Goal: Information Seeking & Learning: Check status

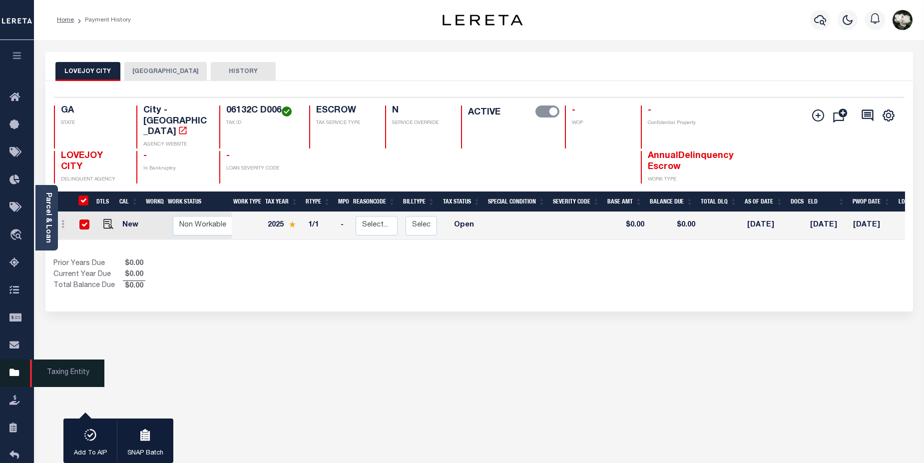
click at [18, 378] on icon at bounding box center [17, 373] width 16 height 12
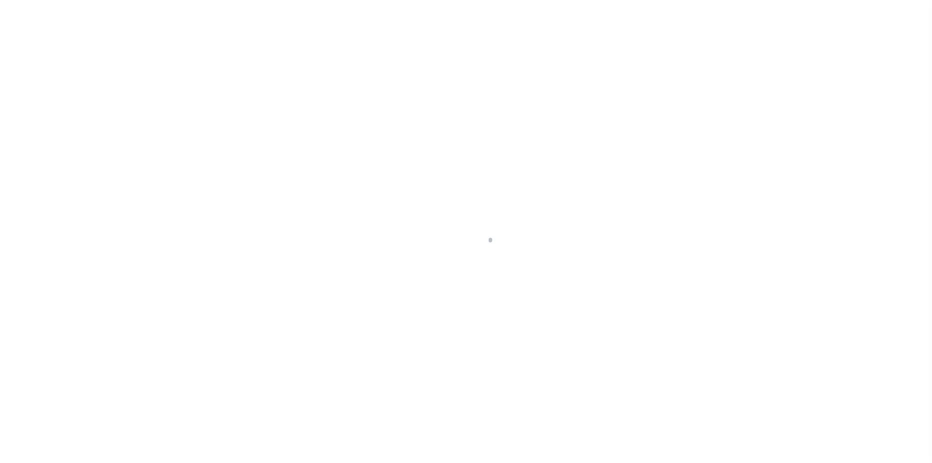
scroll to position [24, 0]
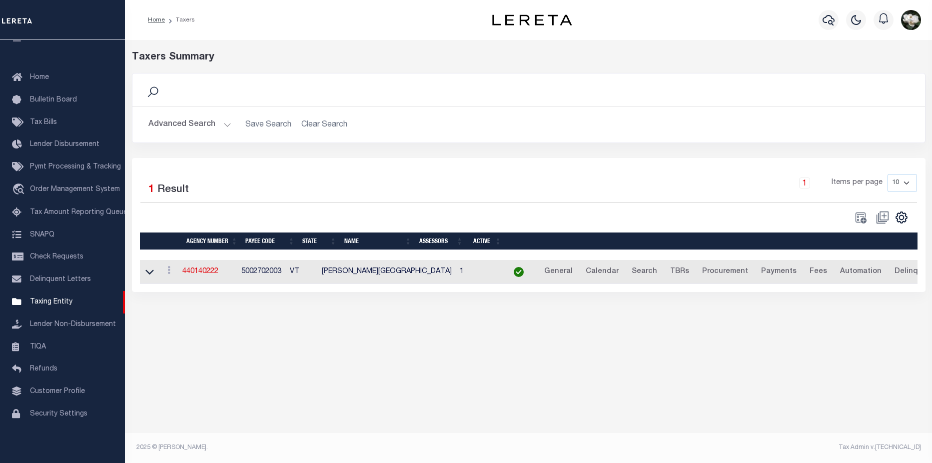
click at [176, 137] on div "Advanced Search Save Search Clear Search tblPayees_dynamictable_____DefaultSave…" at bounding box center [528, 124] width 792 height 35
click at [189, 125] on button "Advanced Search" at bounding box center [189, 124] width 83 height 19
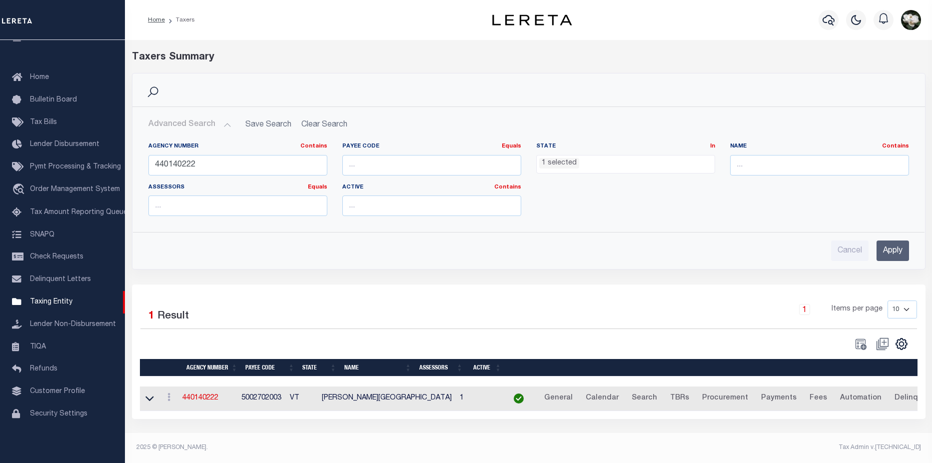
click at [657, 166] on ul "1 selected" at bounding box center [626, 161] width 178 height 13
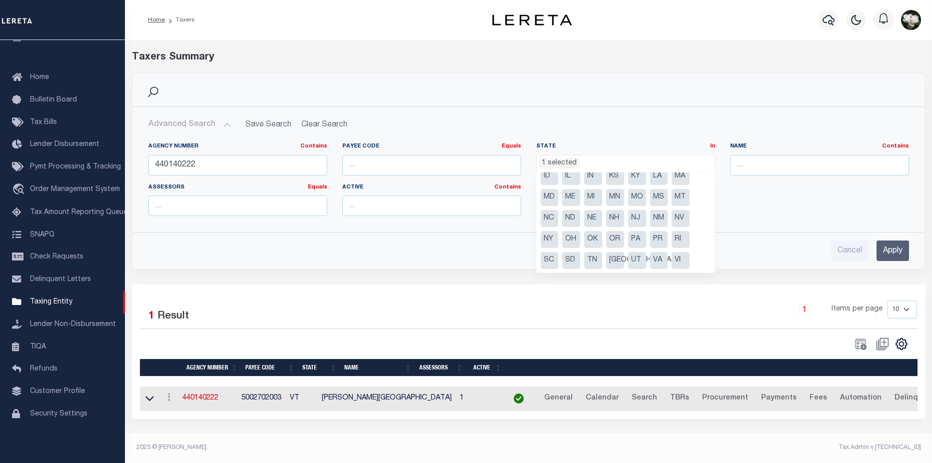
scroll to position [71, 0]
click at [544, 262] on li "VT" at bounding box center [550, 260] width 18 height 17
click at [545, 218] on li "NY" at bounding box center [550, 218] width 18 height 17
select select "NY"
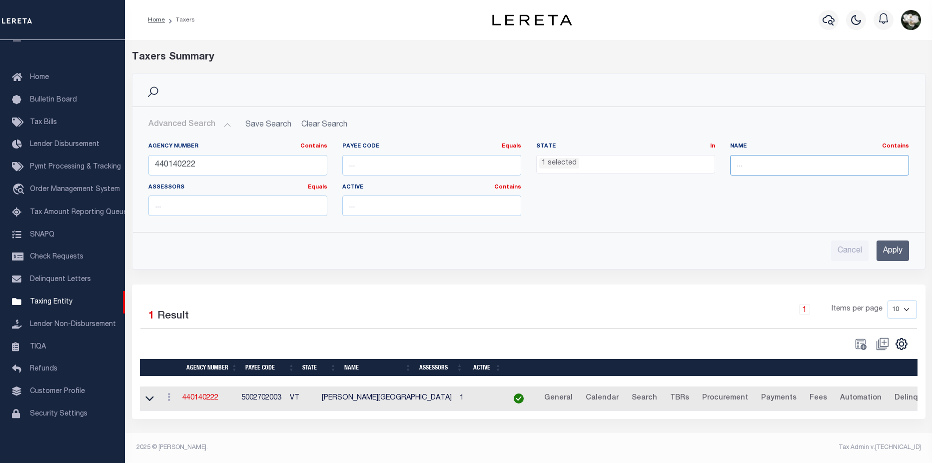
click at [770, 157] on input "text" at bounding box center [819, 165] width 179 height 20
type input "schentady"
click at [901, 256] on input "Apply" at bounding box center [892, 250] width 32 height 20
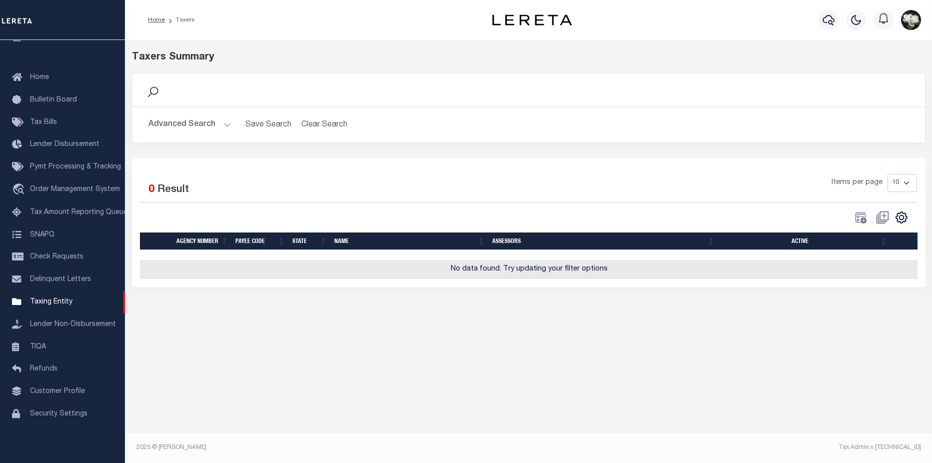
click at [162, 128] on button "Advanced Search" at bounding box center [189, 124] width 83 height 19
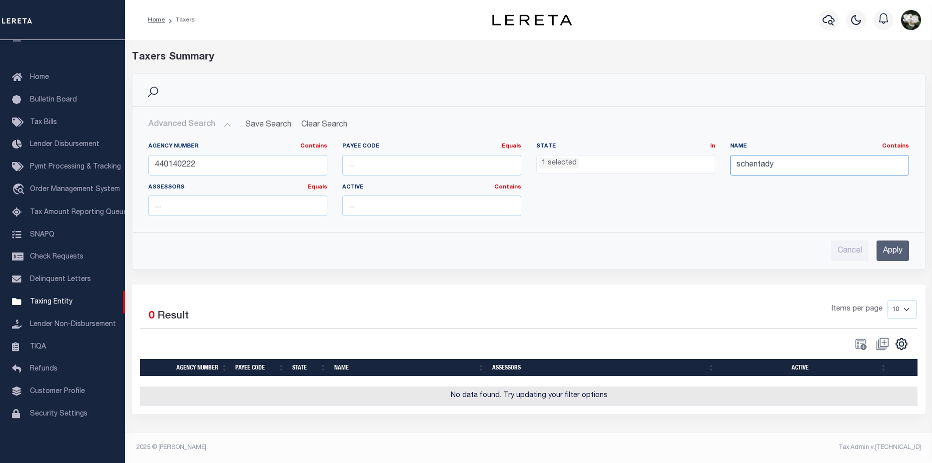
click at [787, 166] on input "schentady" at bounding box center [819, 165] width 179 height 20
drag, startPoint x: 251, startPoint y: 167, endPoint x: 139, endPoint y: 163, distance: 112.0
click at [139, 163] on div "Agency Number Contains Contains Is 440140222 Payee Code Equals Equals Is Not Eq…" at bounding box center [528, 178] width 791 height 89
click at [894, 249] on input "Apply" at bounding box center [892, 250] width 32 height 20
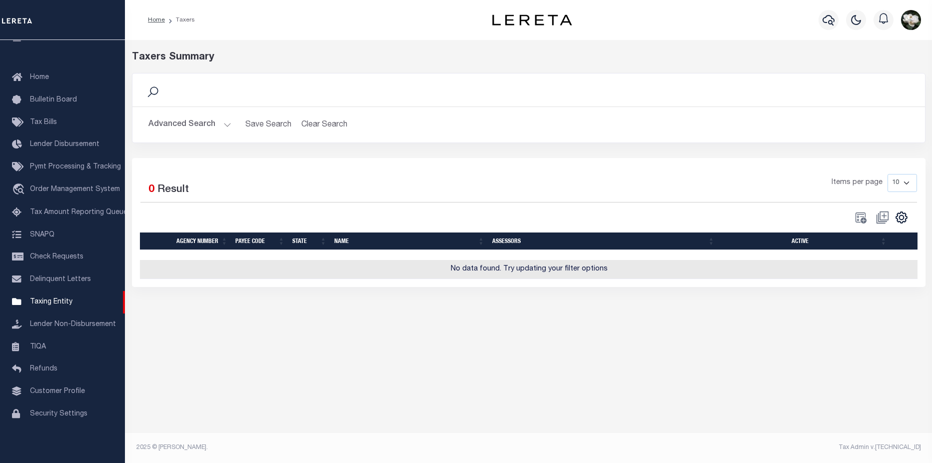
click at [188, 119] on button "Advanced Search" at bounding box center [189, 124] width 83 height 19
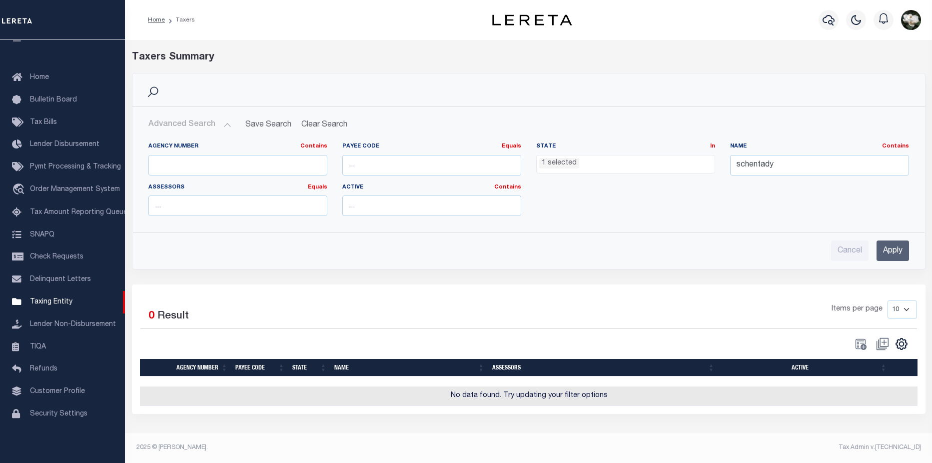
click at [686, 164] on ul "1 selected" at bounding box center [626, 161] width 178 height 13
click at [788, 165] on input "schentady" at bounding box center [819, 165] width 179 height 20
click at [885, 252] on input "Apply" at bounding box center [892, 250] width 32 height 20
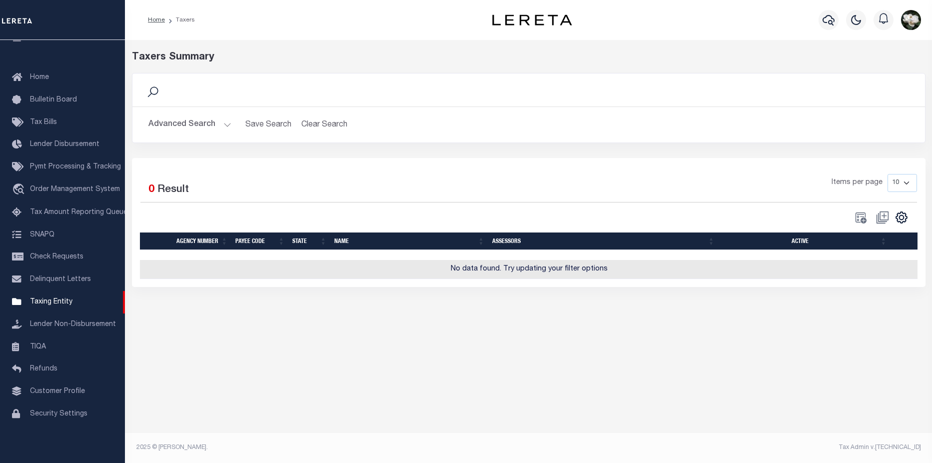
click at [187, 121] on button "Advanced Search" at bounding box center [189, 124] width 83 height 19
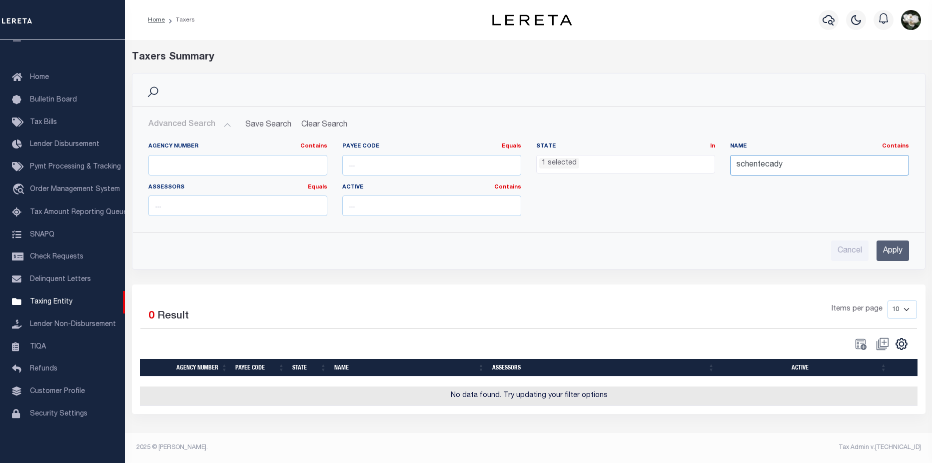
drag, startPoint x: 824, startPoint y: 163, endPoint x: 636, endPoint y: 163, distance: 187.9
click at [637, 164] on div "Agency Number Contains Contains Is Payee Code Equals Equals Is Not Equal To Is …" at bounding box center [528, 182] width 775 height 81
click at [686, 158] on ul "1 selected" at bounding box center [626, 161] width 178 height 13
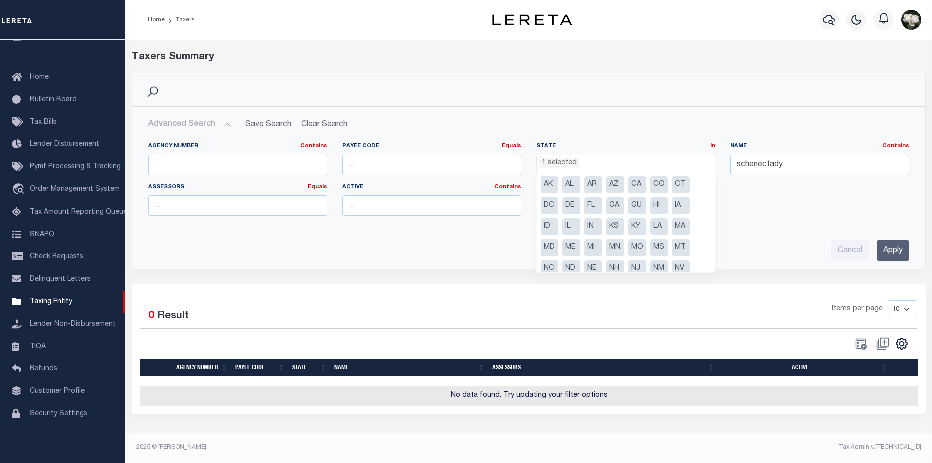
scroll to position [50, 0]
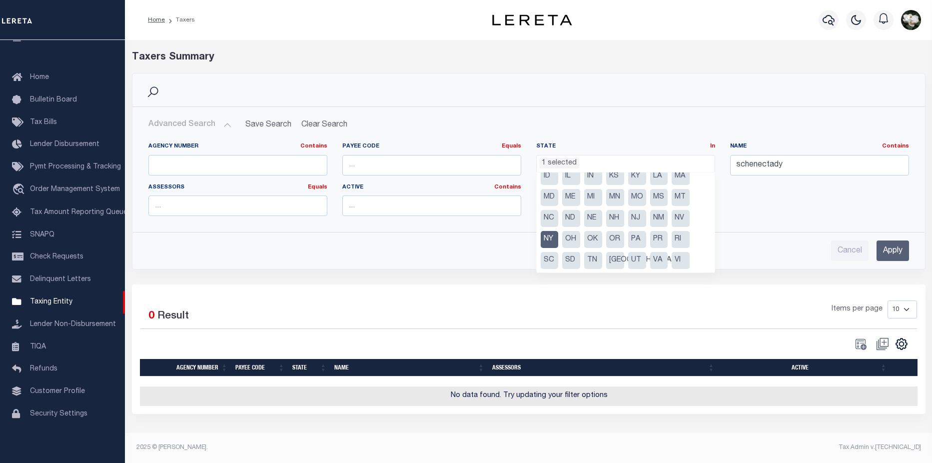
drag, startPoint x: 889, startPoint y: 249, endPoint x: 901, endPoint y: 244, distance: 13.0
click at [894, 245] on input "Apply" at bounding box center [892, 250] width 32 height 20
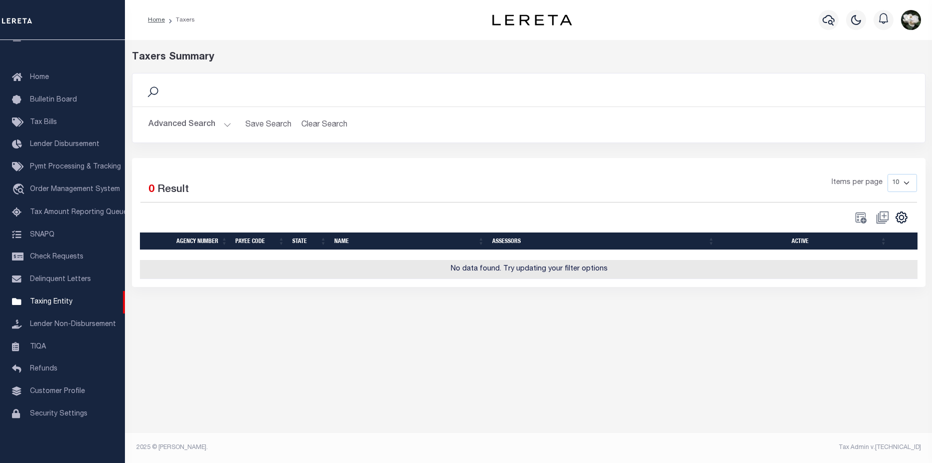
click at [185, 129] on button "Advanced Search" at bounding box center [189, 124] width 83 height 19
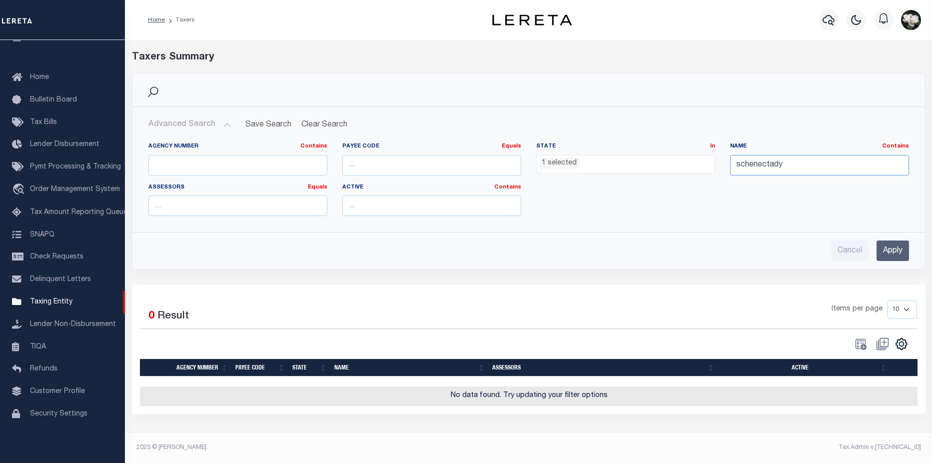
click at [804, 162] on input "schenectady" at bounding box center [819, 165] width 179 height 20
click at [892, 243] on input "Apply" at bounding box center [892, 250] width 32 height 20
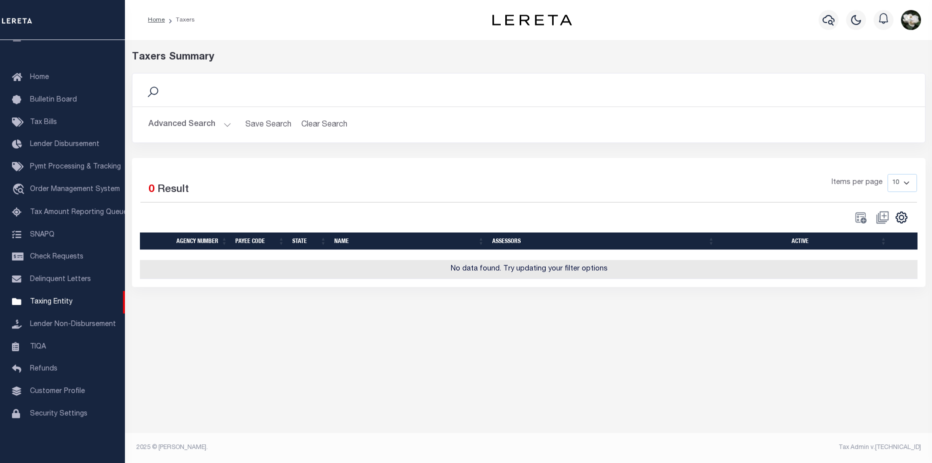
click at [158, 121] on button "Advanced Search" at bounding box center [189, 124] width 83 height 19
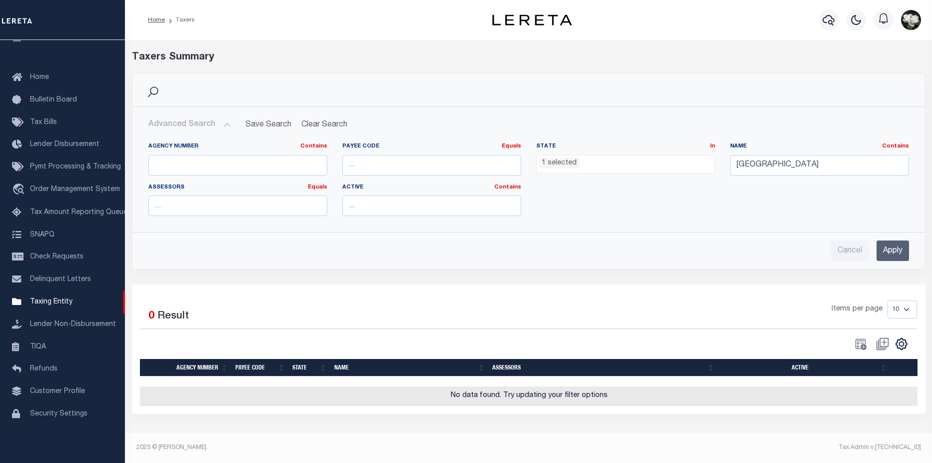
click at [635, 163] on ul "1 selected" at bounding box center [626, 161] width 178 height 13
drag, startPoint x: 783, startPoint y: 167, endPoint x: 804, endPoint y: 168, distance: 21.5
click at [804, 168] on input "schenectady city" at bounding box center [819, 165] width 179 height 20
type input "schenectady"
click at [897, 245] on input "Apply" at bounding box center [892, 250] width 32 height 20
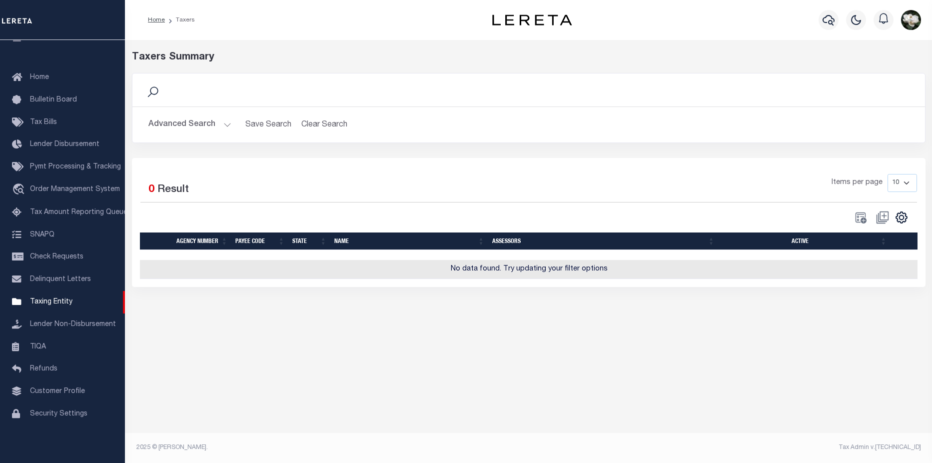
click at [847, 27] on div at bounding box center [855, 19] width 27 height 35
click at [830, 22] on icon "button" at bounding box center [828, 20] width 12 height 12
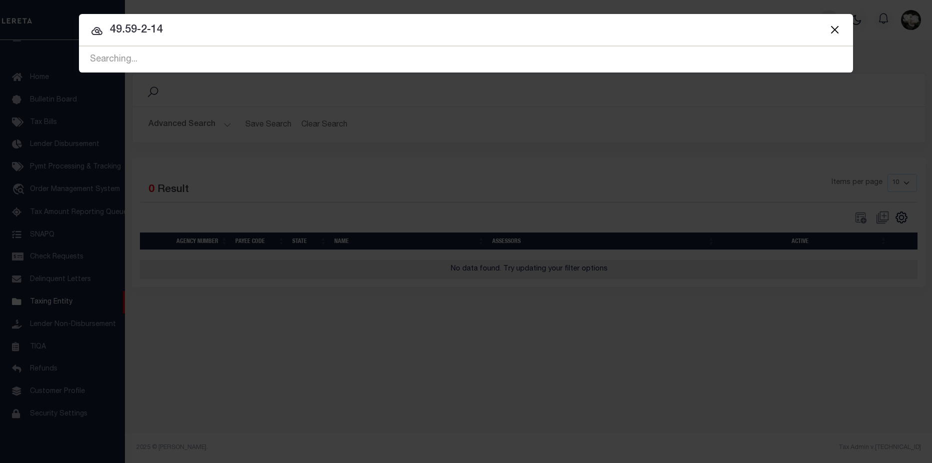
type input "49.59-2-14"
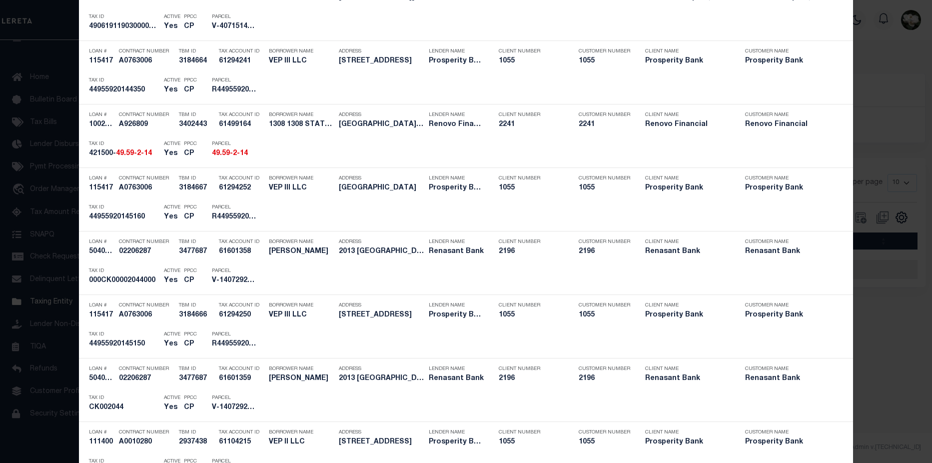
scroll to position [848, 0]
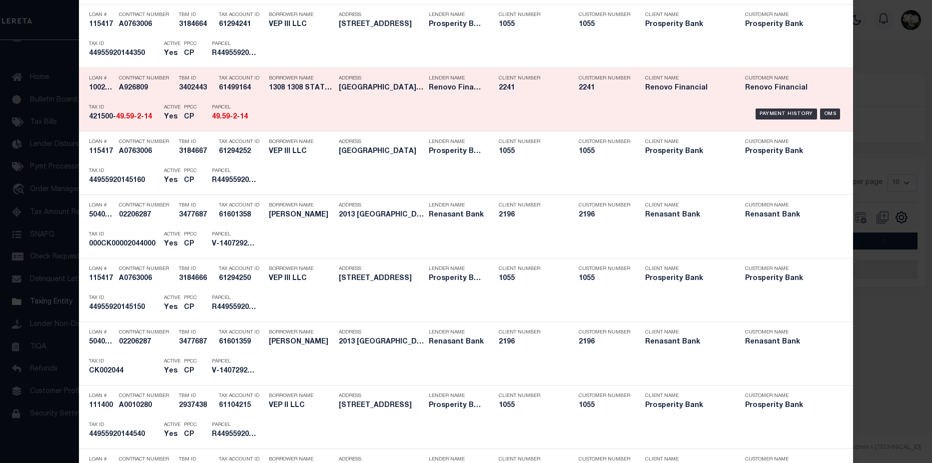
click at [259, 113] on div "Parcel 49.59-2-14" at bounding box center [234, 113] width 60 height 29
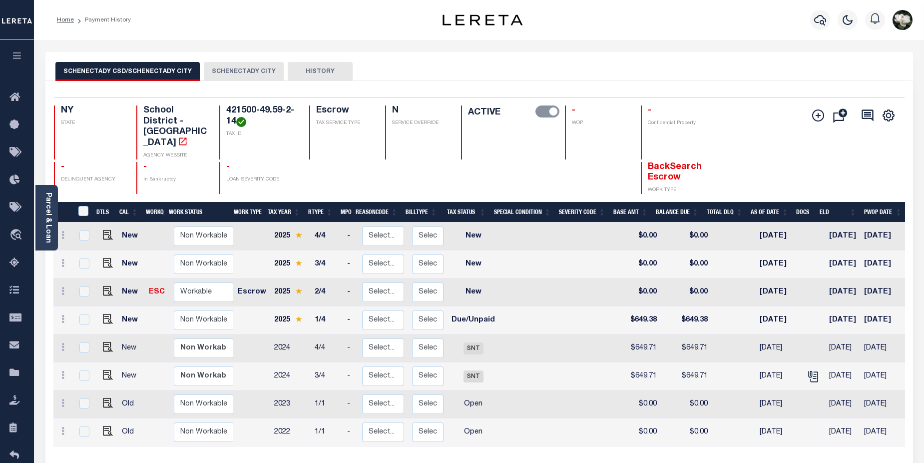
click at [236, 72] on button "SCHENECTADY CITY" at bounding box center [244, 71] width 80 height 19
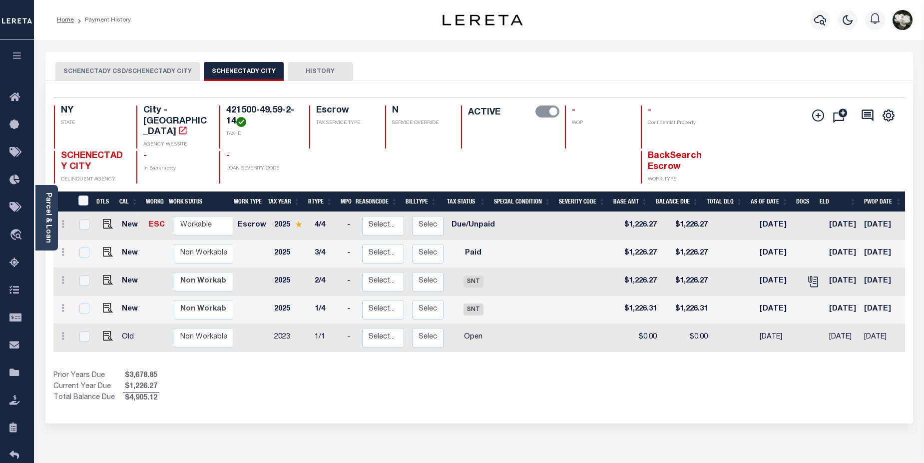
click at [166, 70] on button "SCHENECTADY CSD/SCHENECTADY CITY" at bounding box center [127, 71] width 144 height 19
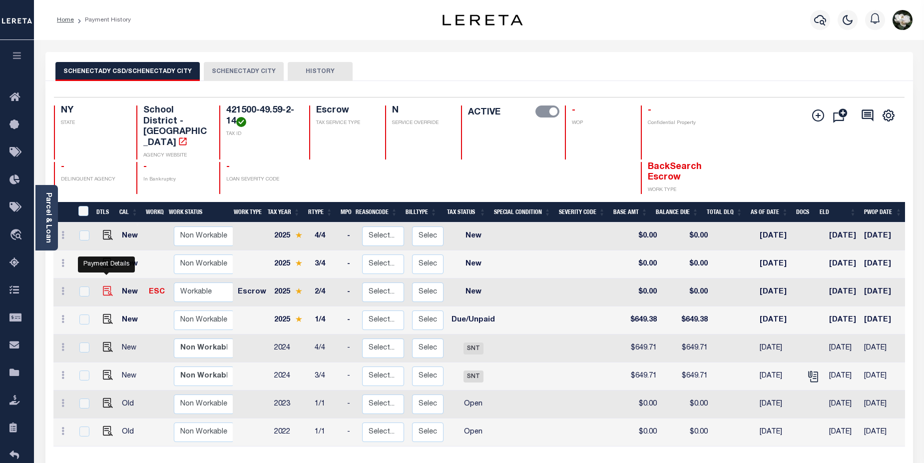
click at [108, 286] on img "" at bounding box center [108, 291] width 10 height 10
checkbox input "true"
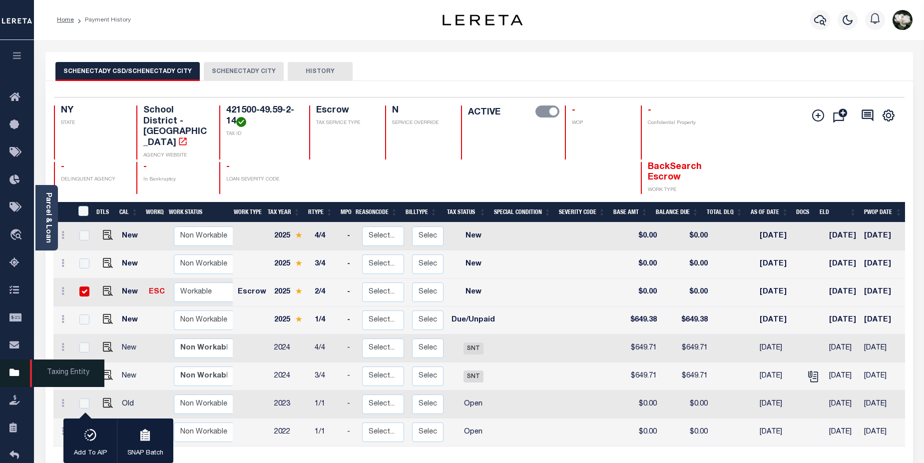
click at [14, 375] on icon at bounding box center [17, 373] width 16 height 12
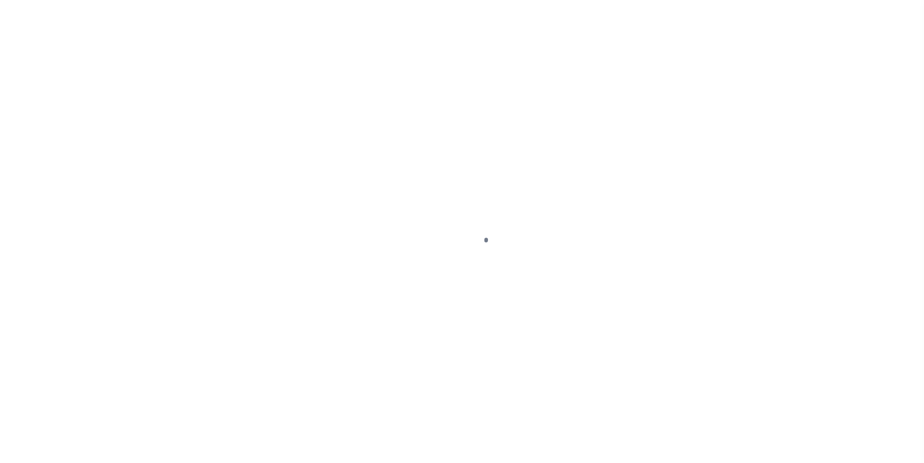
select select "NW2"
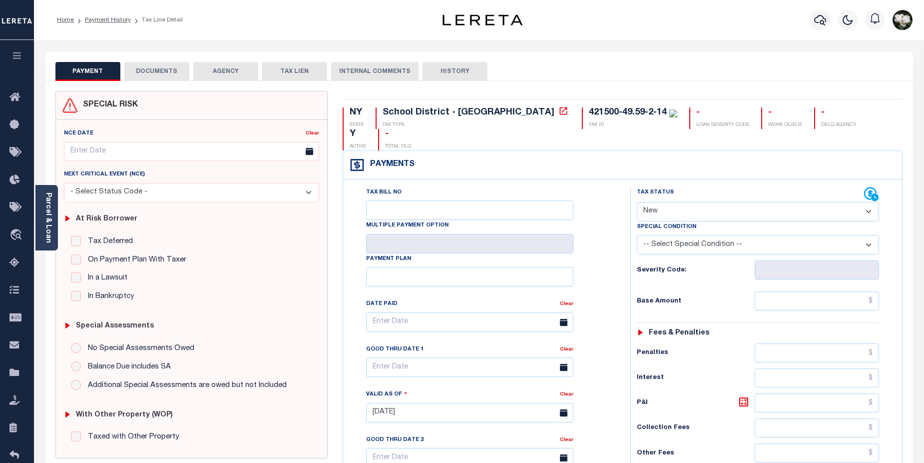
click at [222, 74] on button "AGENCY" at bounding box center [225, 71] width 65 height 19
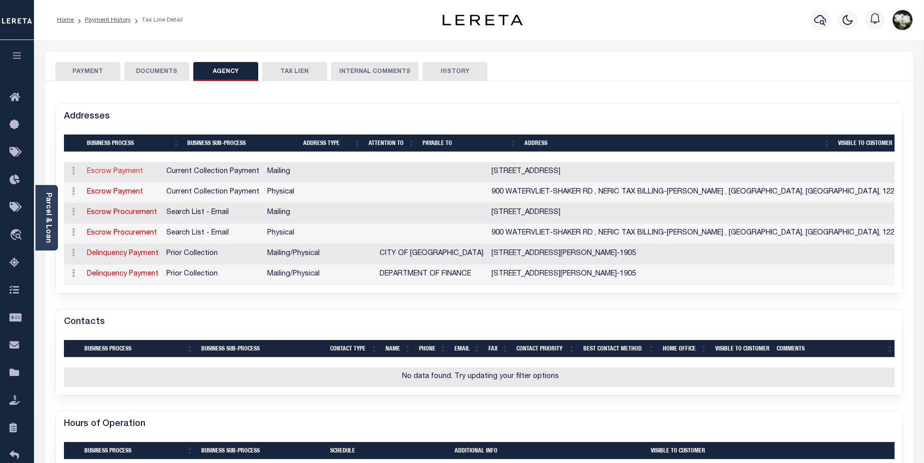
click at [137, 173] on link "Escrow Payment" at bounding box center [115, 171] width 56 height 7
select select "1"
checkbox input "false"
select select "11"
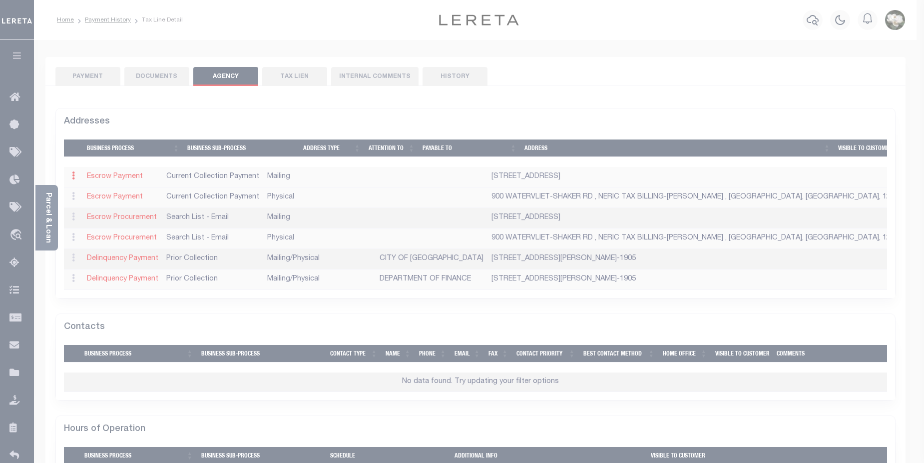
type input "PO BOX 15133"
type input "ALBANY"
select select "NY"
type input "12212"
checkbox input "true"
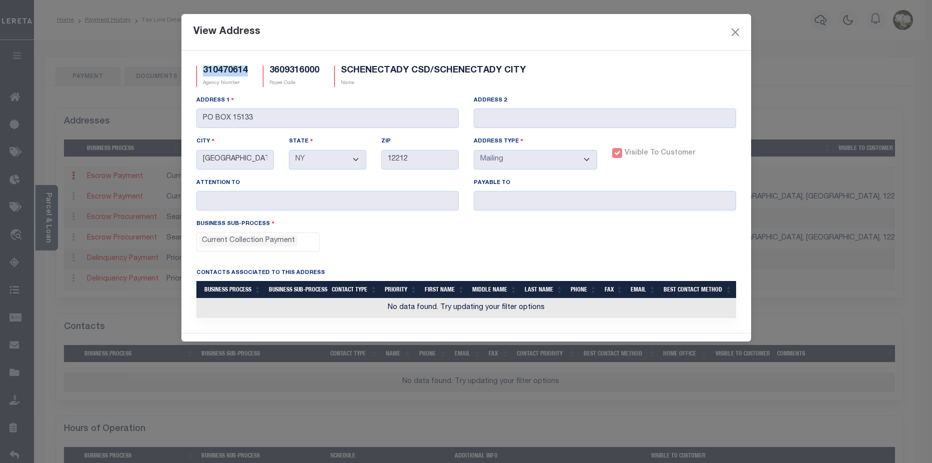
drag, startPoint x: 202, startPoint y: 69, endPoint x: 250, endPoint y: 69, distance: 48.0
click at [250, 69] on div "310470614 Agency Number" at bounding box center [222, 75] width 66 height 21
copy h5 "310470614"
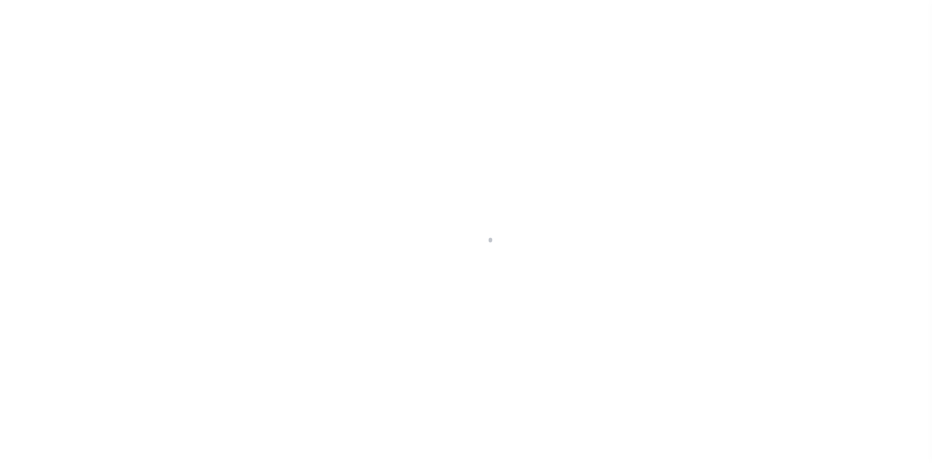
select select "NY"
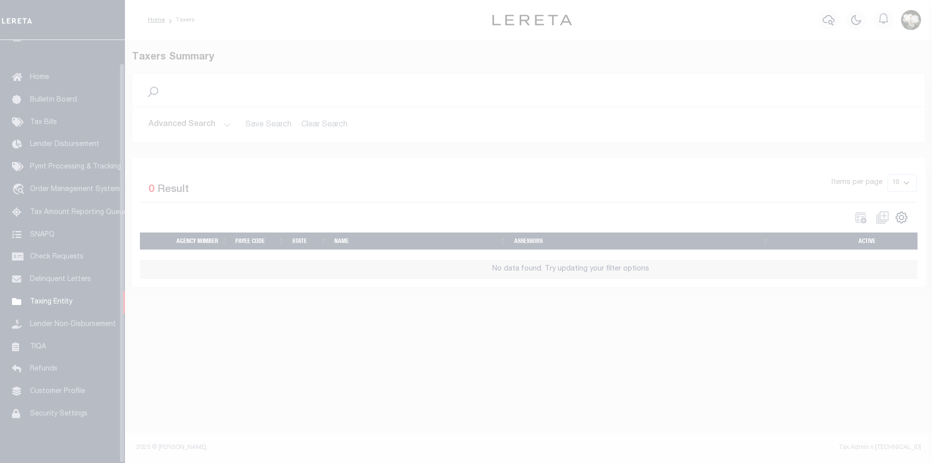
scroll to position [24, 0]
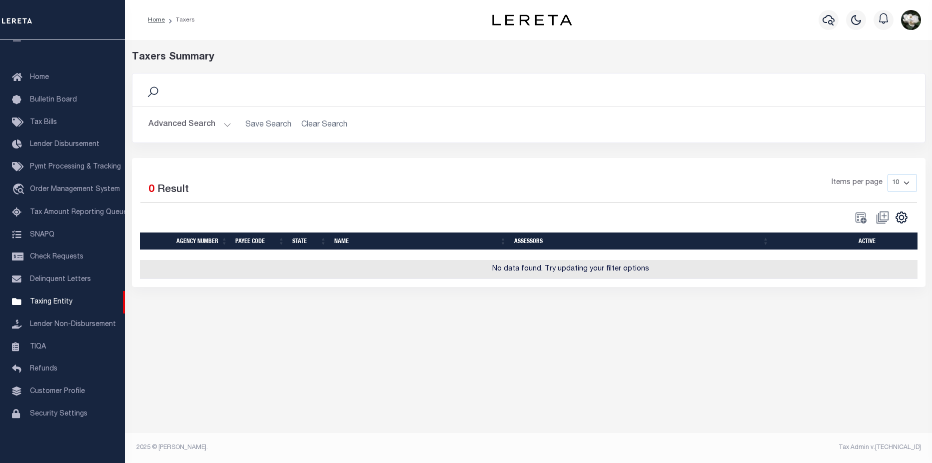
drag, startPoint x: 178, startPoint y: 128, endPoint x: 719, endPoint y: 130, distance: 541.6
click at [180, 127] on button "Advanced Search" at bounding box center [189, 124] width 83 height 19
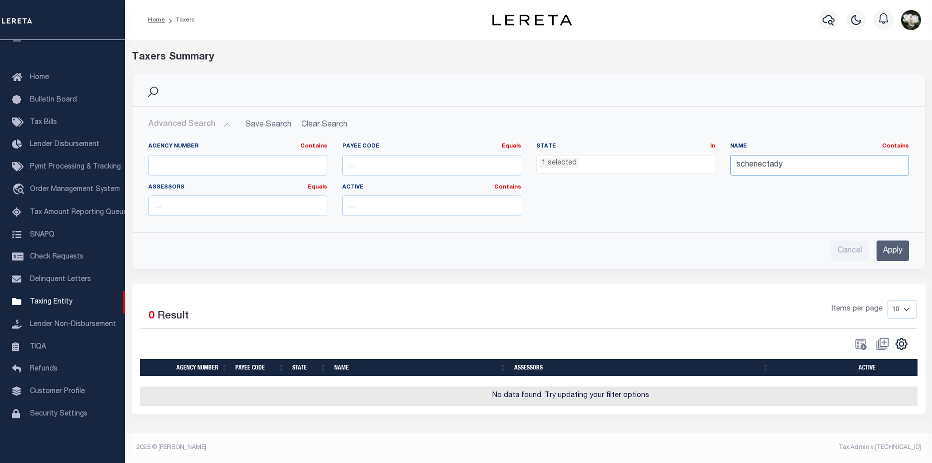
drag, startPoint x: 810, startPoint y: 165, endPoint x: 687, endPoint y: 163, distance: 123.4
click at [687, 163] on div "Agency Number Contains Contains Is Payee Code Equals Equals Is Not Equal To Is …" at bounding box center [528, 182] width 775 height 81
click at [203, 169] on input "text" at bounding box center [237, 165] width 179 height 20
paste input "310470614"
type input "310470614"
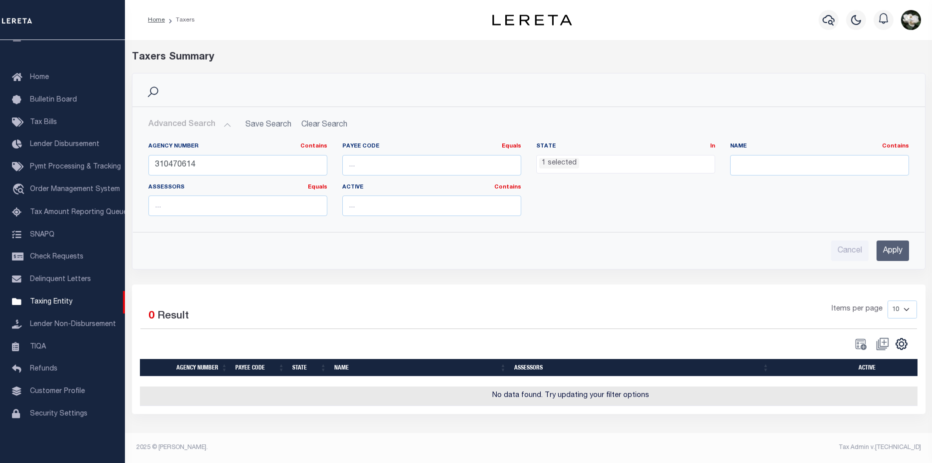
click at [889, 248] on input "Apply" at bounding box center [892, 250] width 32 height 20
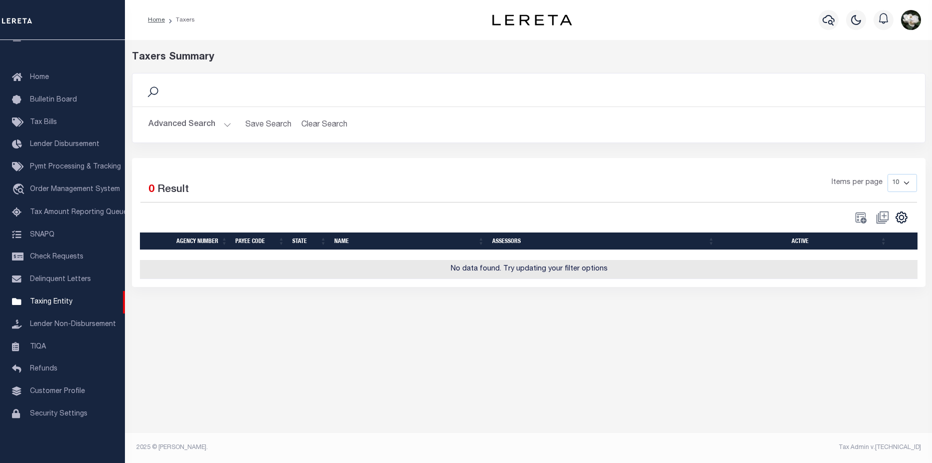
click at [204, 121] on button "Advanced Search" at bounding box center [189, 124] width 83 height 19
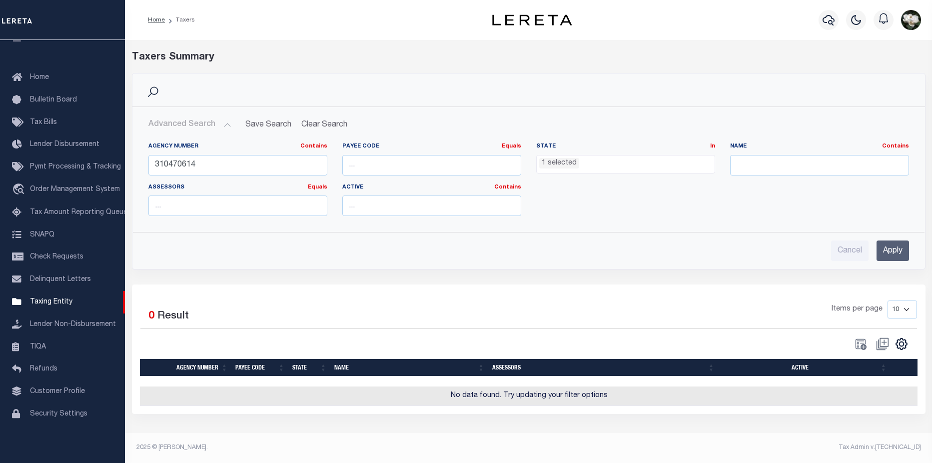
click at [592, 166] on ul "1 selected" at bounding box center [626, 161] width 178 height 13
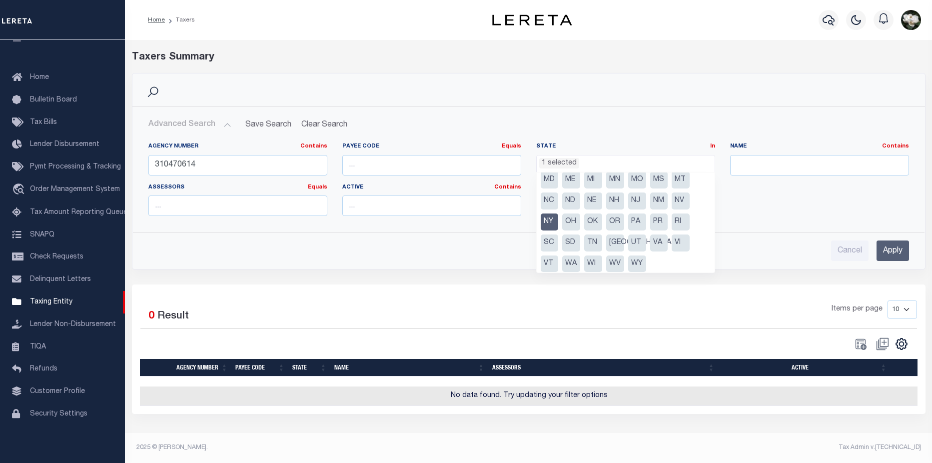
scroll to position [71, 0]
click at [888, 246] on input "Apply" at bounding box center [892, 250] width 32 height 20
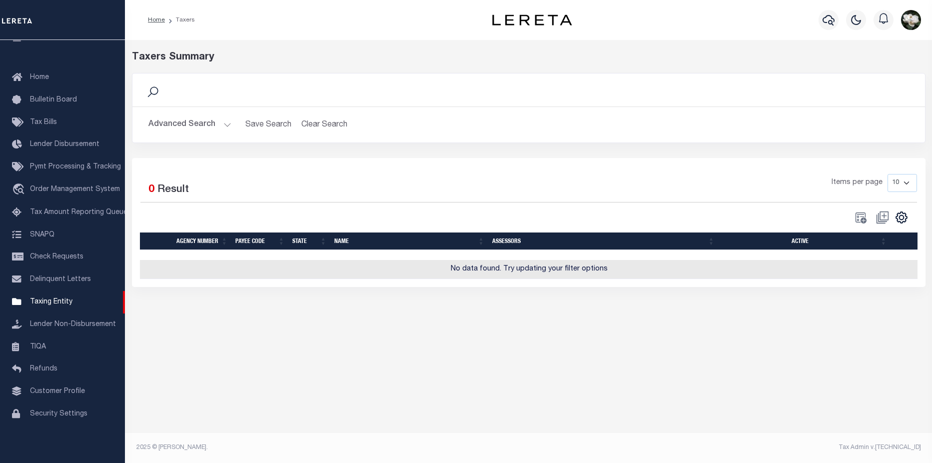
click at [200, 127] on button "Advanced Search" at bounding box center [189, 124] width 83 height 19
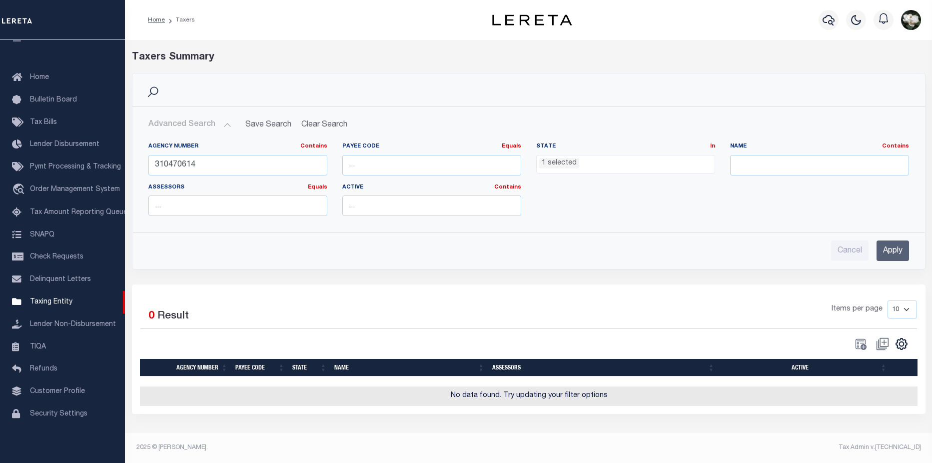
click at [621, 163] on ul "1 selected" at bounding box center [626, 161] width 178 height 13
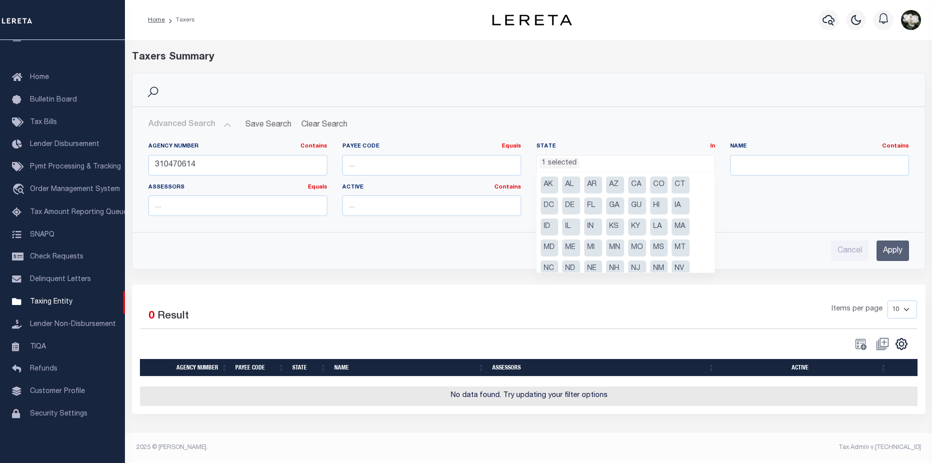
scroll to position [50, 0]
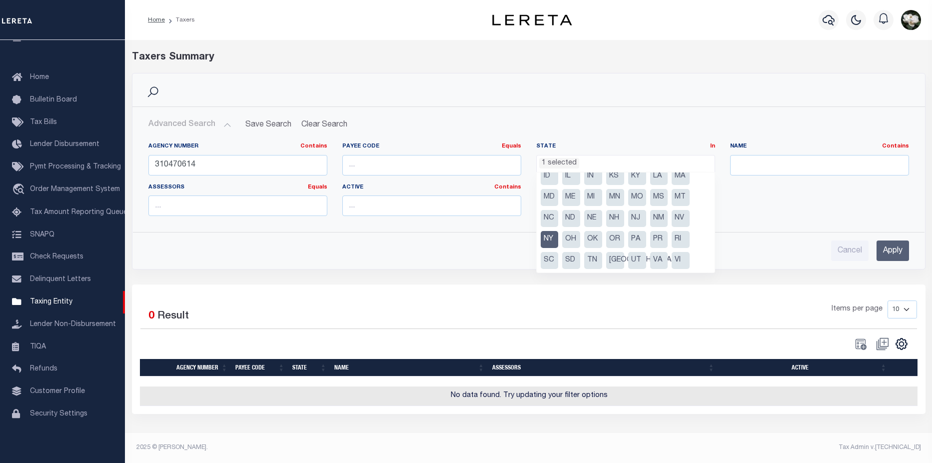
click at [548, 243] on li "NY" at bounding box center [550, 239] width 18 height 17
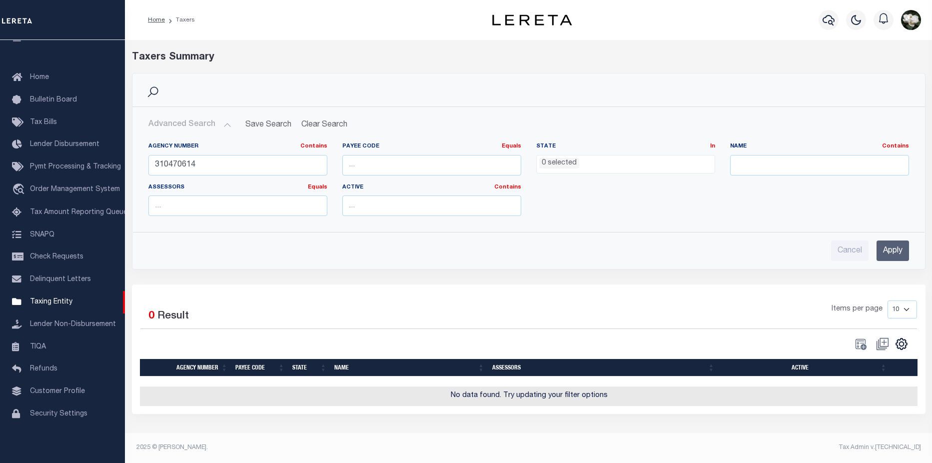
click at [895, 250] on input "Apply" at bounding box center [892, 250] width 32 height 20
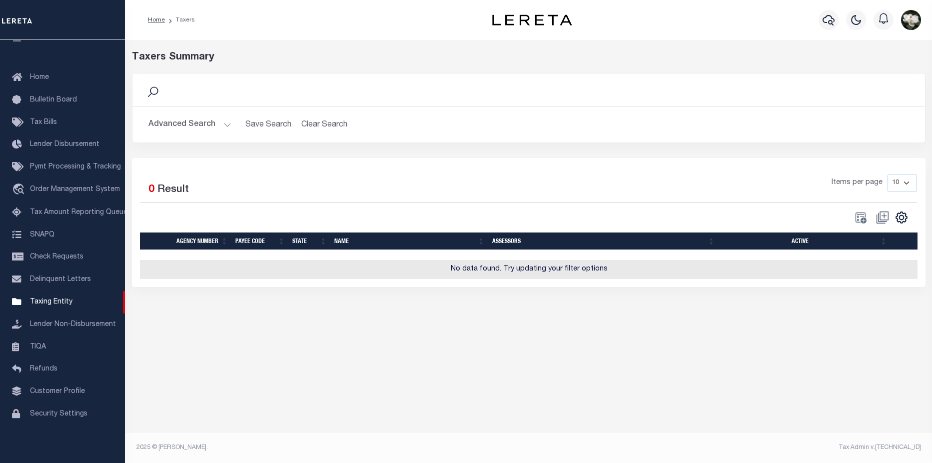
click at [181, 121] on button "Advanced Search" at bounding box center [189, 124] width 83 height 19
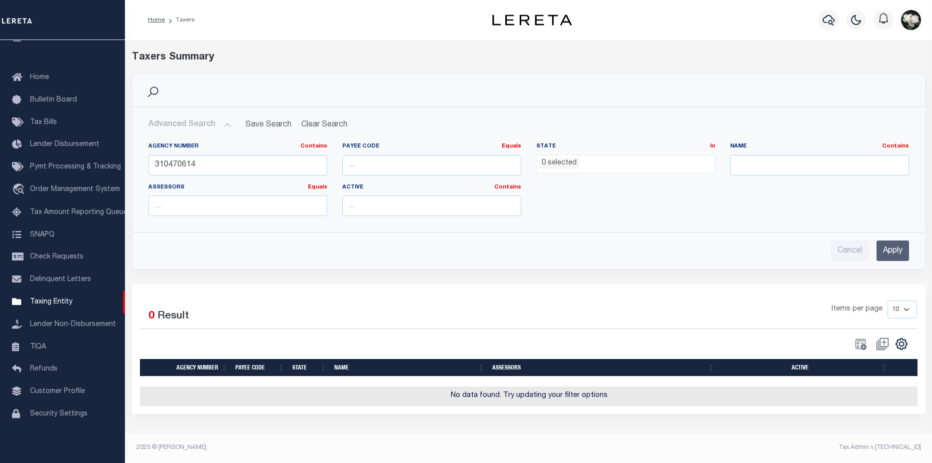
drag, startPoint x: 613, startPoint y: 164, endPoint x: 523, endPoint y: 164, distance: 89.4
click at [523, 164] on div "Agency Number Contains Contains Is 310470614 Payee Code Equals Equals Is Not Eq…" at bounding box center [528, 182] width 775 height 81
click at [603, 166] on ul "0 selected" at bounding box center [626, 161] width 178 height 13
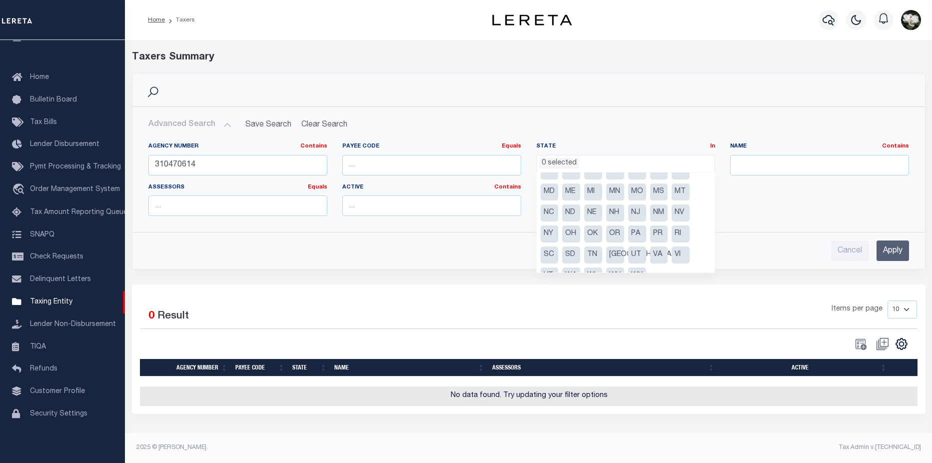
scroll to position [65, 0]
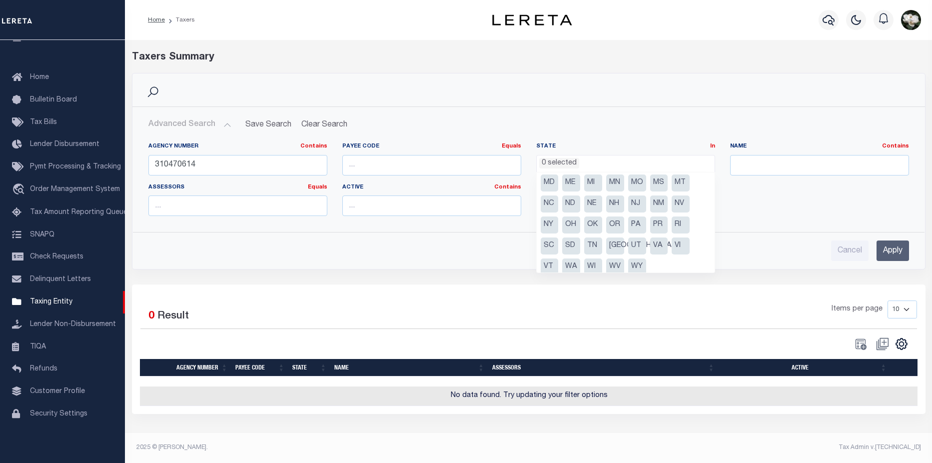
click at [552, 224] on li "NY" at bounding box center [550, 224] width 18 height 17
select select "NY"
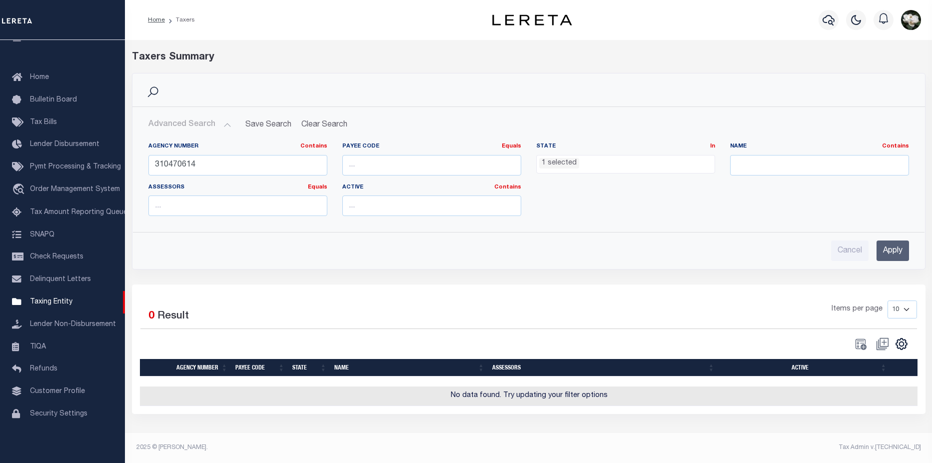
click at [895, 249] on input "Apply" at bounding box center [892, 250] width 32 height 20
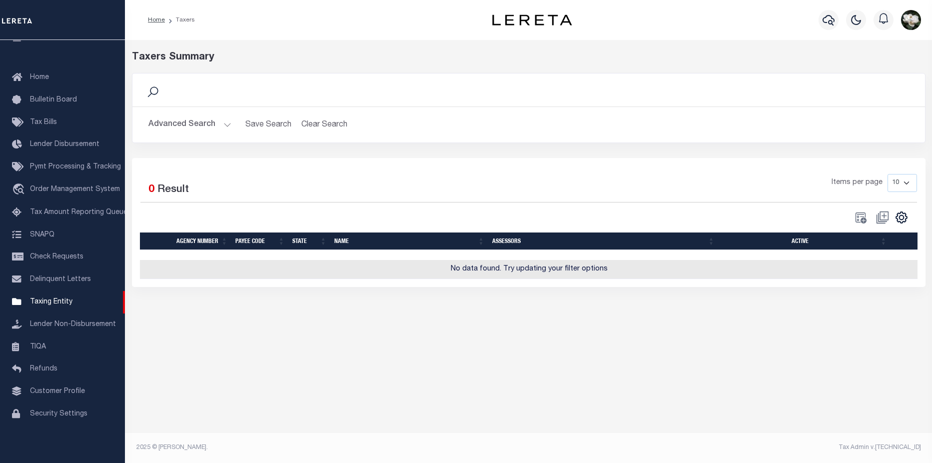
drag, startPoint x: 190, startPoint y: 122, endPoint x: 205, endPoint y: 122, distance: 15.0
click at [190, 122] on button "Advanced Search" at bounding box center [189, 124] width 83 height 19
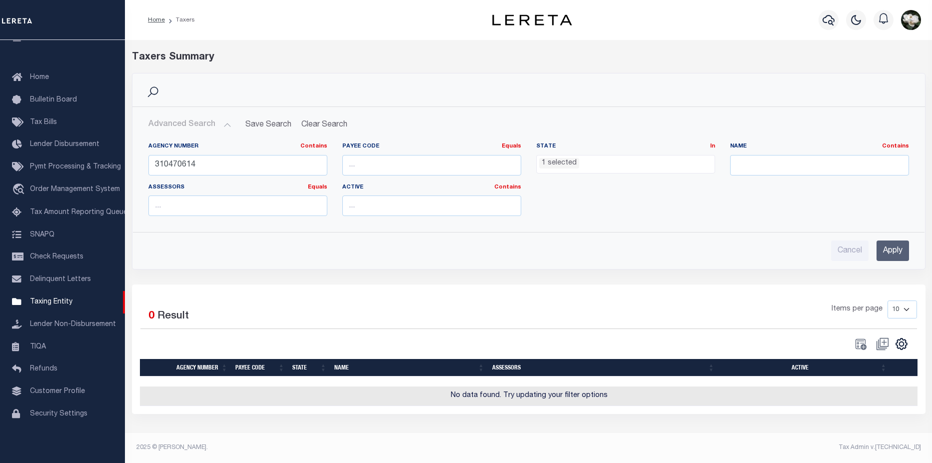
click at [897, 252] on input "Apply" at bounding box center [892, 250] width 32 height 20
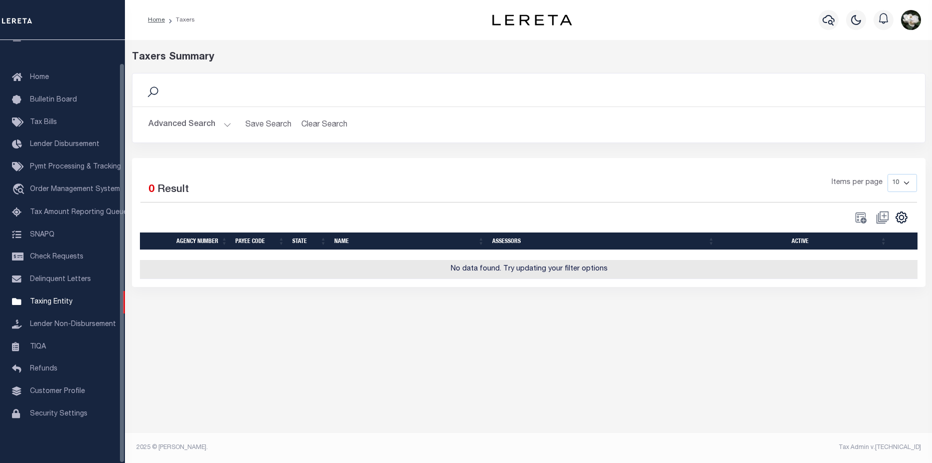
click at [185, 123] on button "Advanced Search" at bounding box center [189, 124] width 83 height 19
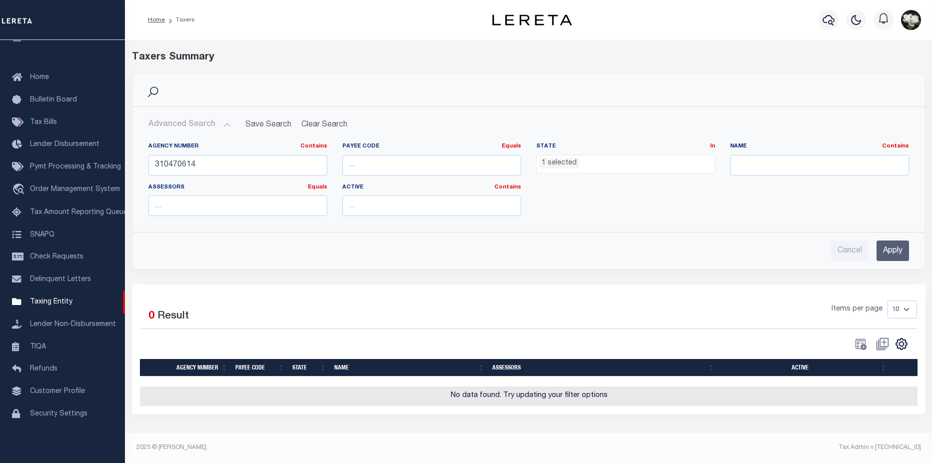
drag, startPoint x: 612, startPoint y: 161, endPoint x: 520, endPoint y: 168, distance: 92.2
click at [520, 168] on div "Agency Number Contains Contains Is 310470614 Payee Code Equals Equals Is Not Eq…" at bounding box center [528, 182] width 775 height 81
click at [595, 157] on ul "1 selected" at bounding box center [626, 161] width 178 height 13
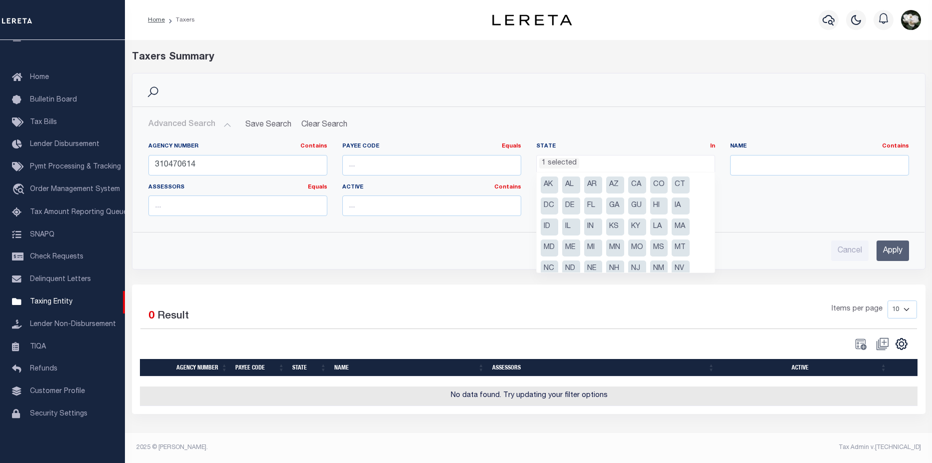
scroll to position [50, 0]
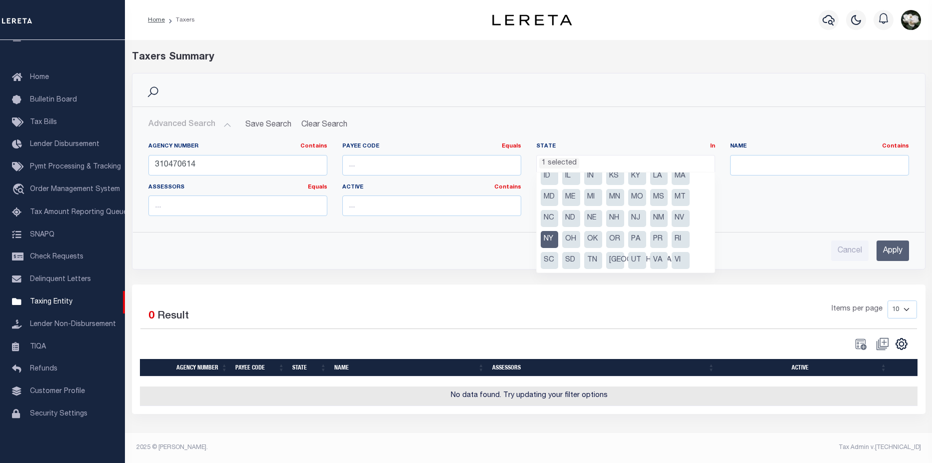
click at [551, 239] on li "NY" at bounding box center [550, 239] width 18 height 17
select select
click at [666, 260] on ul "AK AL AR AZ CA CO CT DC DE FL [GEOGRAPHIC_DATA] GU HI IA ID IL IN KS [GEOGRAPHI…" at bounding box center [626, 222] width 178 height 100
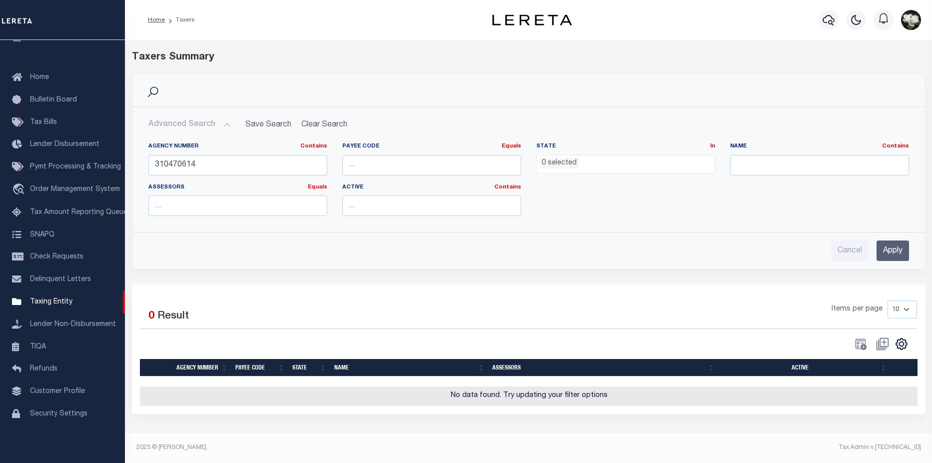
click at [900, 249] on input "Apply" at bounding box center [892, 250] width 32 height 20
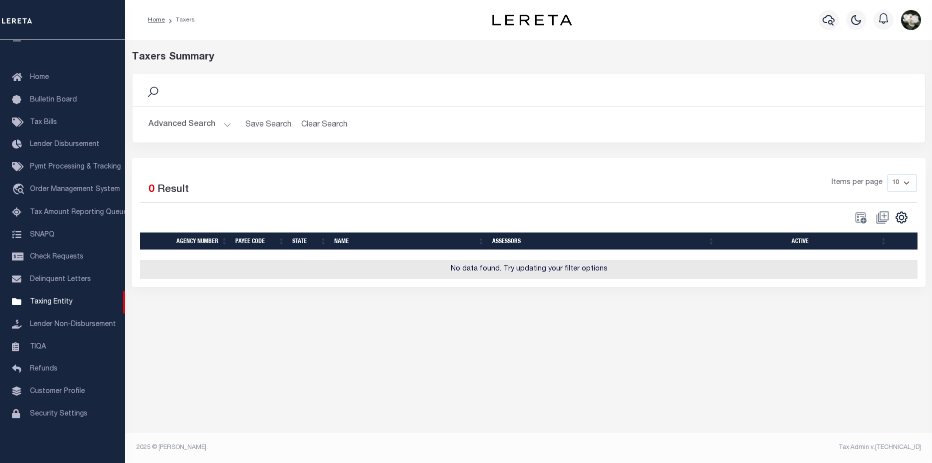
click at [190, 126] on button "Advanced Search" at bounding box center [189, 124] width 83 height 19
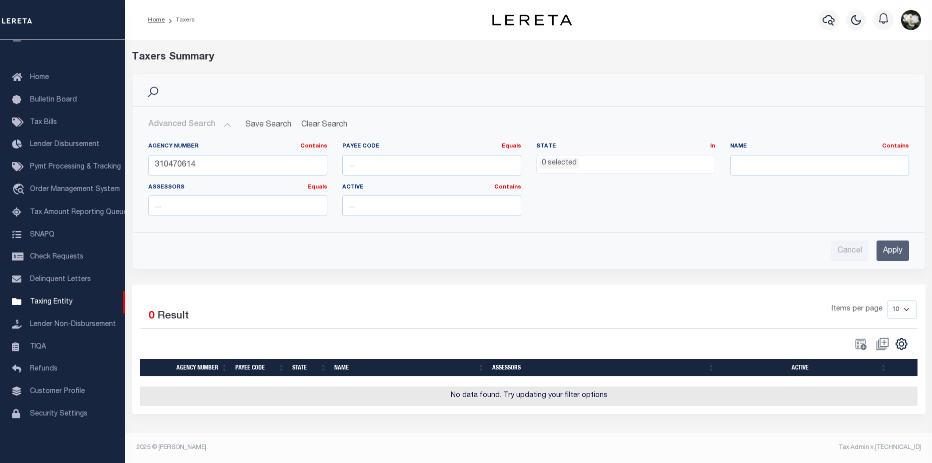
click at [893, 250] on input "Apply" at bounding box center [892, 250] width 32 height 20
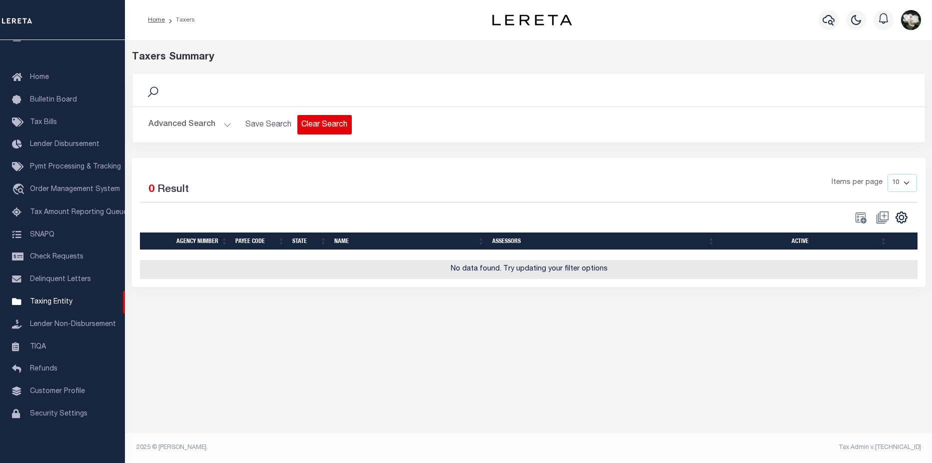
click at [330, 125] on button "Clear Search" at bounding box center [324, 124] width 54 height 19
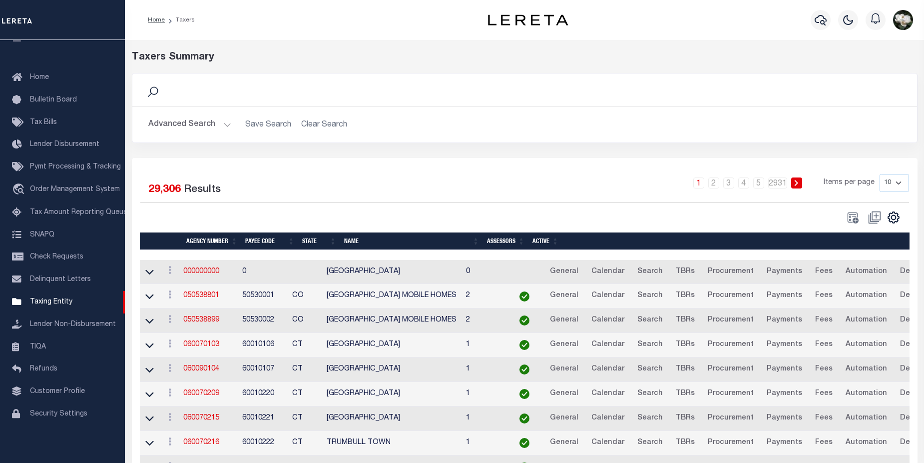
click at [327, 124] on h2 "Advanced Search Save Search Clear Search" at bounding box center [524, 124] width 769 height 19
click at [341, 122] on h2 "Advanced Search Save Search Clear Search" at bounding box center [524, 124] width 769 height 19
click at [195, 122] on button "Advanced Search" at bounding box center [189, 124] width 83 height 19
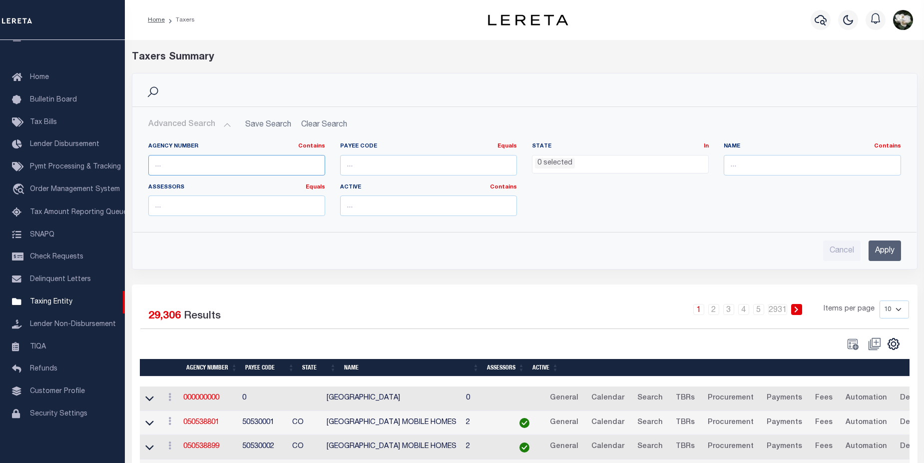
click at [200, 161] on input "text" at bounding box center [236, 165] width 177 height 20
paste input "310470614"
type input "310470614"
click at [888, 251] on input "Apply" at bounding box center [885, 250] width 32 height 20
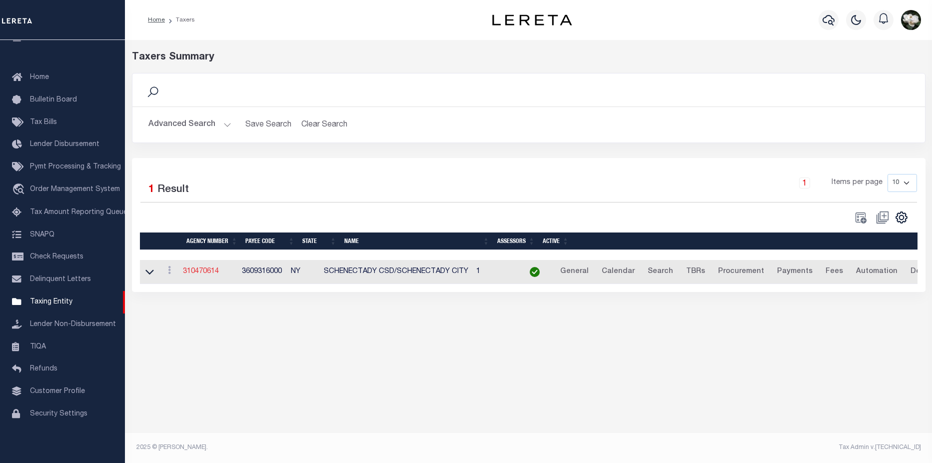
click at [198, 275] on link "310470614" at bounding box center [201, 271] width 36 height 7
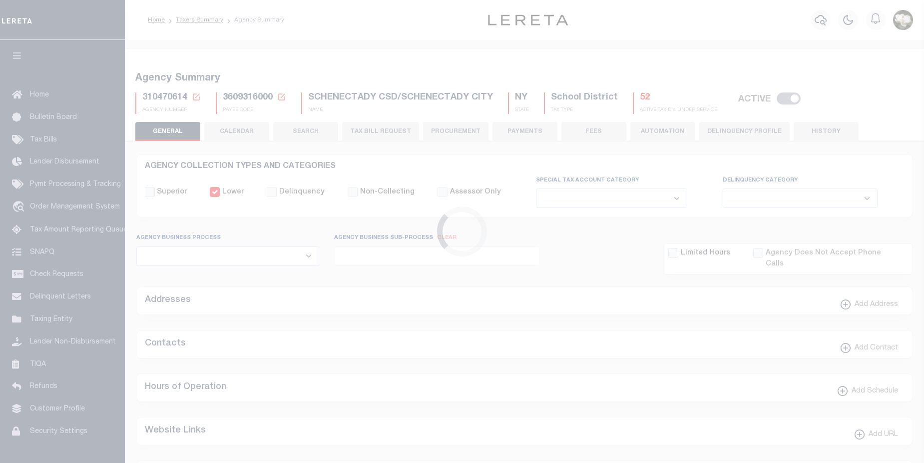
select select
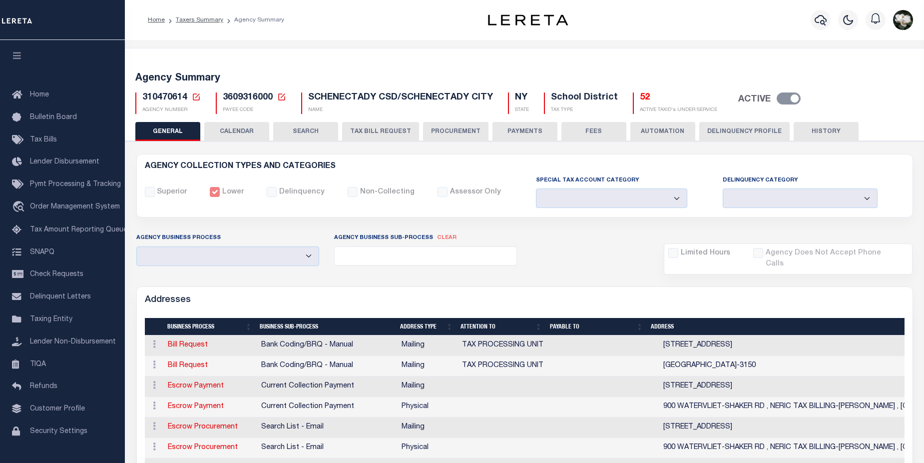
click at [448, 132] on button "PROCUREMENT" at bounding box center [455, 131] width 65 height 19
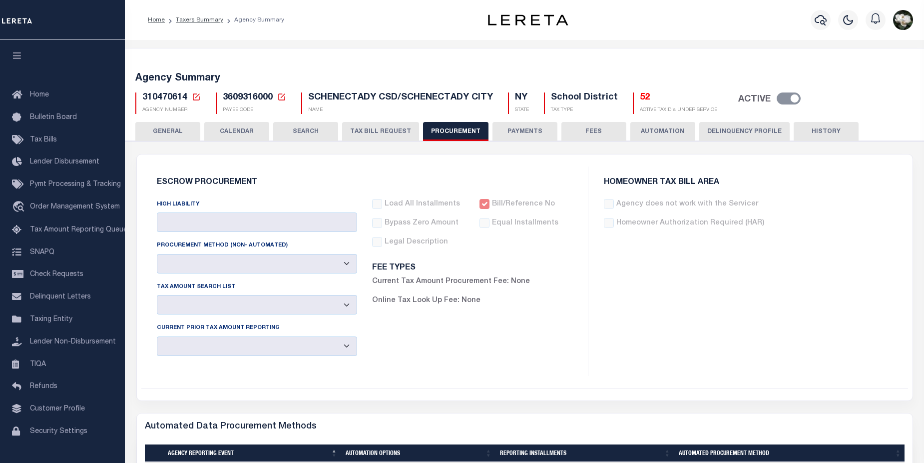
type input "$25,000"
select select "1"
select select "4"
checkbox input "true"
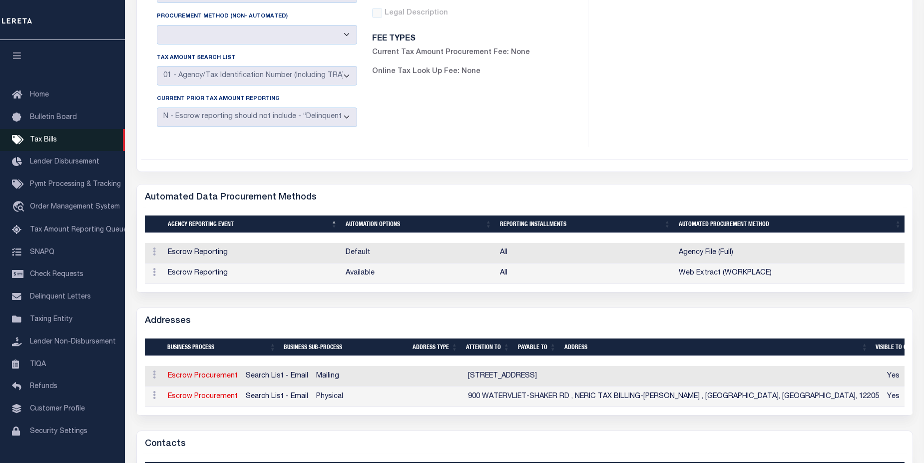
click at [44, 142] on span "Tax Bills" at bounding box center [43, 139] width 27 height 7
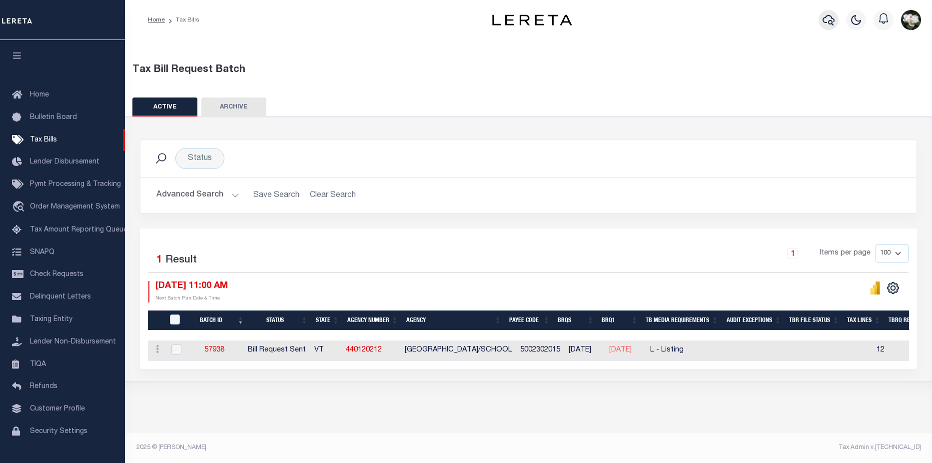
click at [831, 20] on icon "button" at bounding box center [828, 20] width 12 height 12
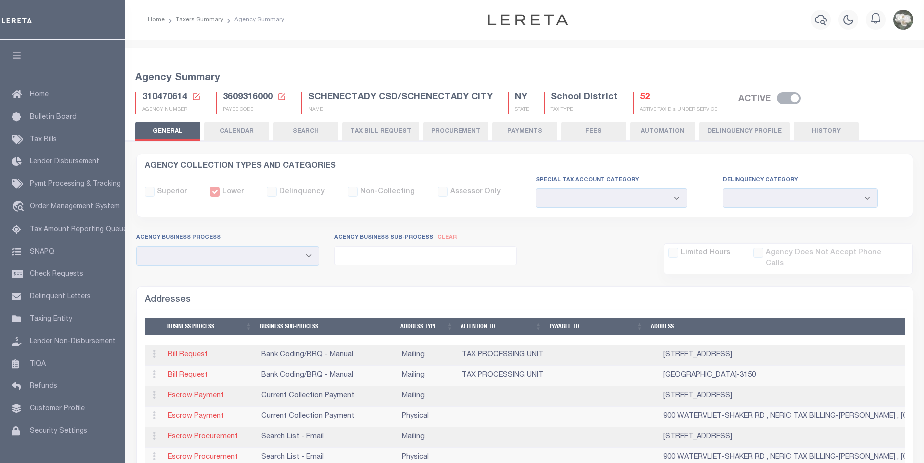
select select
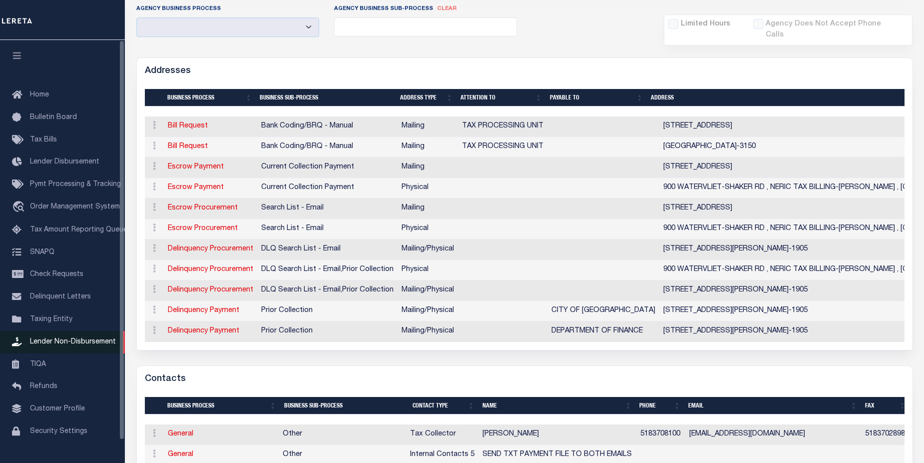
scroll to position [229, 0]
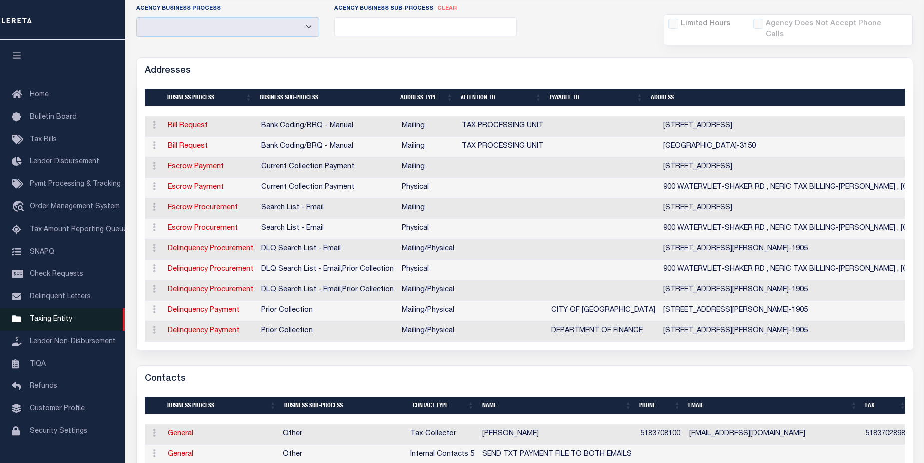
click at [61, 323] on span "Taxing Entity" at bounding box center [51, 319] width 42 height 7
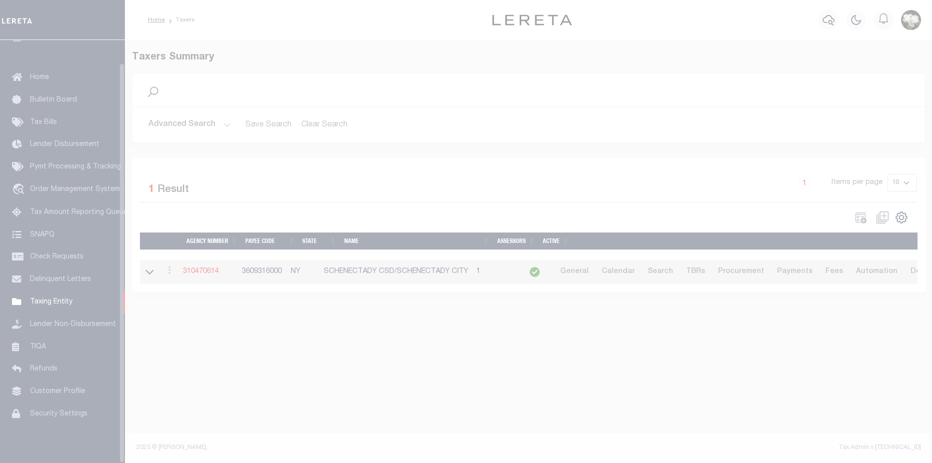
scroll to position [24, 0]
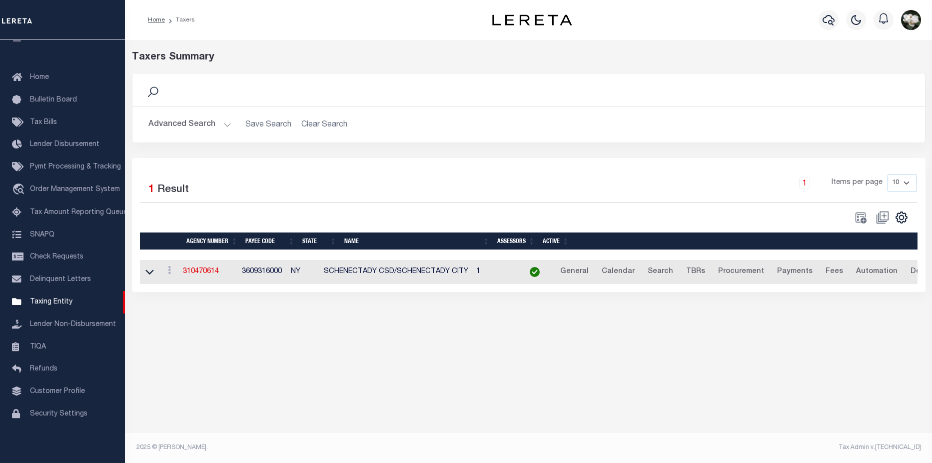
click at [181, 129] on button "Advanced Search" at bounding box center [189, 124] width 83 height 19
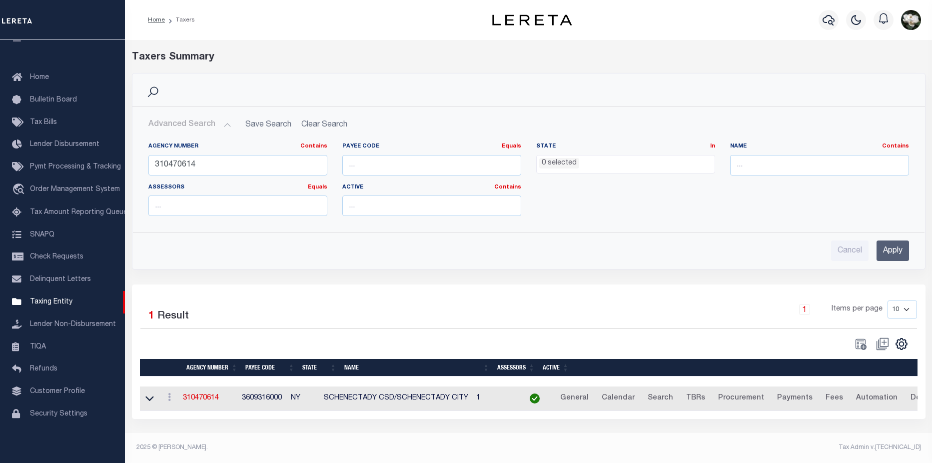
drag, startPoint x: 609, startPoint y: 166, endPoint x: 583, endPoint y: 164, distance: 26.1
click at [583, 164] on ul "0 selected" at bounding box center [626, 161] width 178 height 13
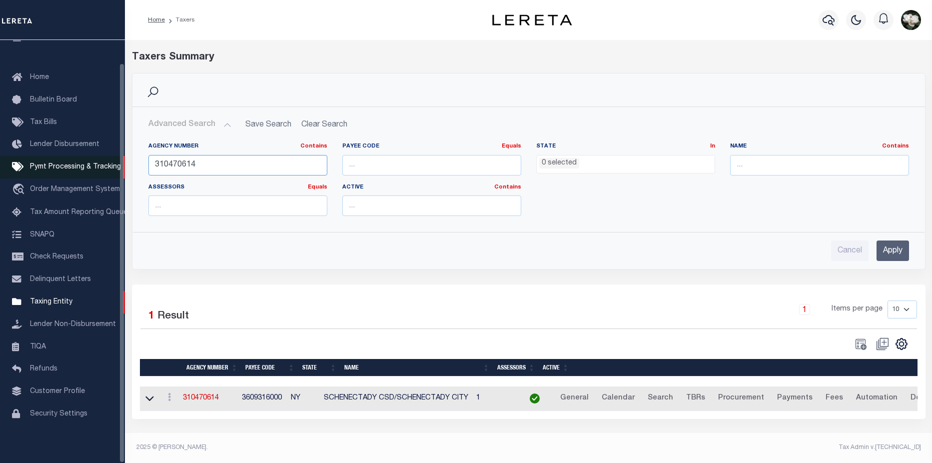
drag, startPoint x: 216, startPoint y: 166, endPoint x: 90, endPoint y: 159, distance: 126.1
click at [90, 159] on div "Home Taxers Profile" at bounding box center [466, 228] width 932 height 456
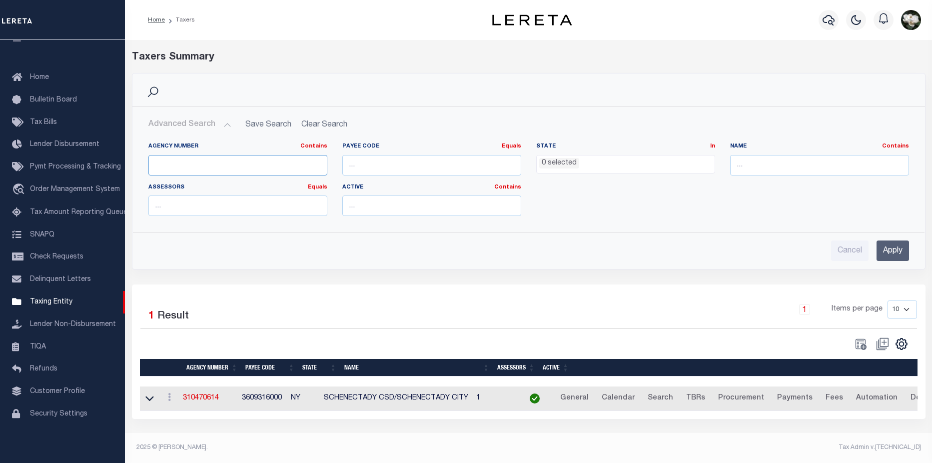
click at [270, 159] on input "text" at bounding box center [237, 165] width 179 height 20
click at [257, 164] on input "text" at bounding box center [237, 165] width 179 height 20
click at [207, 164] on input "text" at bounding box center [237, 165] width 179 height 20
click at [802, 166] on input "text" at bounding box center [819, 165] width 179 height 20
click at [632, 166] on ul "0 selected" at bounding box center [626, 161] width 178 height 13
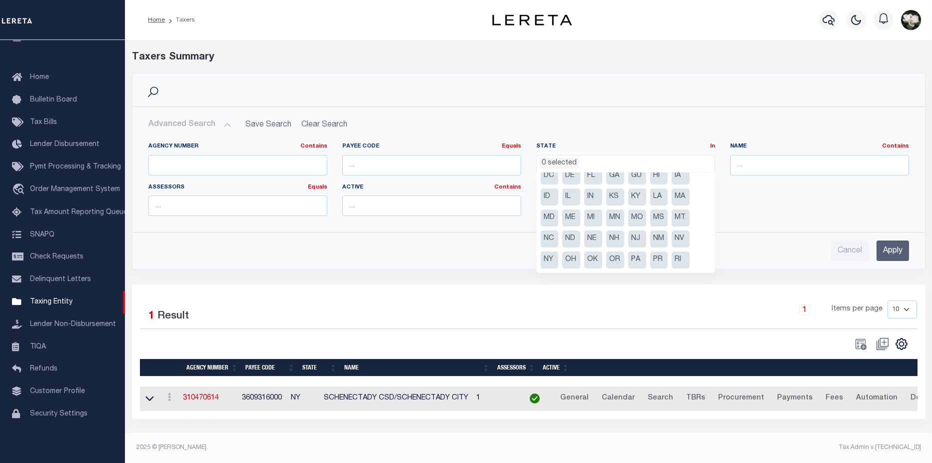
scroll to position [32, 0]
click at [640, 260] on li "PA" at bounding box center [637, 257] width 18 height 17
select select "PA"
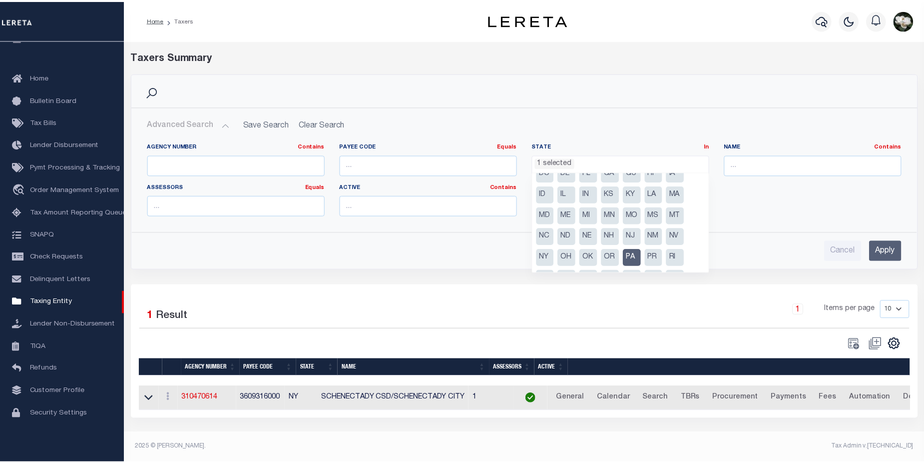
scroll to position [351, 0]
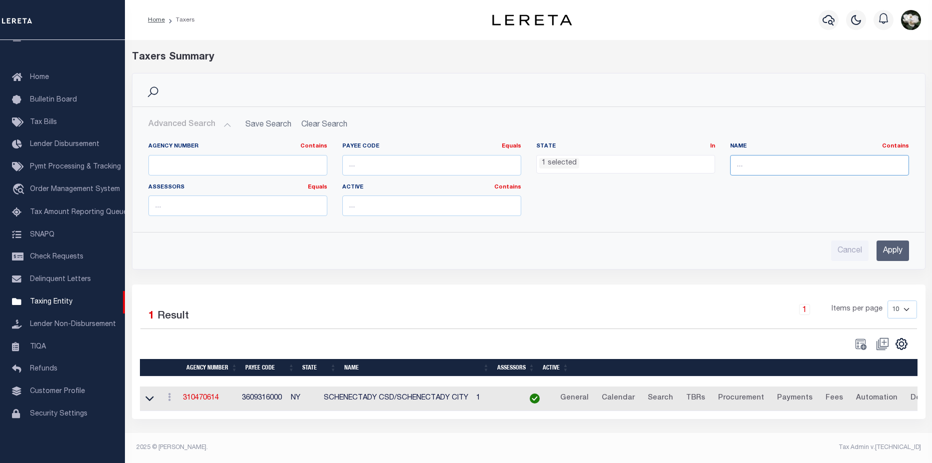
click at [772, 168] on input "text" at bounding box center [819, 165] width 179 height 20
type input "[GEOGRAPHIC_DATA]"
click at [893, 252] on input "Apply" at bounding box center [892, 250] width 32 height 20
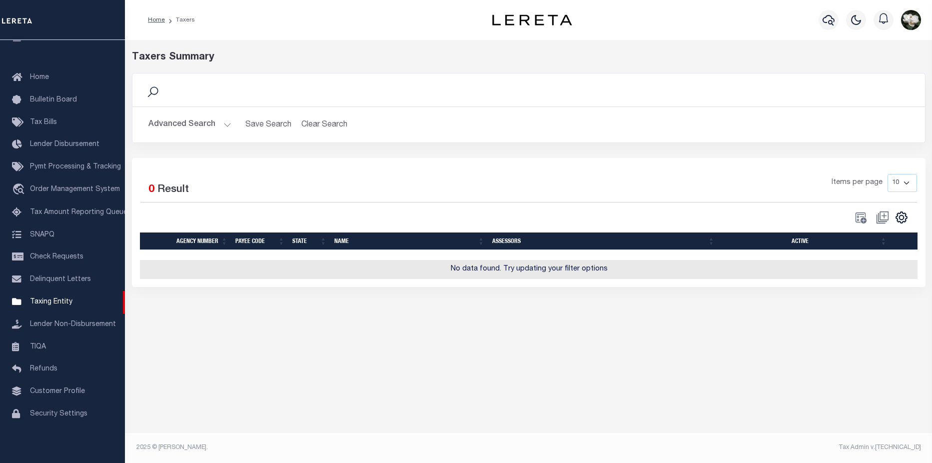
drag, startPoint x: 190, startPoint y: 124, endPoint x: 200, endPoint y: 124, distance: 9.5
click at [192, 124] on button "Advanced Search" at bounding box center [189, 124] width 83 height 19
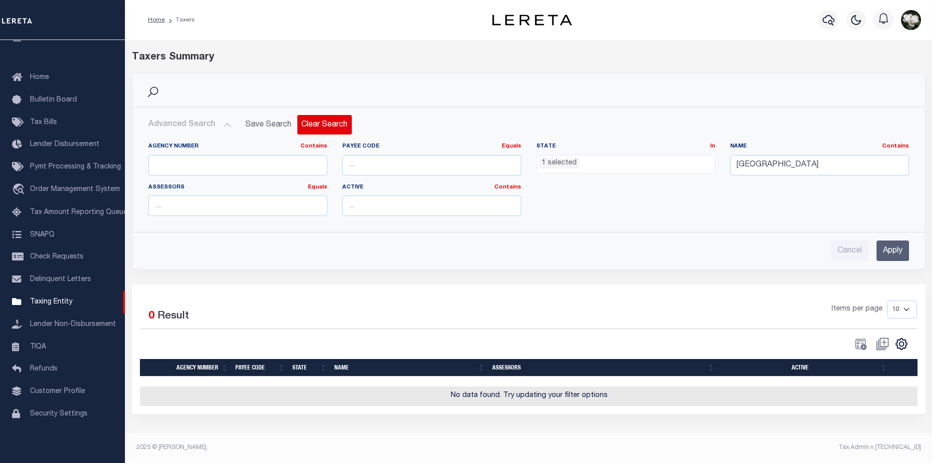
click at [330, 129] on button "Clear Search" at bounding box center [324, 124] width 54 height 19
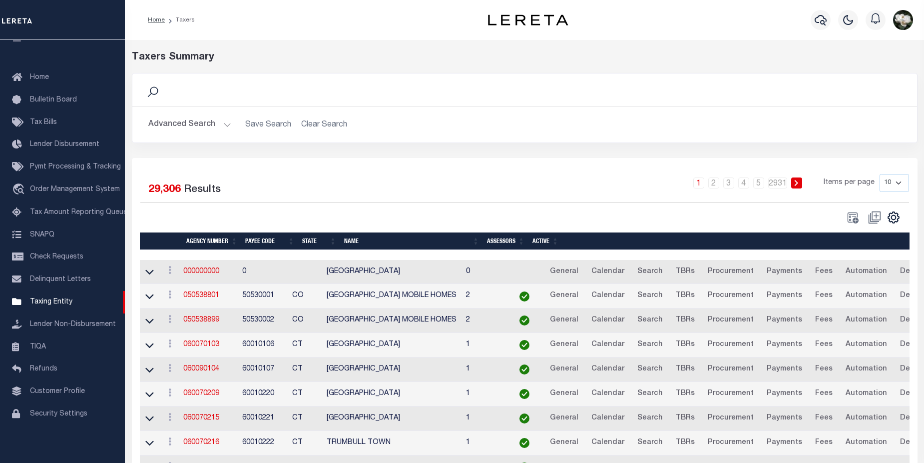
click at [180, 126] on button "Advanced Search" at bounding box center [189, 124] width 83 height 19
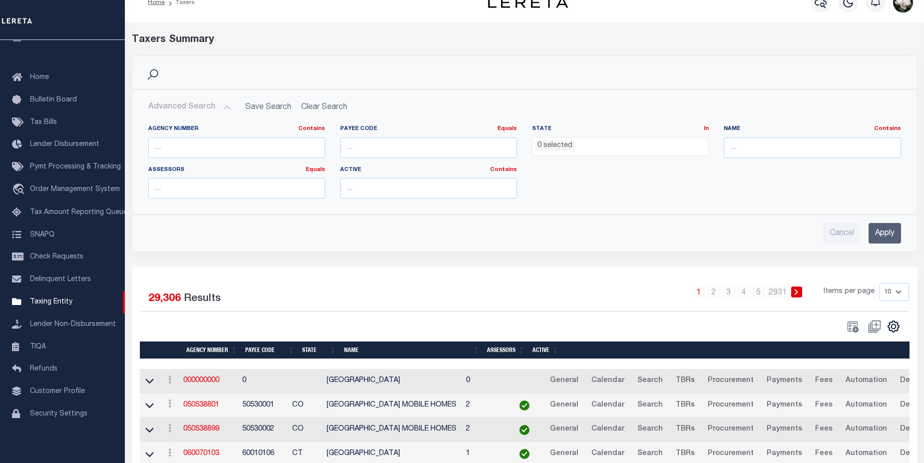
scroll to position [0, 0]
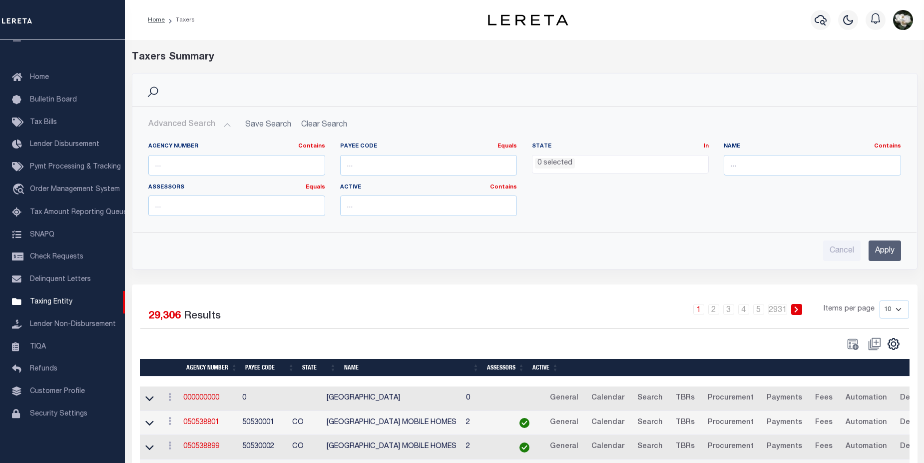
click at [657, 168] on ul "0 selected" at bounding box center [621, 161] width 176 height 13
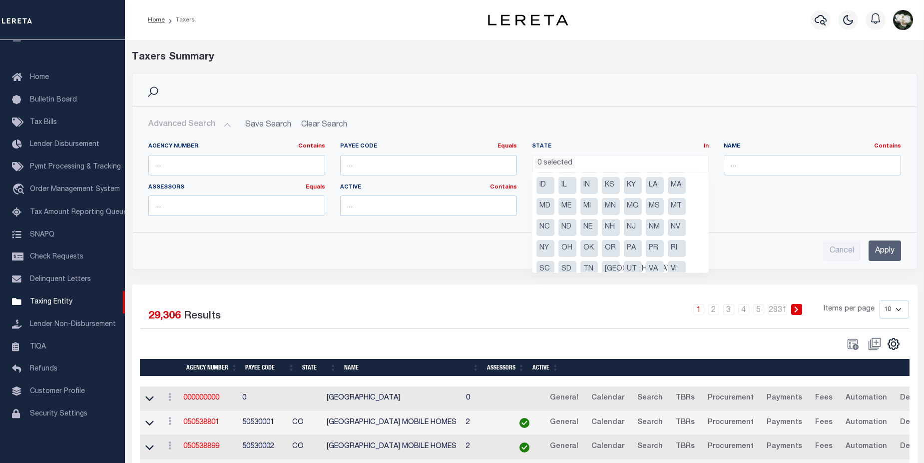
scroll to position [49, 0]
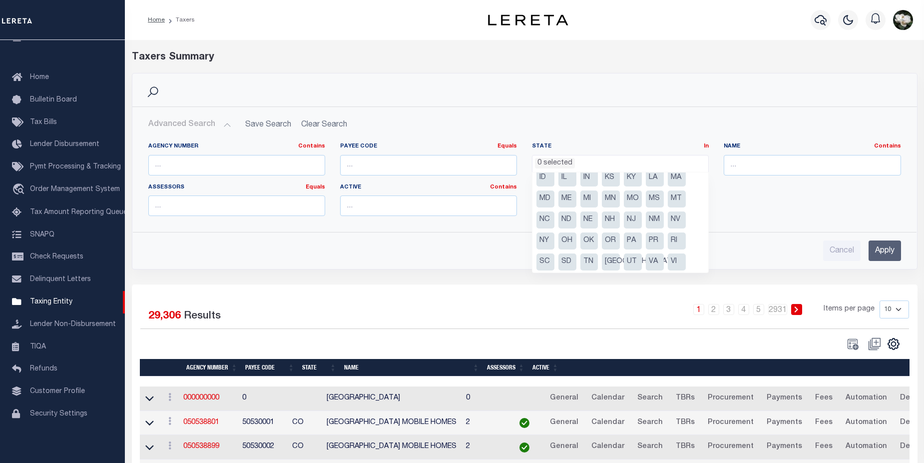
click at [638, 239] on li "PA" at bounding box center [633, 240] width 18 height 17
select select "PA"
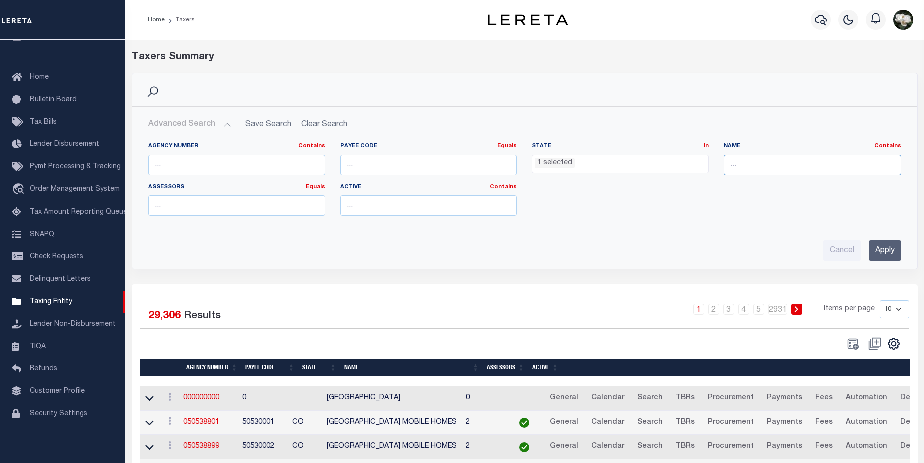
click at [747, 168] on input "text" at bounding box center [812, 165] width 177 height 20
type input "woodland hills"
click at [886, 245] on input "Apply" at bounding box center [885, 250] width 32 height 20
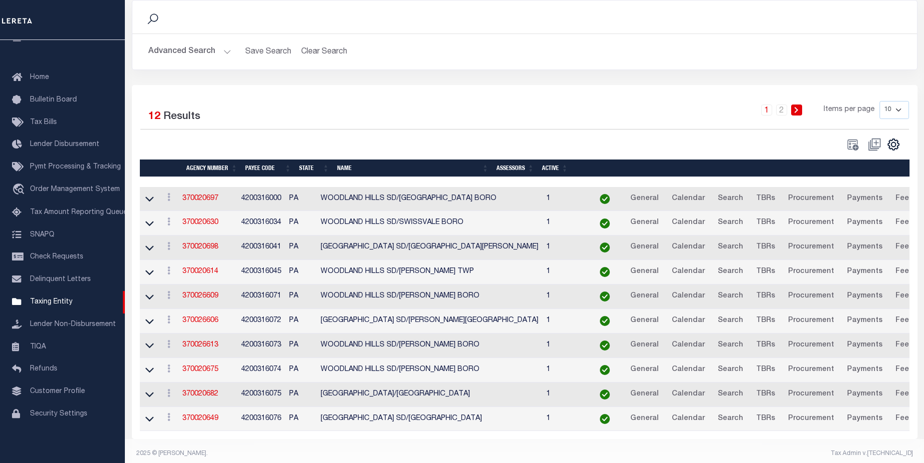
scroll to position [87, 0]
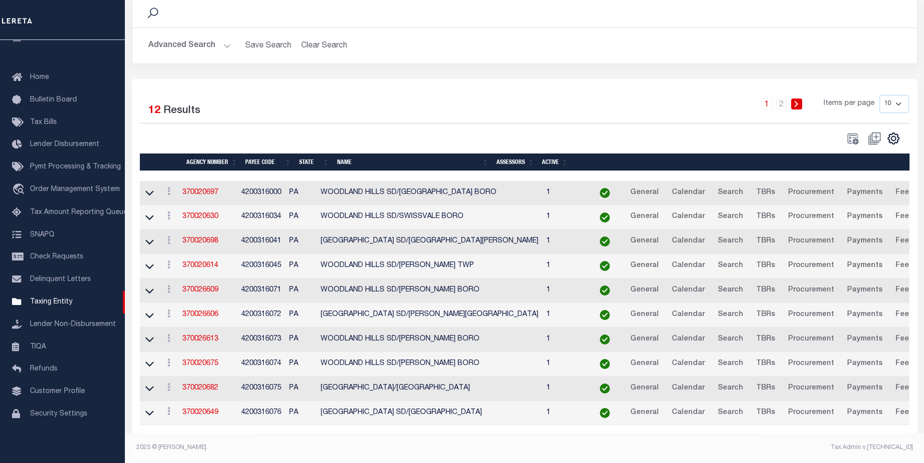
drag, startPoint x: 206, startPoint y: 382, endPoint x: 216, endPoint y: 376, distance: 11.7
click at [206, 384] on link "370020682" at bounding box center [200, 387] width 36 height 7
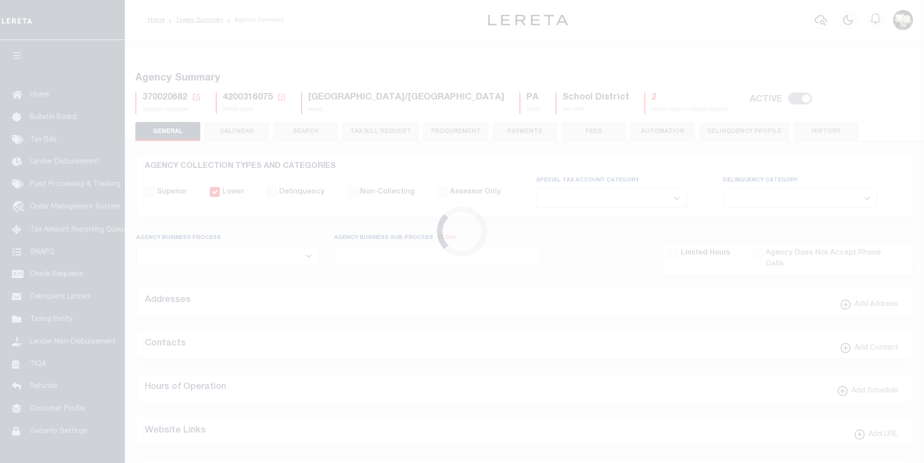
select select
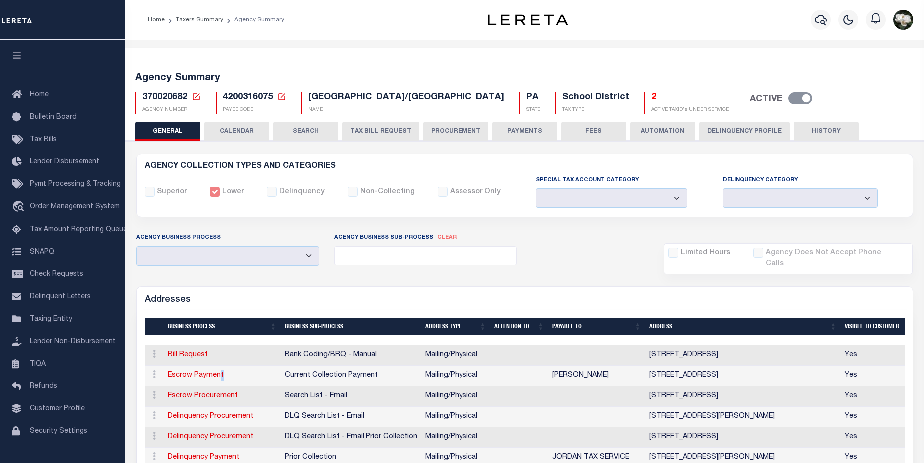
drag, startPoint x: 222, startPoint y: 376, endPoint x: 818, endPoint y: 232, distance: 613.2
click at [226, 376] on td "Escrow Payment" at bounding box center [222, 376] width 117 height 20
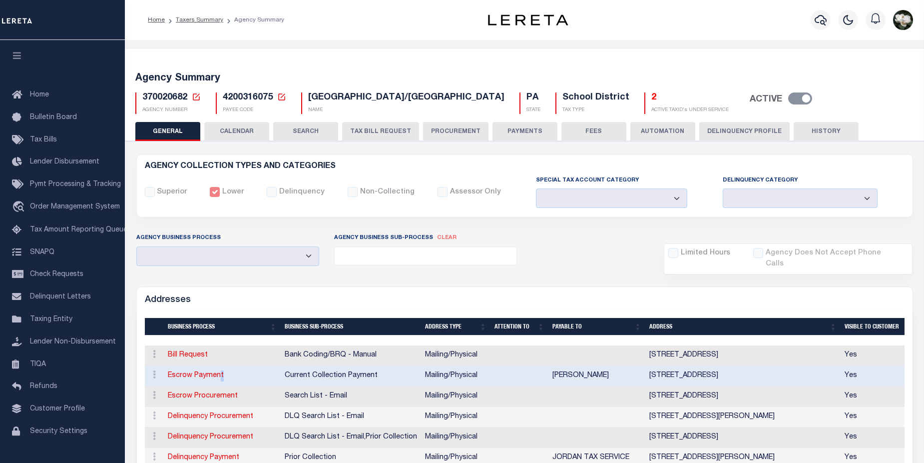
click at [450, 131] on button "PROCUREMENT" at bounding box center [455, 131] width 65 height 19
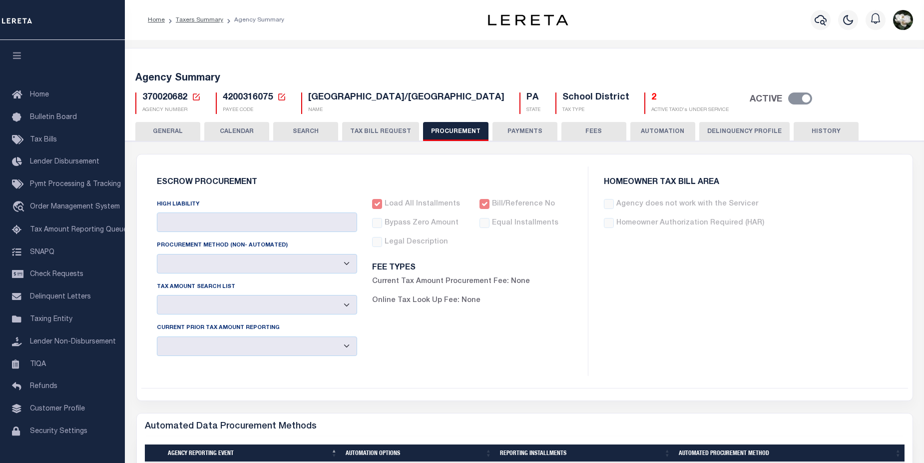
type input "$10,000"
select select "6"
select select "3"
checkbox input "true"
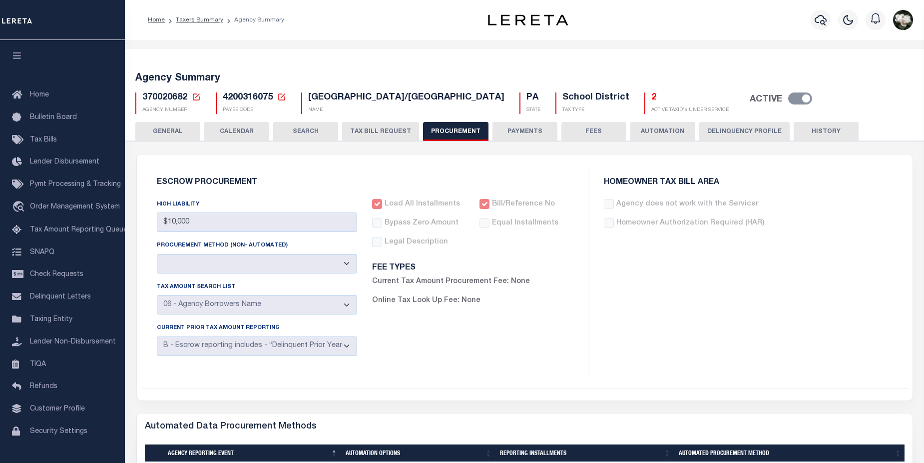
scroll to position [280, 0]
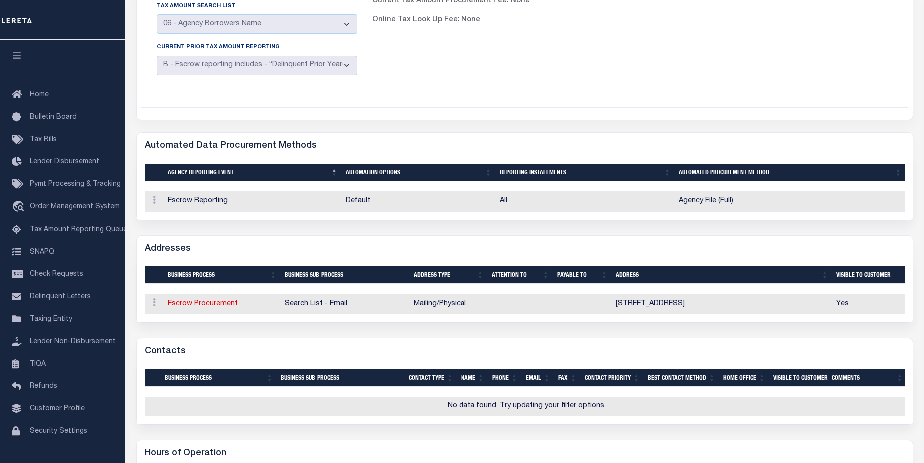
click at [457, 22] on button "Online Tax Look Up Fee: None" at bounding box center [426, 20] width 108 height 11
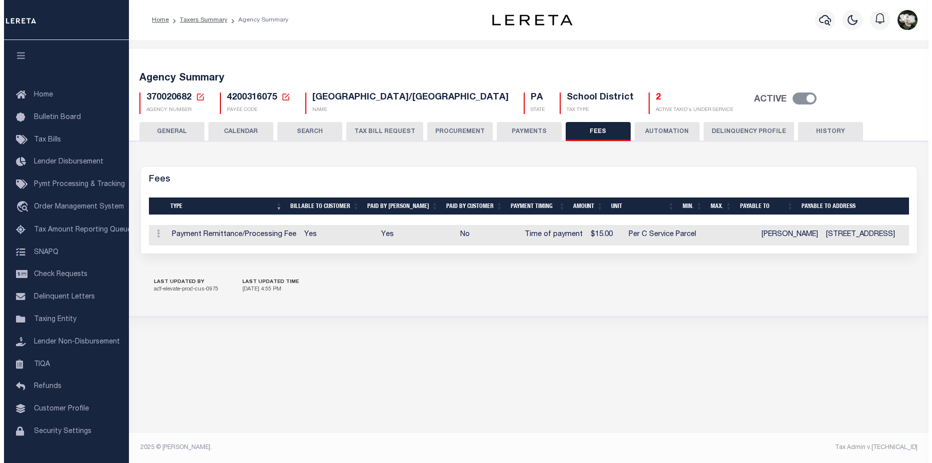
scroll to position [0, 0]
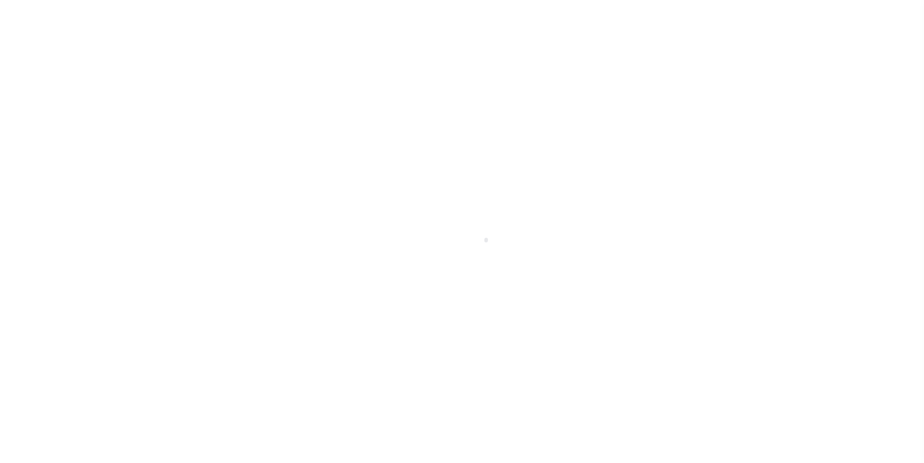
select select
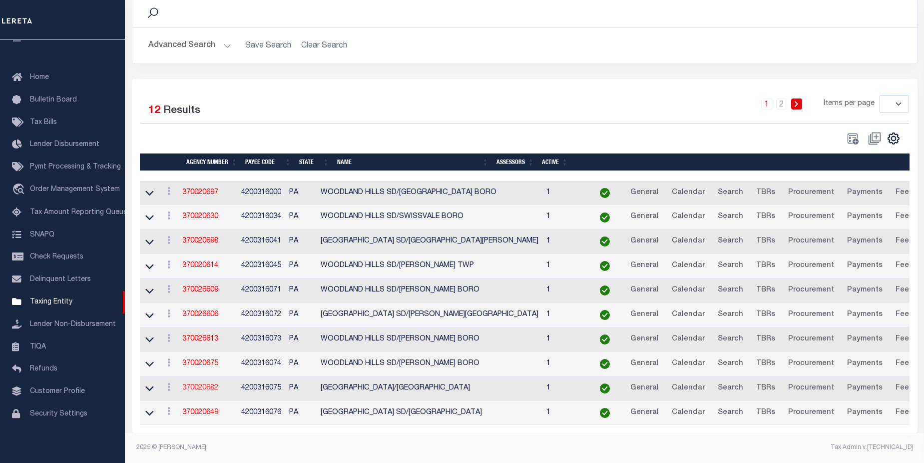
click at [198, 384] on link "370020682" at bounding box center [200, 387] width 36 height 7
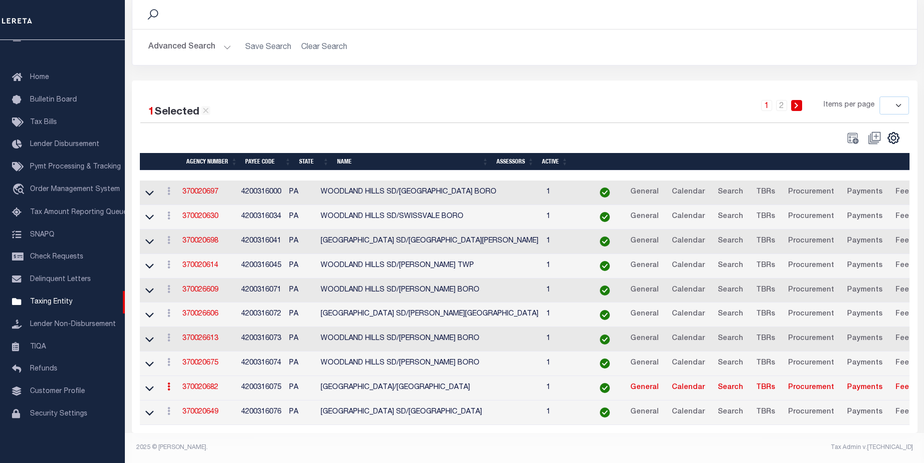
click at [179, 37] on button "Advanced Search" at bounding box center [189, 46] width 83 height 19
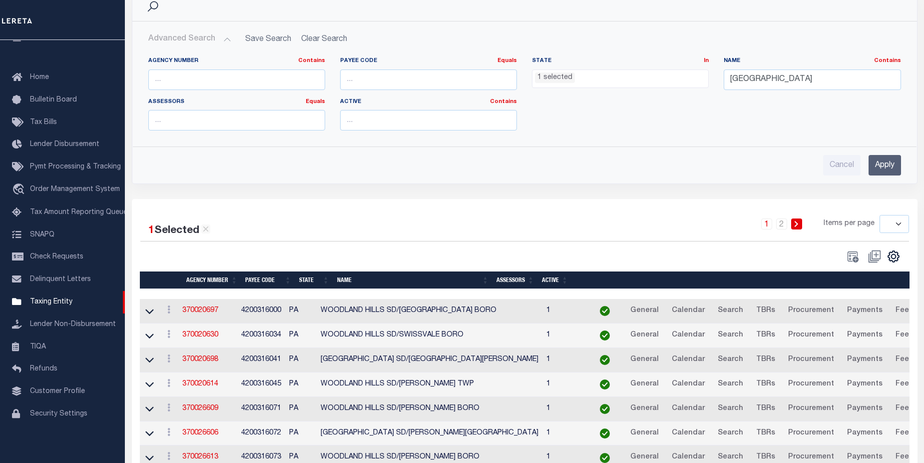
click at [609, 79] on ul "1 selected" at bounding box center [621, 76] width 176 height 13
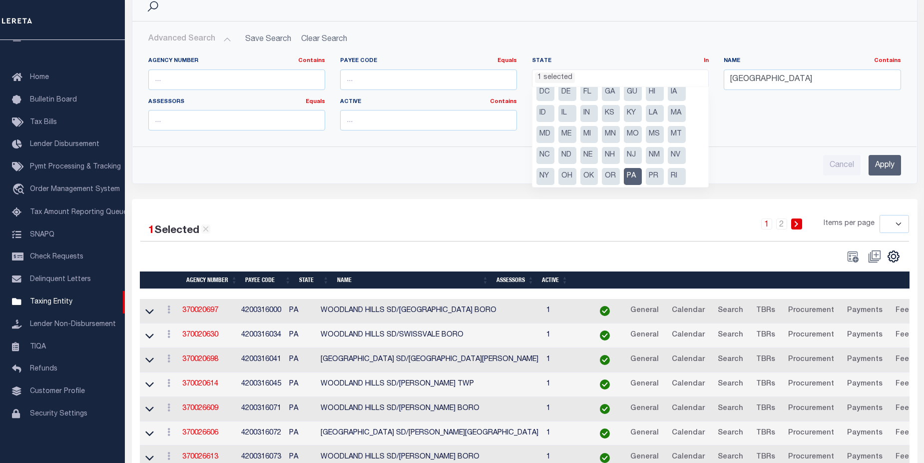
scroll to position [71, 0]
click at [637, 131] on li "PA" at bounding box center [633, 132] width 18 height 17
click at [610, 177] on li "WV" at bounding box center [611, 174] width 18 height 17
select select "WV"
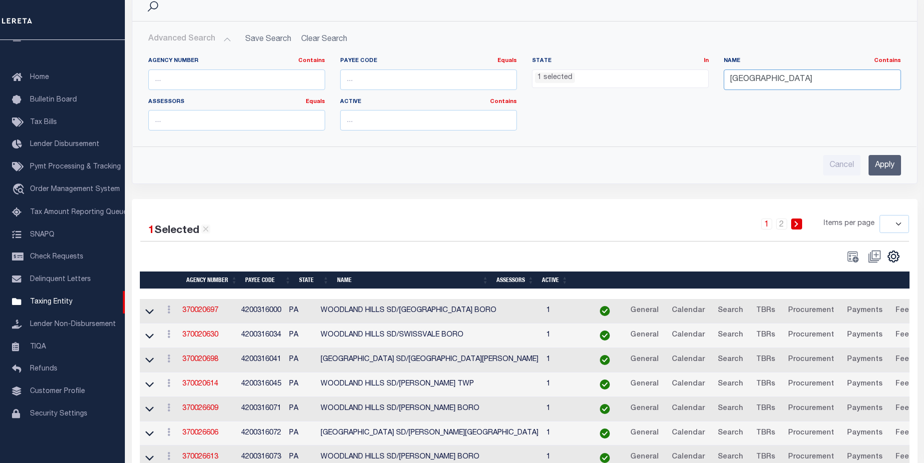
drag, startPoint x: 806, startPoint y: 79, endPoint x: 686, endPoint y: 79, distance: 119.9
click at [686, 79] on div "Agency Number Contains Contains Is Payee Code Equals Equals Is Not Equal To Is …" at bounding box center [525, 97] width 768 height 81
type input "upshur"
click at [880, 167] on input "Apply" at bounding box center [885, 165] width 32 height 20
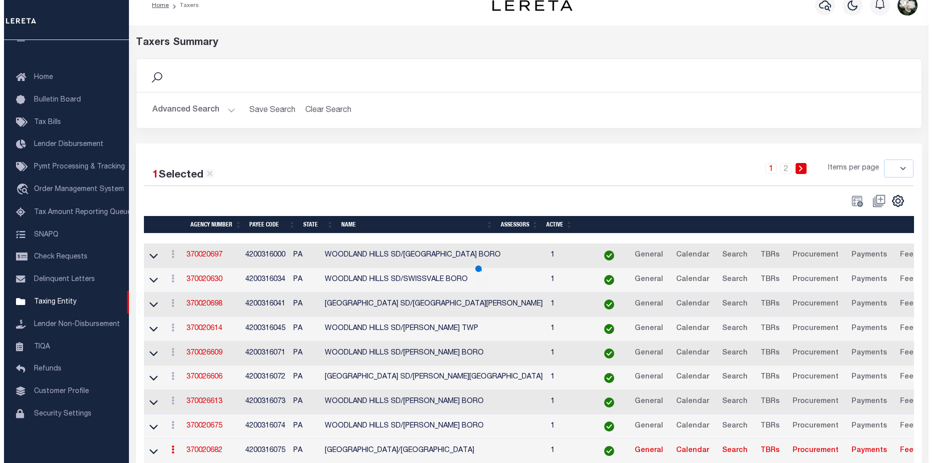
scroll to position [0, 0]
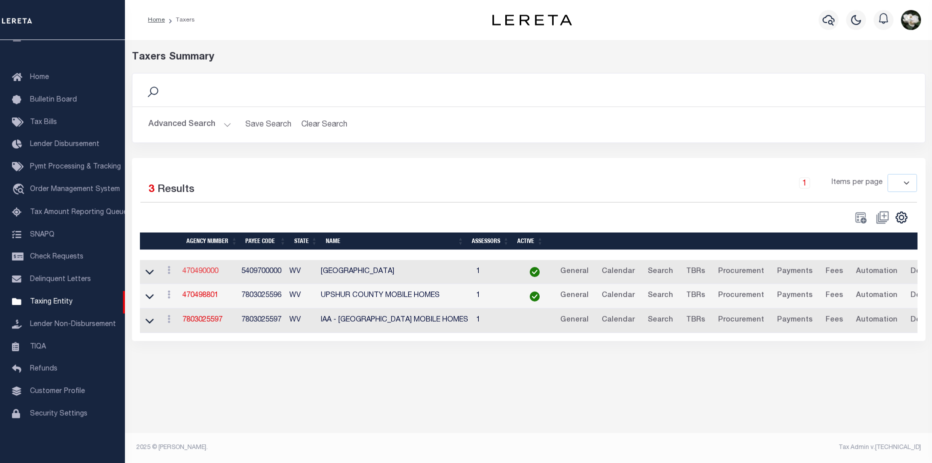
click at [202, 272] on link "470490000" at bounding box center [200, 271] width 36 height 7
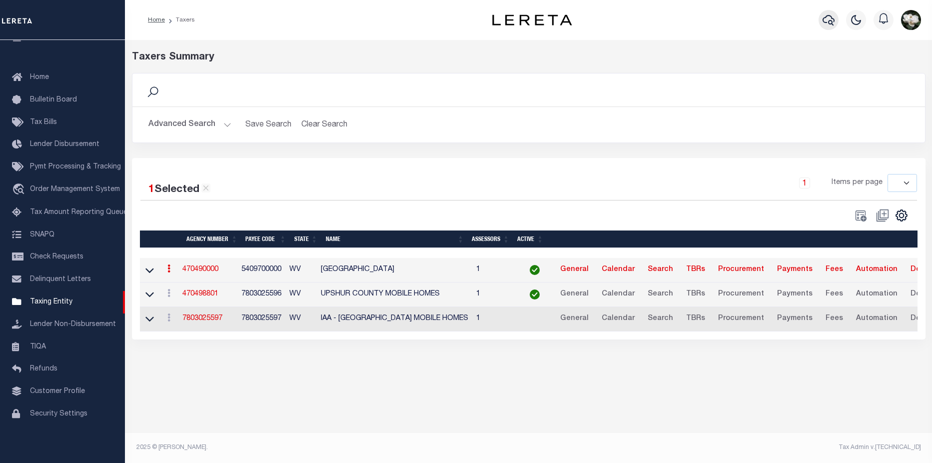
click at [824, 23] on icon "button" at bounding box center [828, 20] width 12 height 12
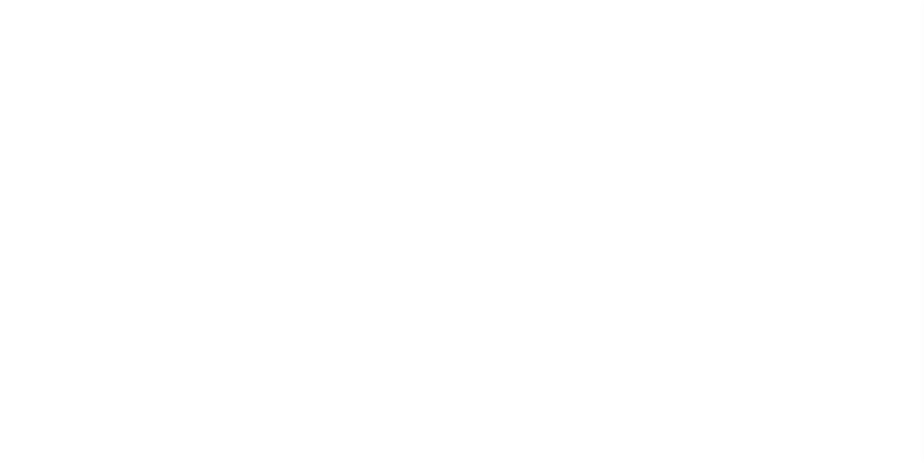
select select
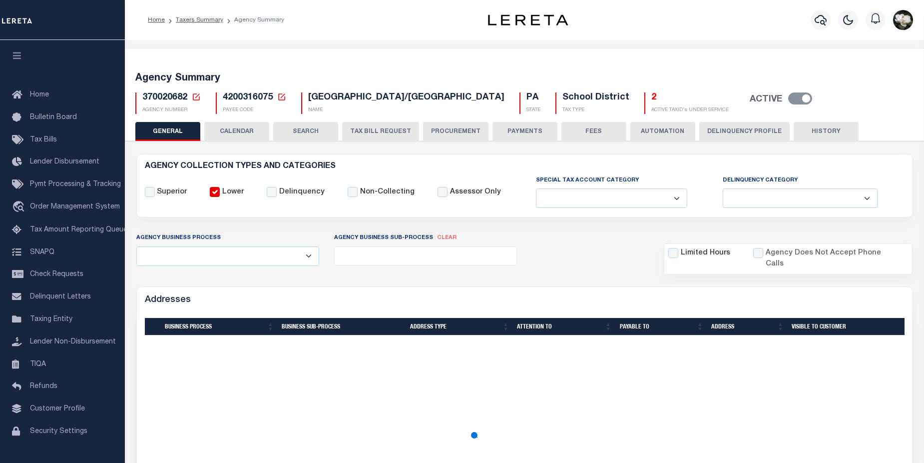
click at [455, 129] on button "PROCUREMENT" at bounding box center [455, 131] width 65 height 19
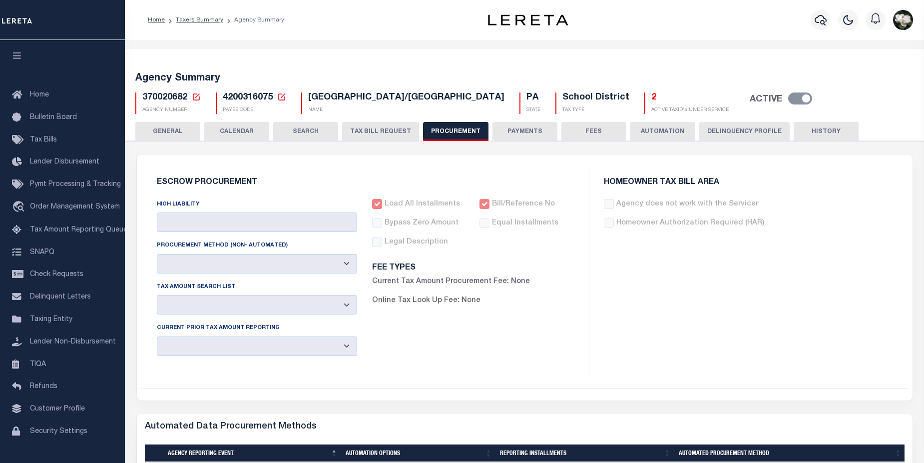
type input "$10,000"
select select "6"
select select "3"
checkbox input "true"
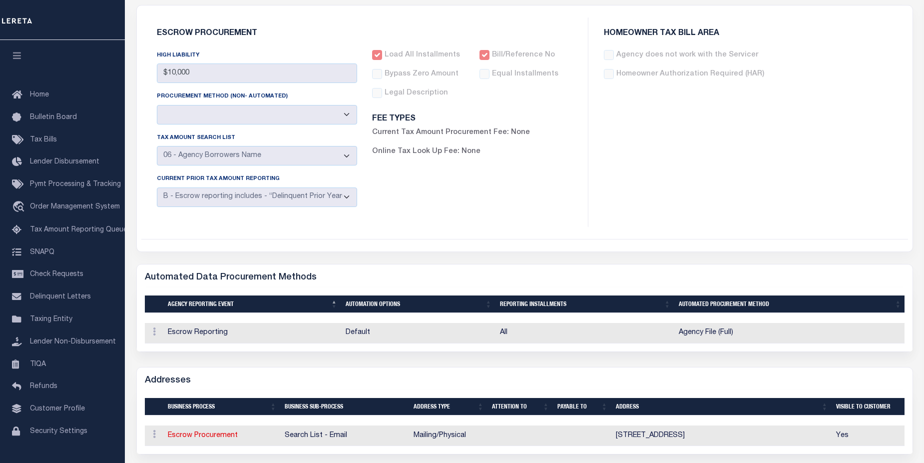
scroll to position [328, 0]
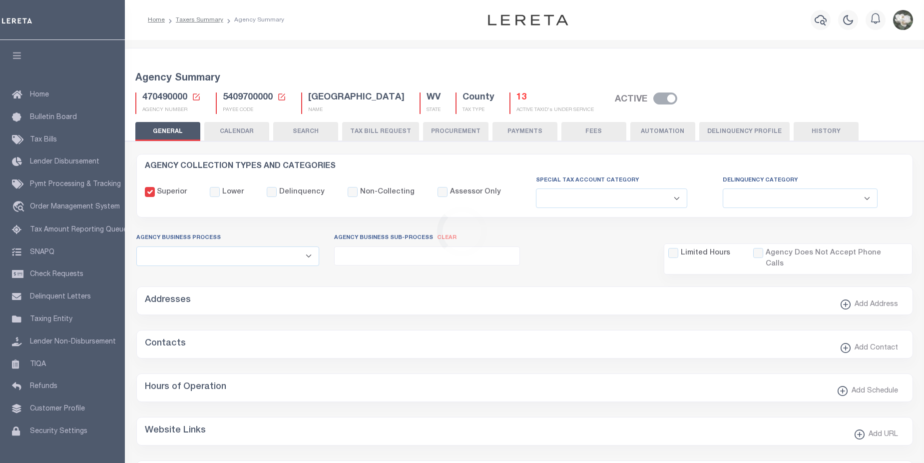
select select
click at [458, 129] on button "PROCUREMENT" at bounding box center [455, 131] width 65 height 19
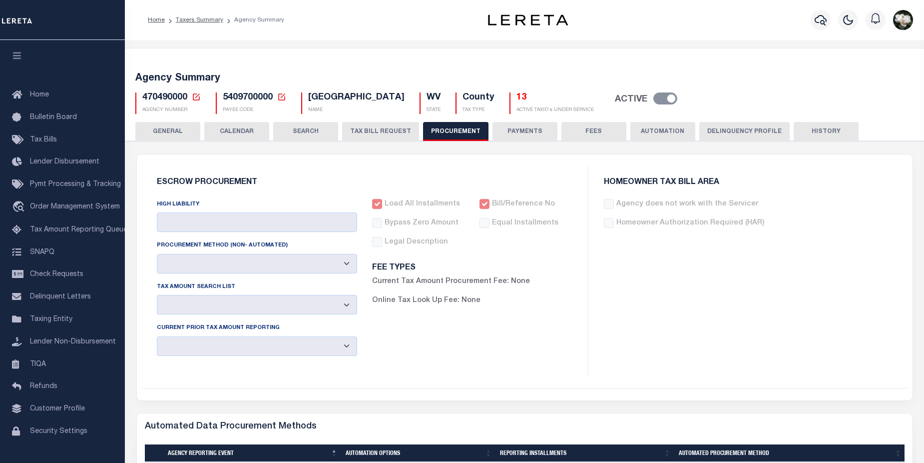
type input "$10,000"
select select "10"
select select "1"
select select "4"
checkbox input "true"
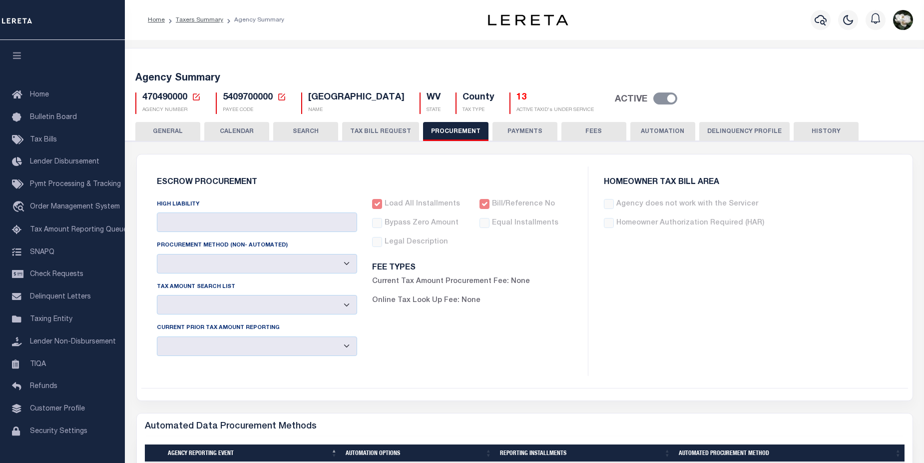
checkbox input "true"
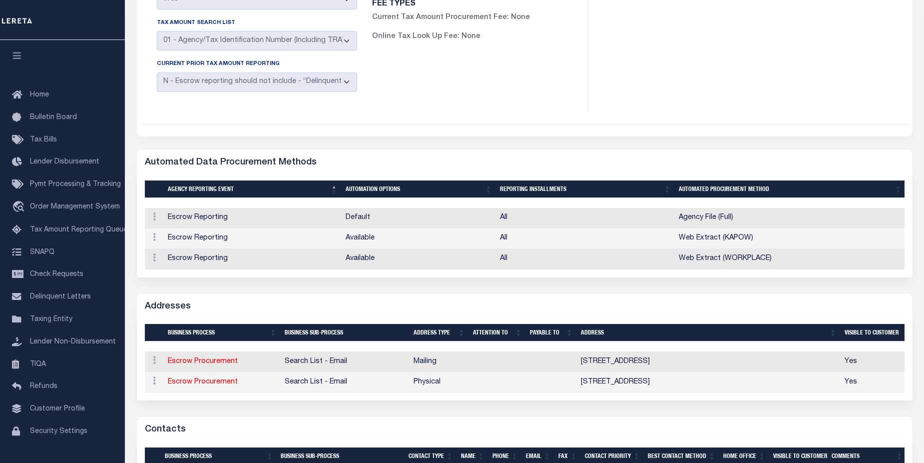
scroll to position [264, 0]
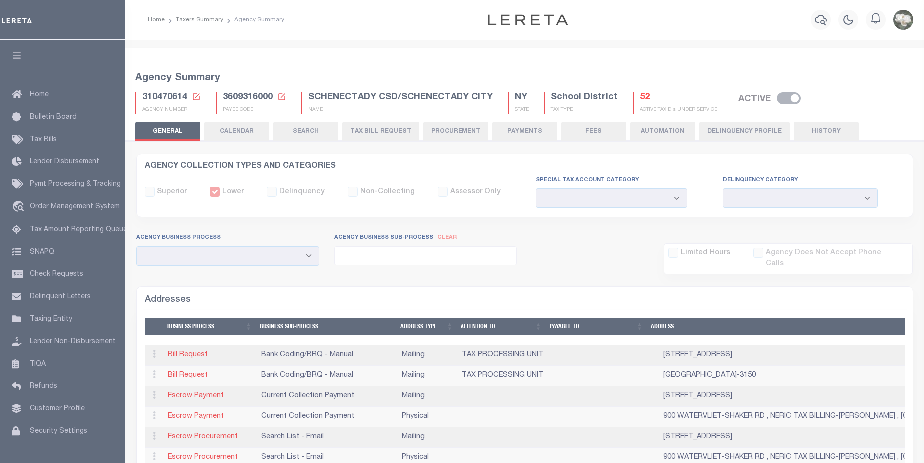
select select
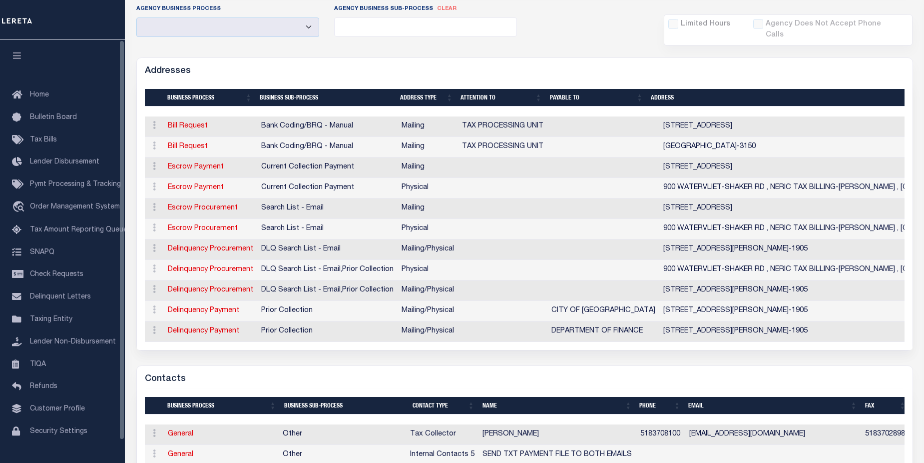
scroll to position [229, 0]
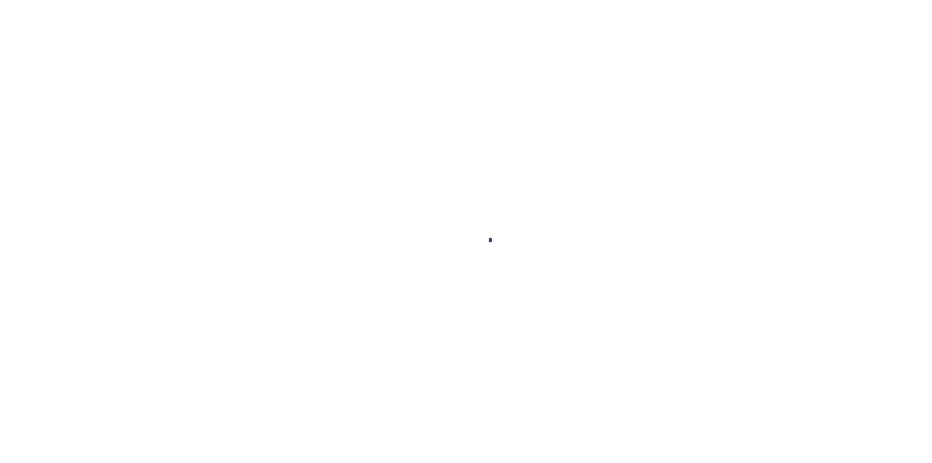
select select "WV"
select select
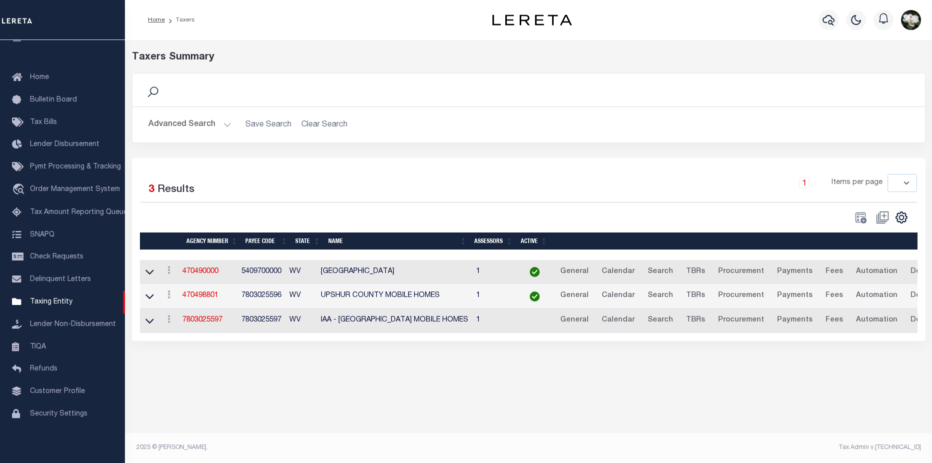
click at [185, 125] on button "Advanced Search" at bounding box center [189, 124] width 83 height 19
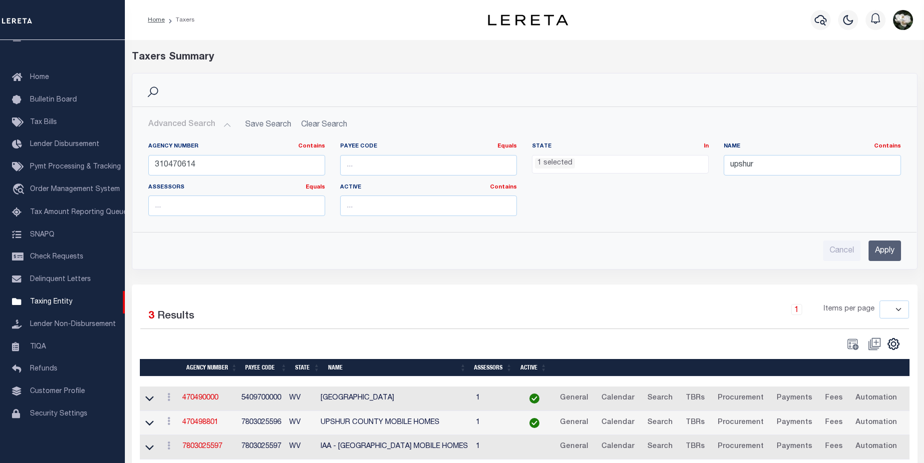
click at [654, 163] on ul "1 selected" at bounding box center [621, 161] width 176 height 13
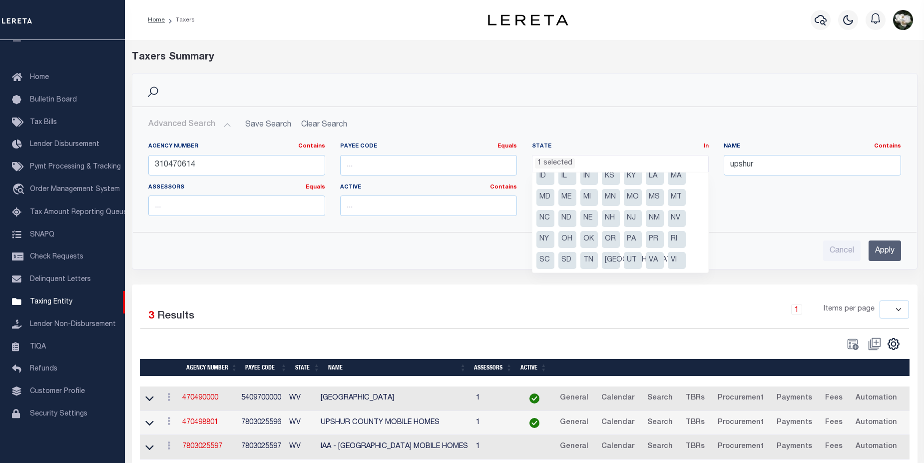
scroll to position [71, 0]
click at [616, 260] on li "WV" at bounding box center [611, 260] width 18 height 17
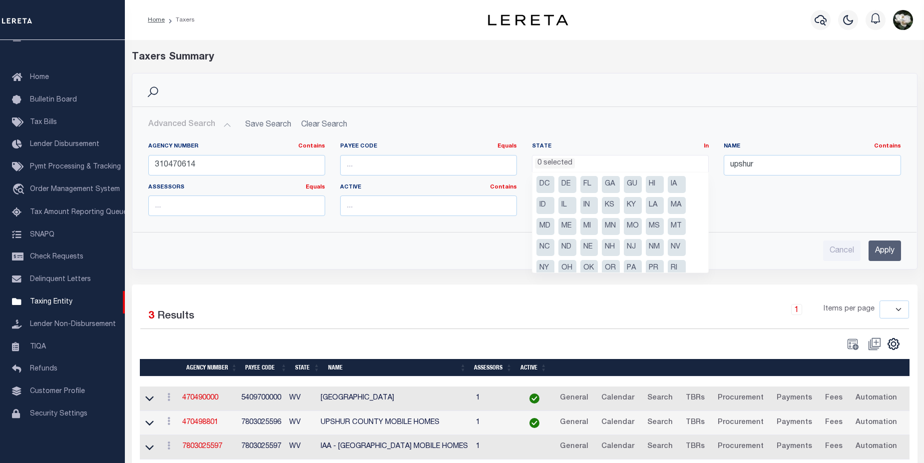
scroll to position [10, 0]
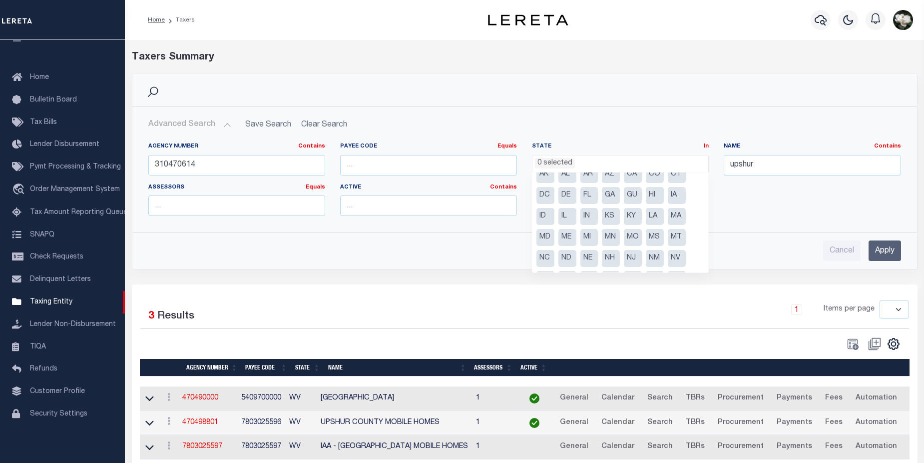
click at [670, 174] on li "CT" at bounding box center [677, 174] width 18 height 17
select select "CT"
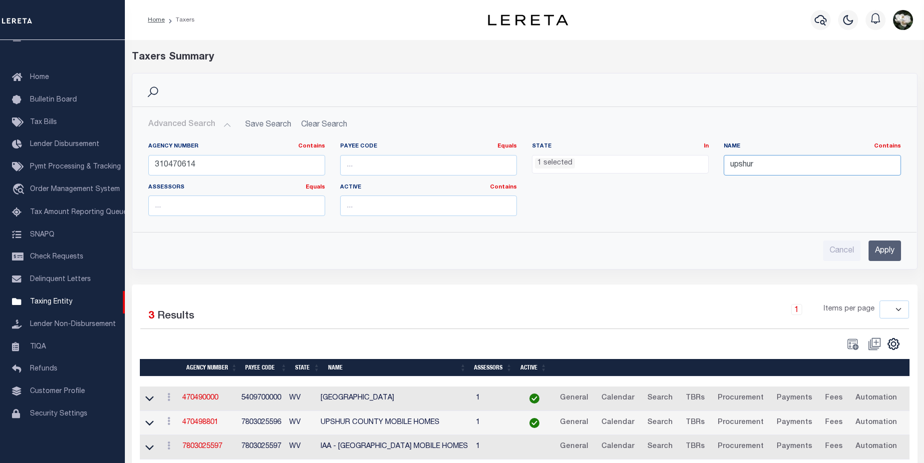
drag, startPoint x: 765, startPoint y: 164, endPoint x: 679, endPoint y: 160, distance: 87.0
click at [679, 160] on div "Agency Number Contains Contains Is 310470614 Payee Code Equals Equals Is Not Eq…" at bounding box center [525, 182] width 768 height 81
type input "hamden"
click at [886, 248] on input "Apply" at bounding box center [885, 250] width 32 height 20
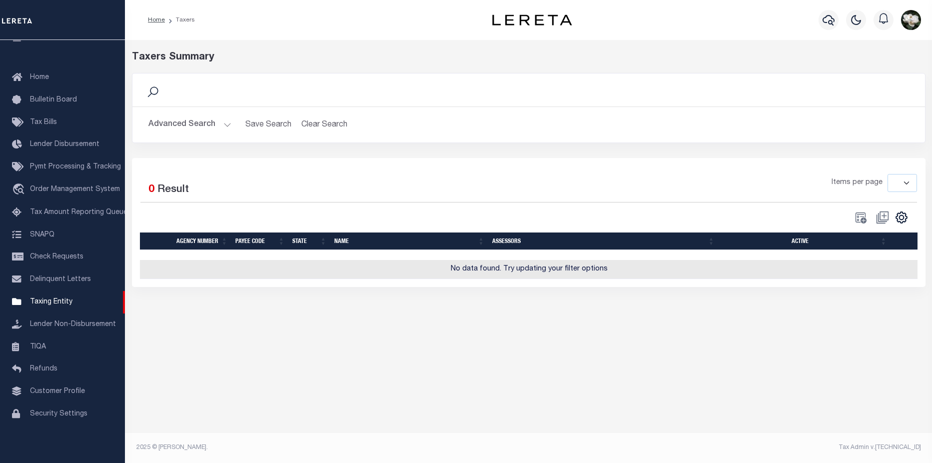
click at [185, 119] on button "Advanced Search" at bounding box center [189, 124] width 83 height 19
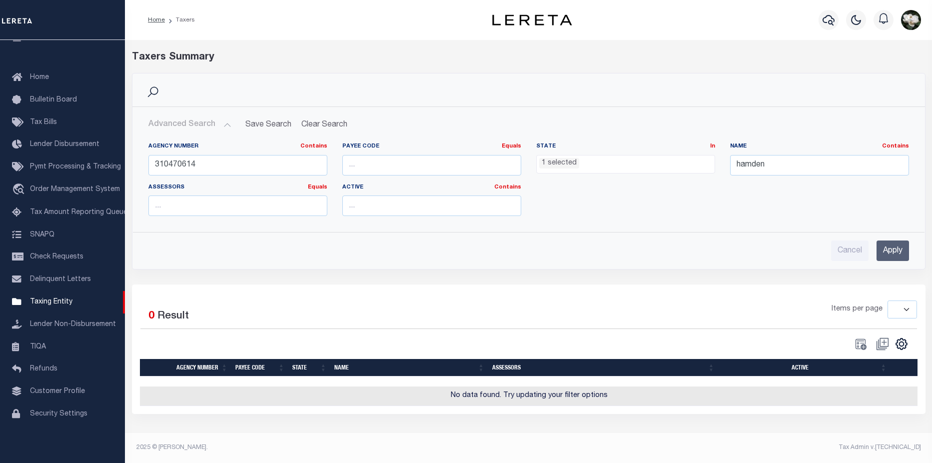
click at [635, 159] on ul "1 selected" at bounding box center [626, 161] width 178 height 13
click at [314, 123] on button "Clear Search" at bounding box center [324, 124] width 54 height 19
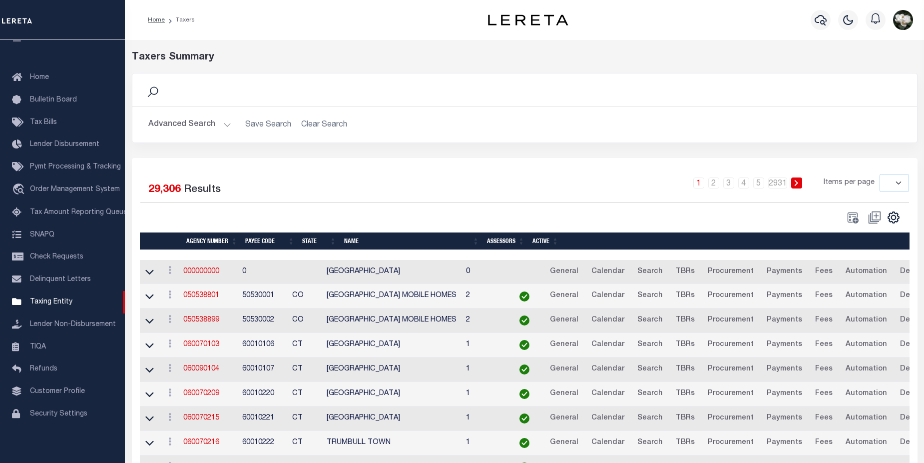
click at [178, 126] on button "Advanced Search" at bounding box center [189, 124] width 83 height 19
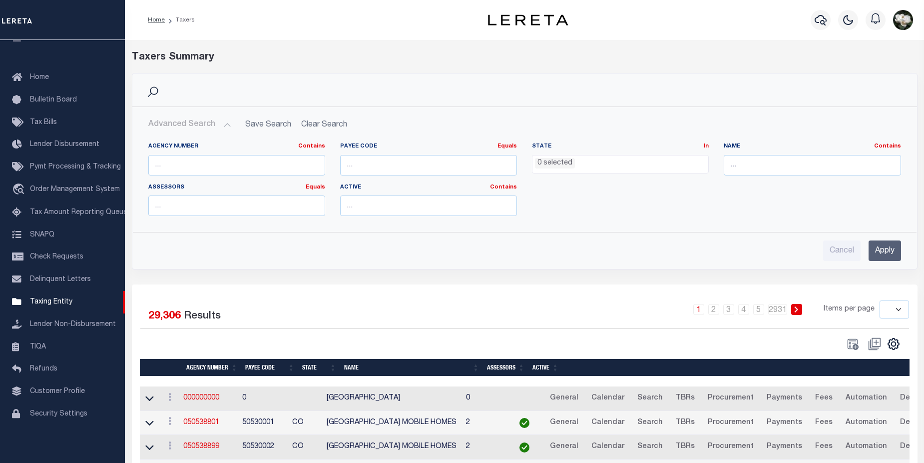
click at [633, 157] on ul "0 selected" at bounding box center [621, 161] width 176 height 13
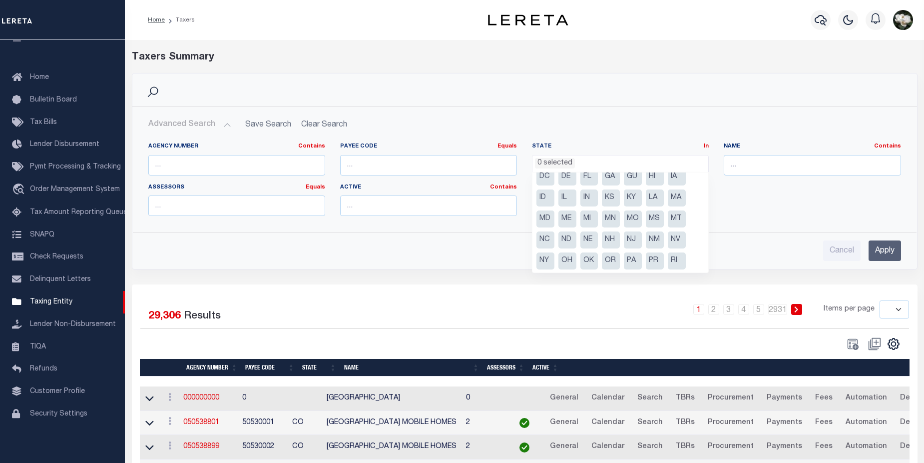
scroll to position [0, 0]
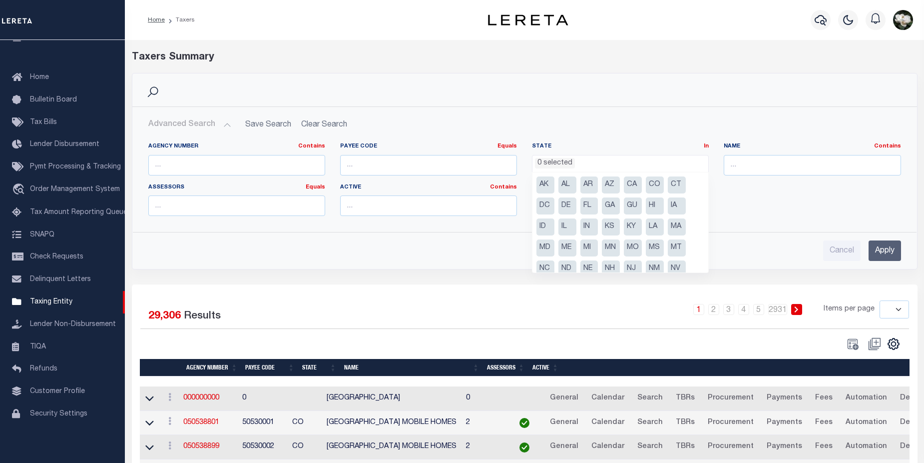
click at [680, 185] on li "CT" at bounding box center [677, 184] width 18 height 17
select select "CT"
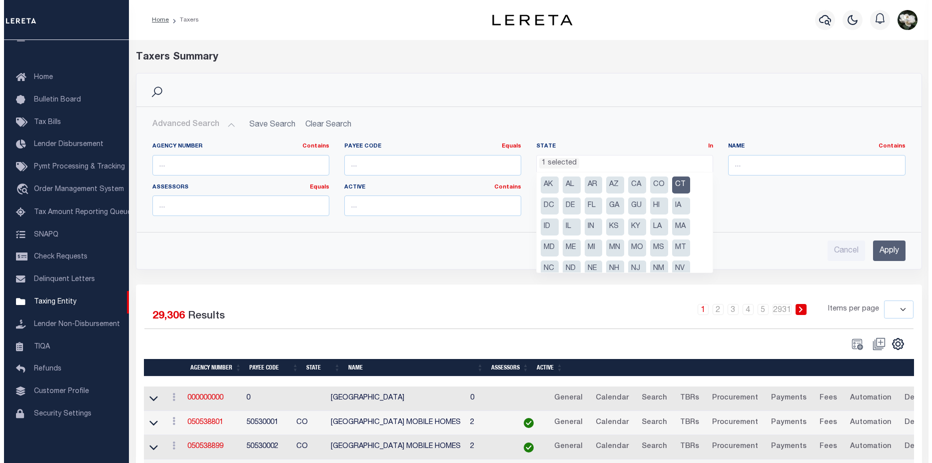
scroll to position [54, 0]
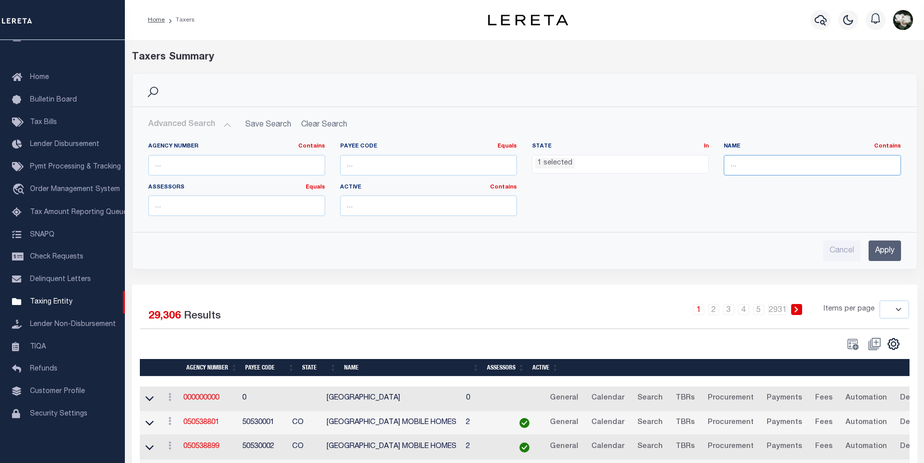
click at [794, 166] on input "text" at bounding box center [812, 165] width 177 height 20
type input "hamden"
click at [886, 243] on input "Apply" at bounding box center [885, 250] width 32 height 20
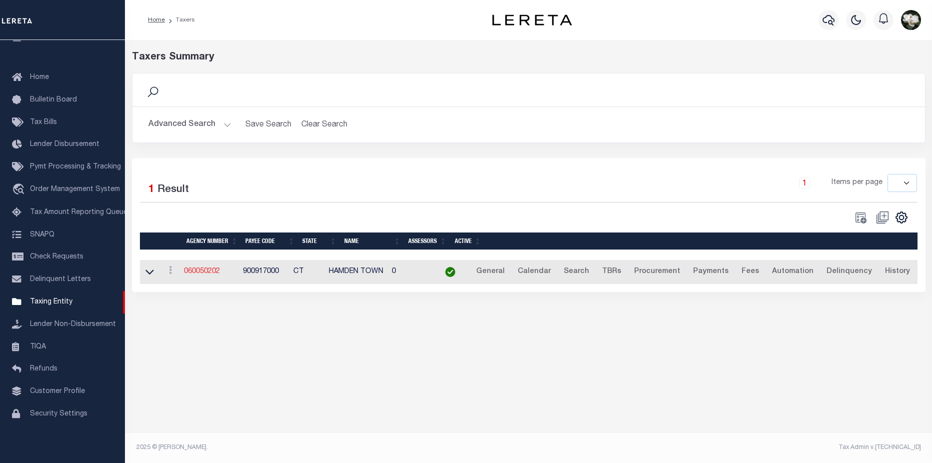
click at [204, 271] on link "060050202" at bounding box center [202, 271] width 36 height 7
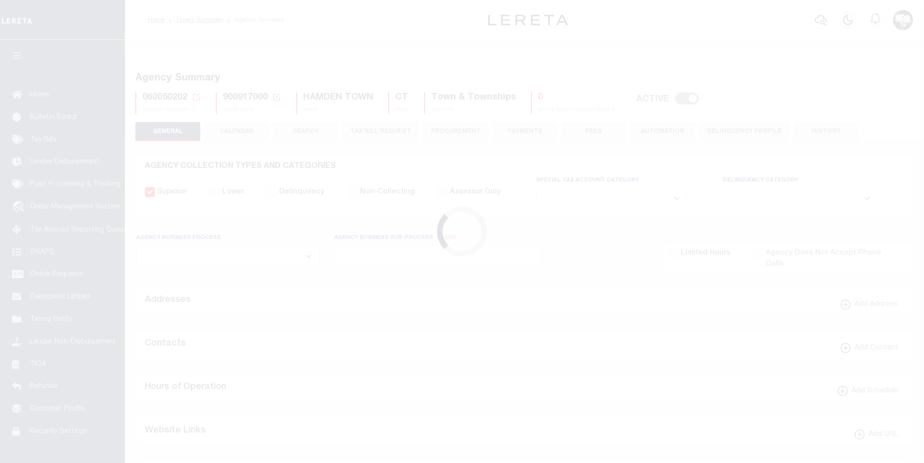
select select
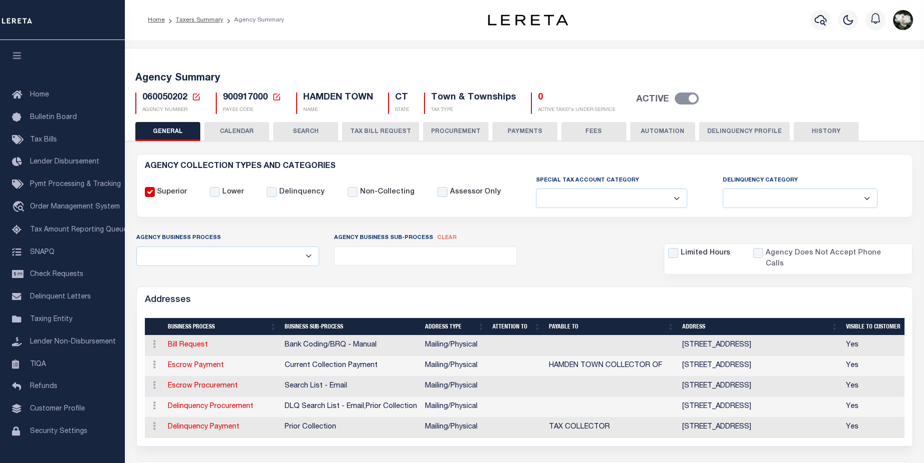
click at [450, 128] on button "PROCUREMENT" at bounding box center [455, 131] width 65 height 19
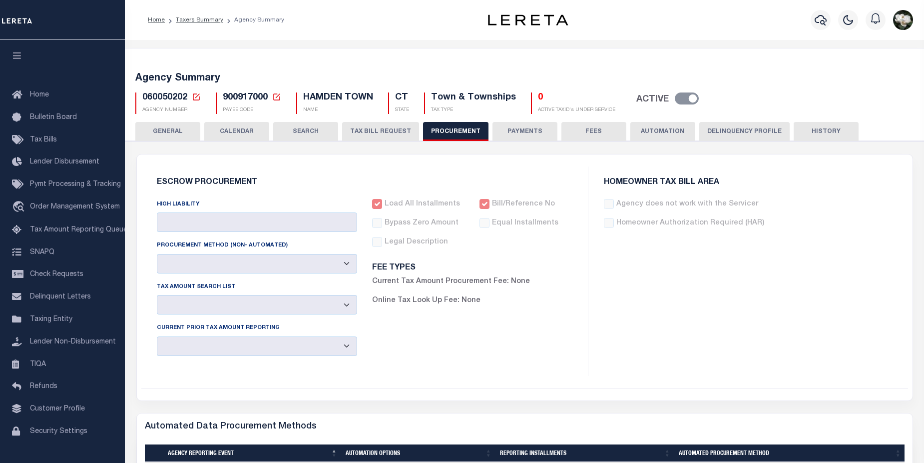
type input "$13,000"
select select "10"
select select "6"
select select "4"
checkbox input "true"
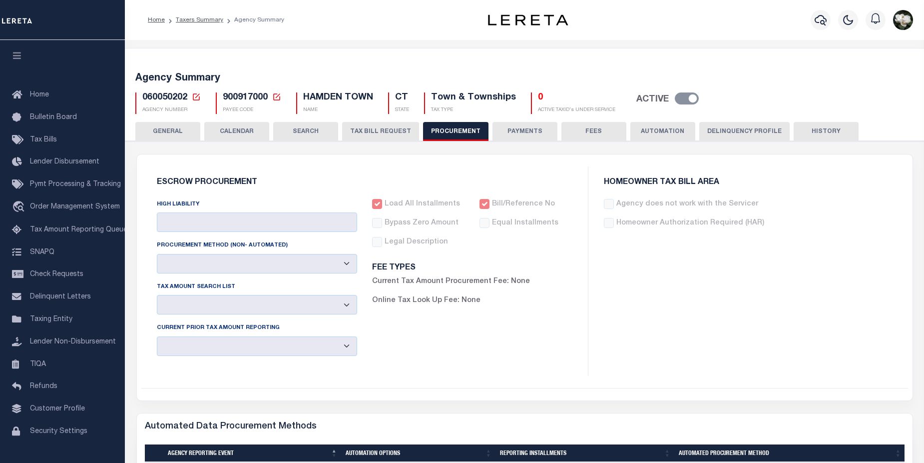
checkbox input "true"
click at [822, 21] on icon "button" at bounding box center [821, 20] width 12 height 10
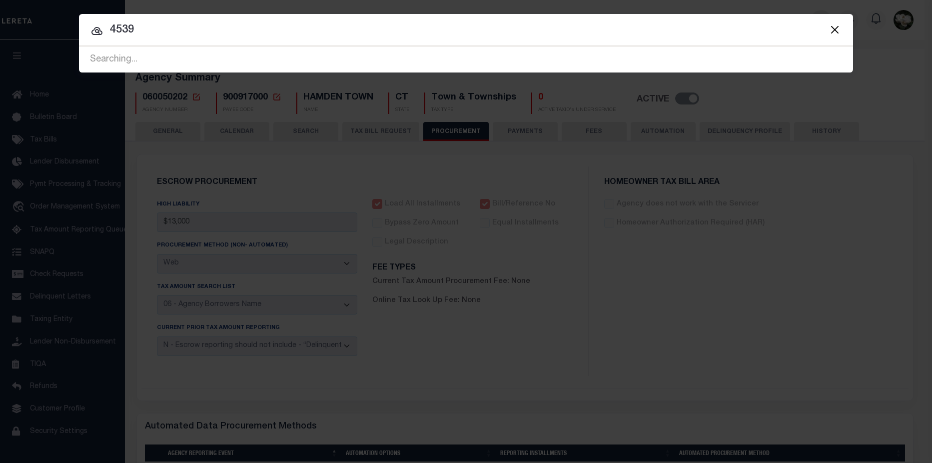
type input "45397"
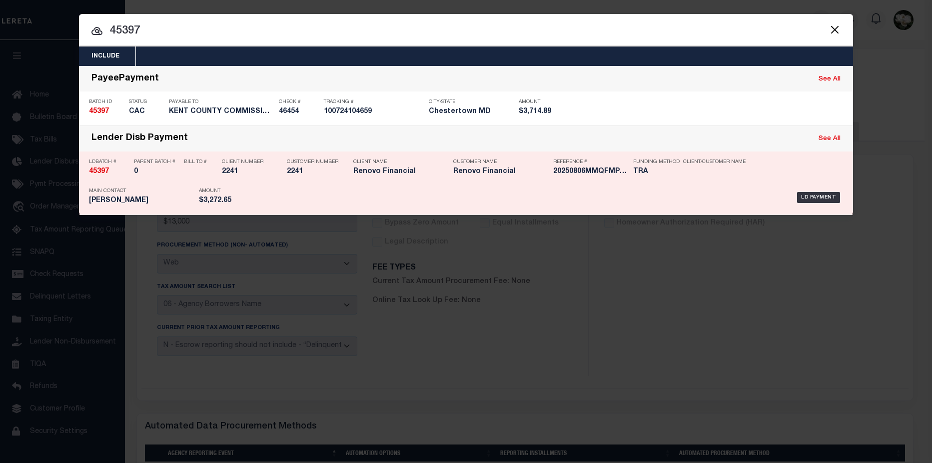
click at [726, 165] on p "Client/Customer Name" at bounding box center [714, 162] width 62 height 6
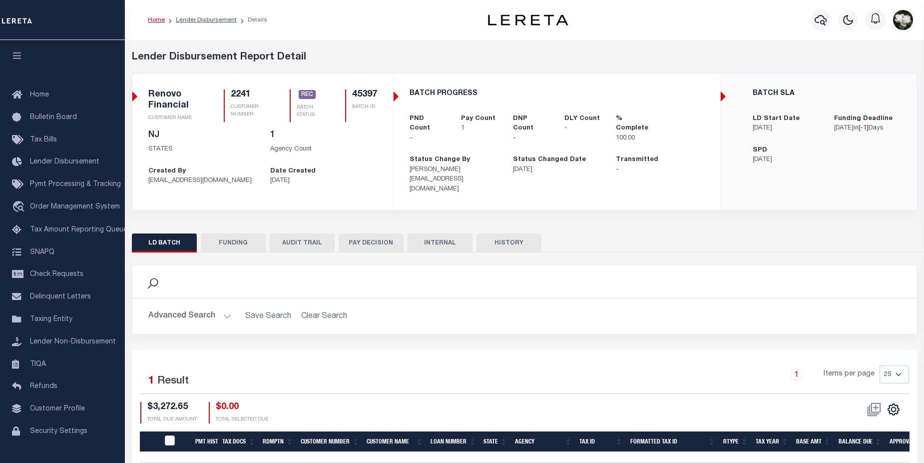
scroll to position [57, 0]
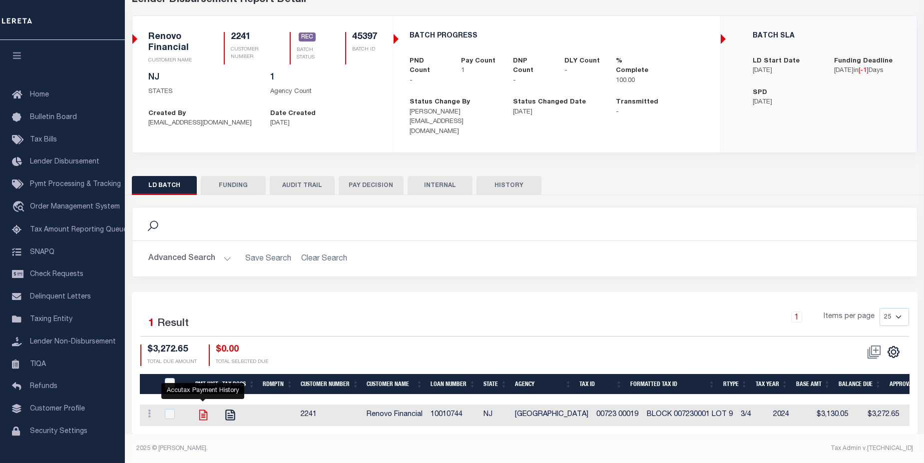
click at [202, 408] on icon "" at bounding box center [203, 414] width 13 height 13
checkbox input "true"
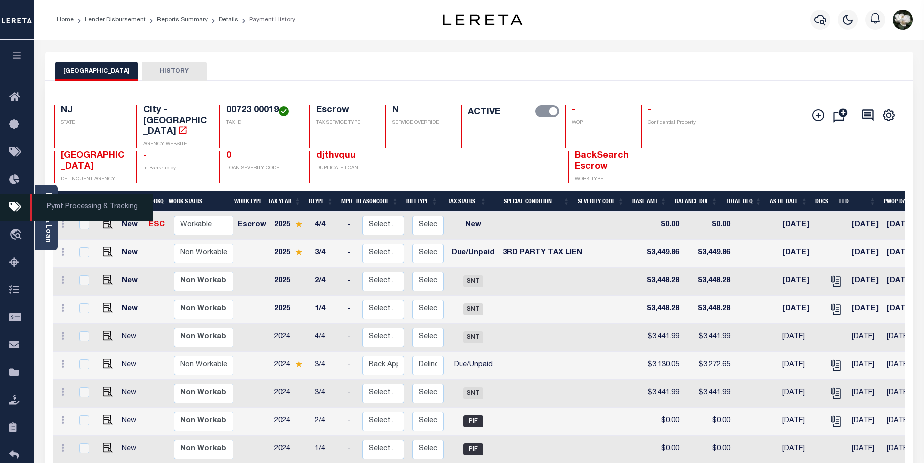
click at [18, 209] on icon at bounding box center [17, 207] width 16 height 12
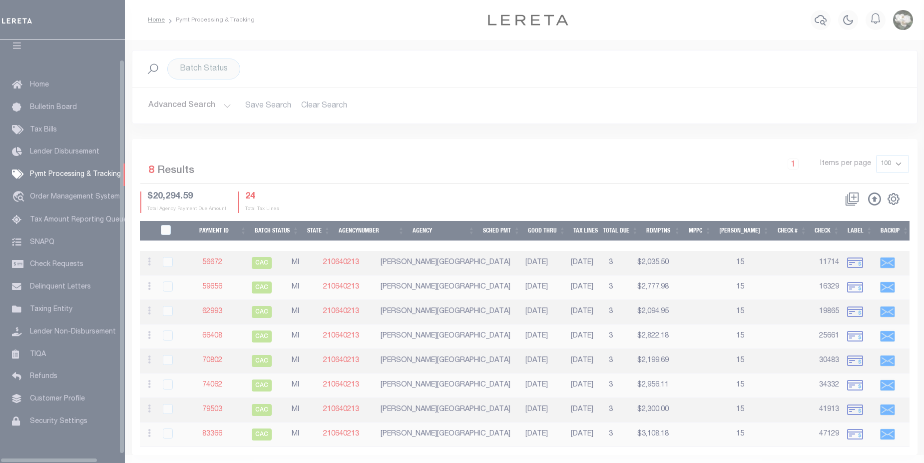
scroll to position [24, 0]
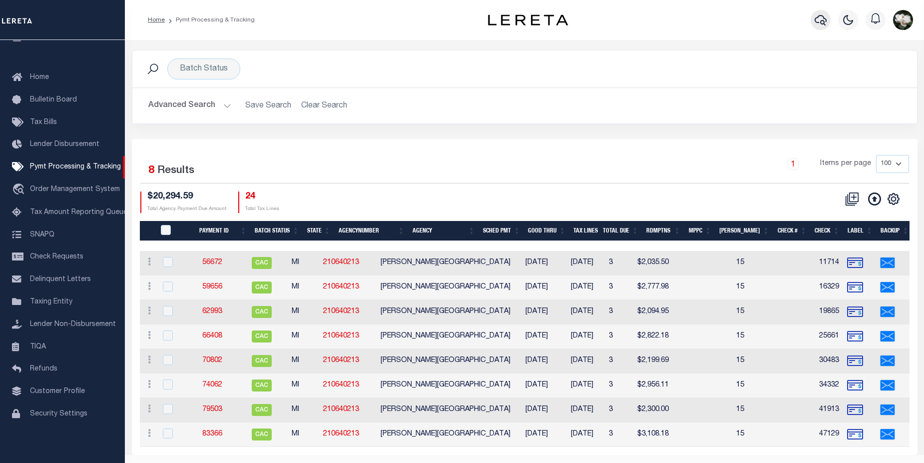
click at [822, 19] on icon "button" at bounding box center [821, 20] width 12 height 12
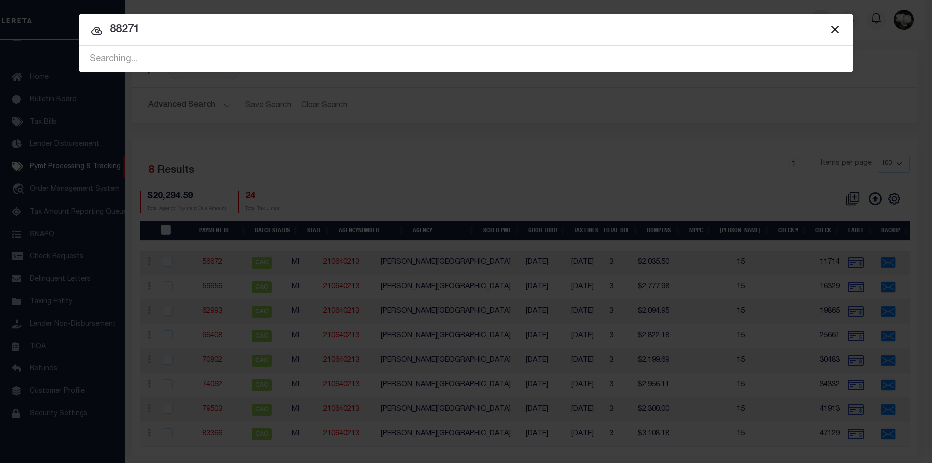
type input "88271"
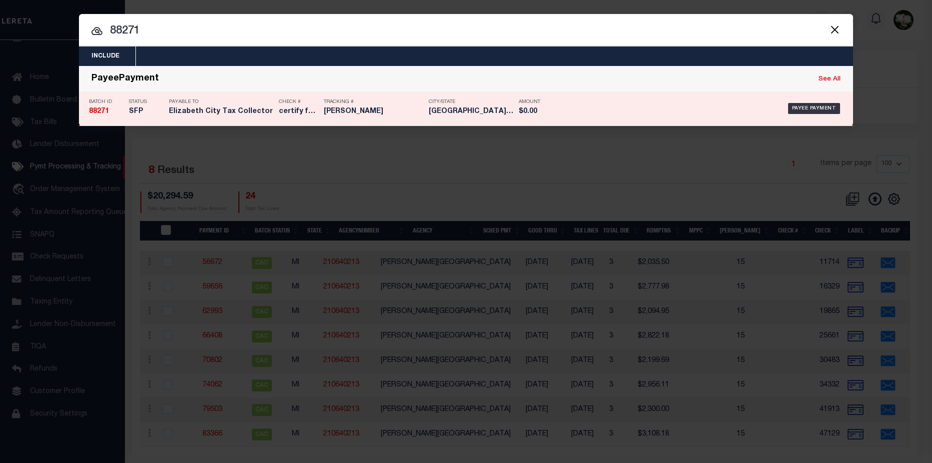
click at [638, 107] on div "Payee Payment" at bounding box center [706, 108] width 274 height 29
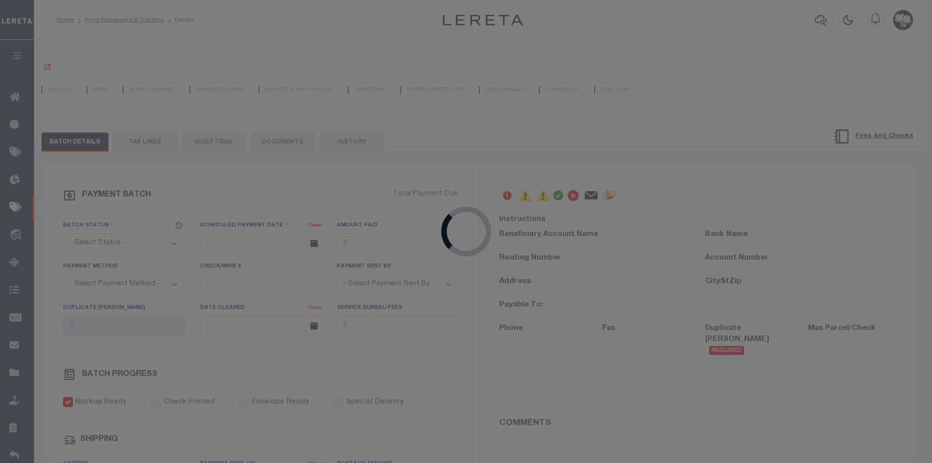
select select "SFP"
type input "[DATE]"
type input "$3,272.65"
select select "CCK"
type input "316A-231601475"
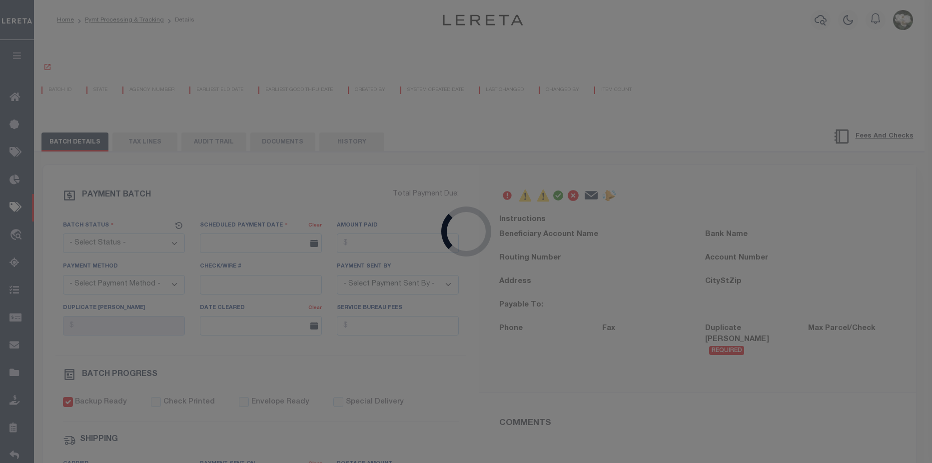
select select "Little, Audria"
checkbox input "true"
type input "N"
radio input "true"
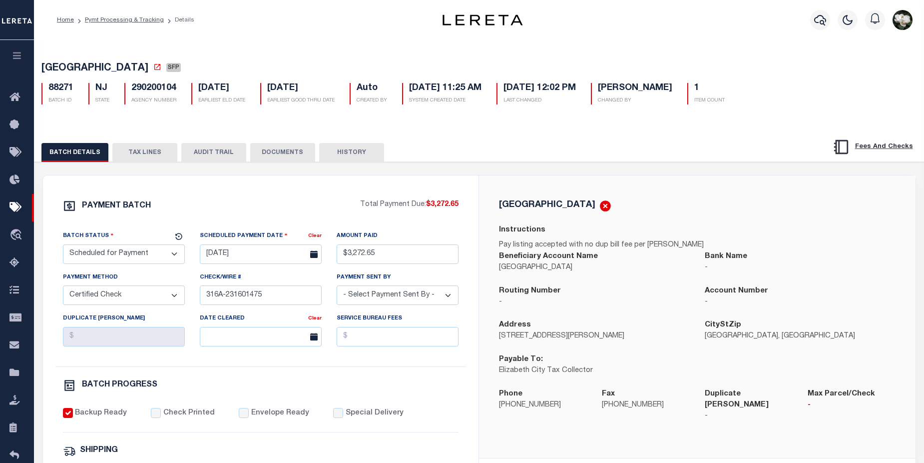
drag, startPoint x: 161, startPoint y: 415, endPoint x: 158, endPoint y: 419, distance: 5.7
click at [163, 417] on label "Check Printed" at bounding box center [188, 413] width 51 height 11
click at [161, 417] on input "Check Printed" at bounding box center [156, 413] width 10 height 10
checkbox input "true"
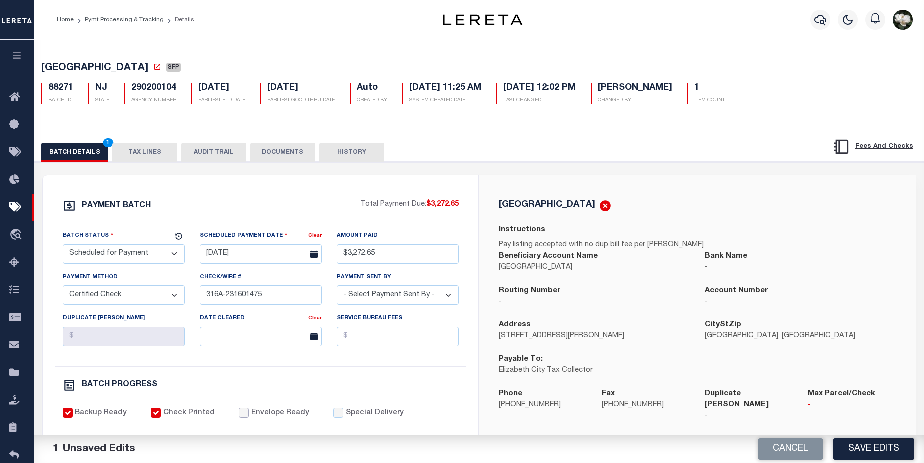
click at [239, 418] on input "Envelope Ready" at bounding box center [244, 413] width 10 height 10
checkbox input "true"
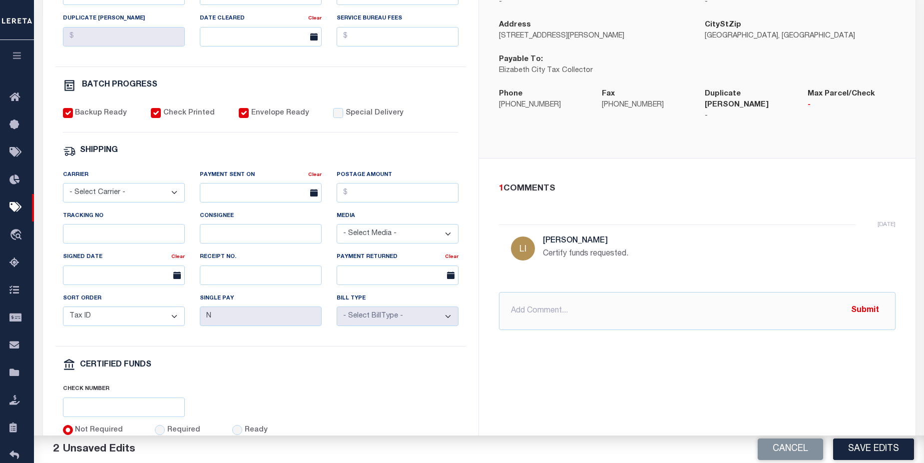
scroll to position [100, 0]
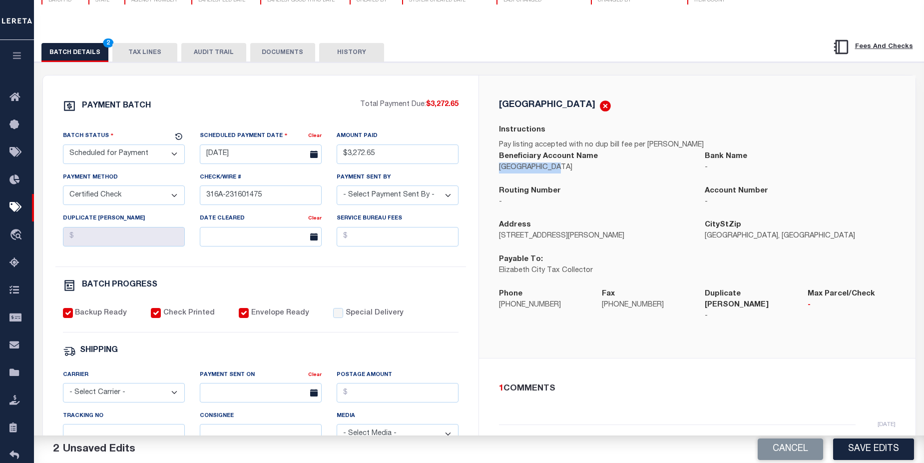
drag, startPoint x: 498, startPoint y: 173, endPoint x: 565, endPoint y: 174, distance: 67.0
click at [565, 174] on div "Beneficiary Account Name ELIZABETH CITY" at bounding box center [595, 168] width 206 height 34
copy p "ELIZABETH CITY"
click at [634, 225] on div "Address 50 Winfield Scott Plaza, Room 102" at bounding box center [594, 230] width 191 height 22
drag, startPoint x: 501, startPoint y: 238, endPoint x: 613, endPoint y: 237, distance: 111.4
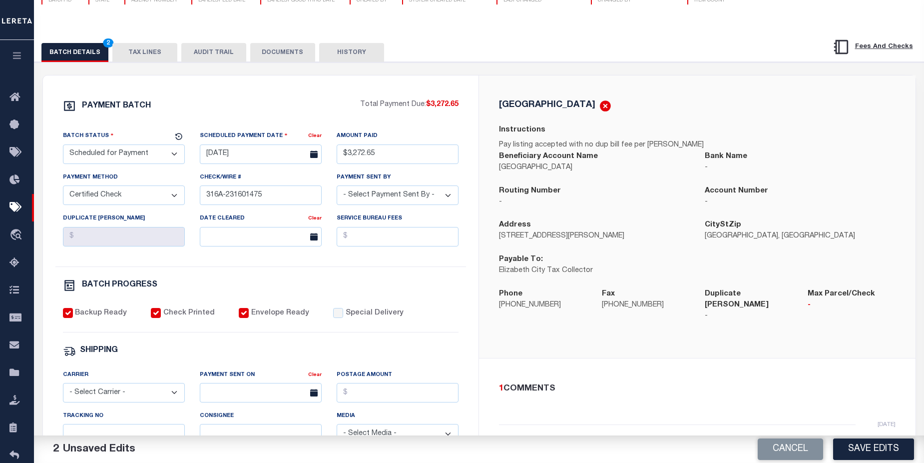
click at [613, 237] on p "50 Winfield Scott Plaza, Room 102" at bounding box center [594, 236] width 191 height 11
copy p "50 Winfield Scott Plaza, Room 102"
drag, startPoint x: 703, startPoint y: 242, endPoint x: 736, endPoint y: 241, distance: 33.0
click at [736, 241] on div "CityStZip Elizabeth, NJ NJ 7201" at bounding box center [801, 236] width 206 height 34
copy p "Elizabeth,"
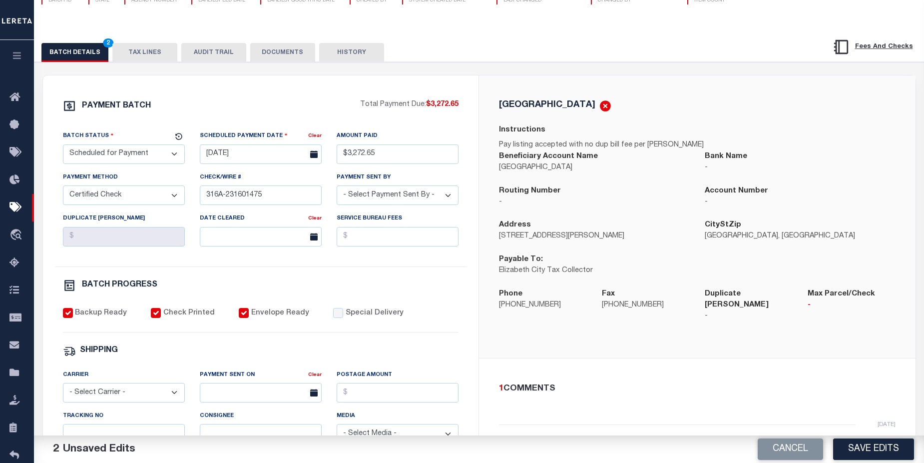
click at [627, 183] on div "Beneficiary Account Name ELIZABETH CITY" at bounding box center [595, 168] width 206 height 34
drag, startPoint x: 499, startPoint y: 309, endPoint x: 544, endPoint y: 312, distance: 45.6
click at [544, 312] on div "Phone 908-820-4115" at bounding box center [543, 310] width 103 height 45
copy p "908-820-4115"
click at [176, 153] on select "- Select Status - Scheduled for Payment Ready For Payment Payment Sent Cleared …" at bounding box center [124, 153] width 122 height 19
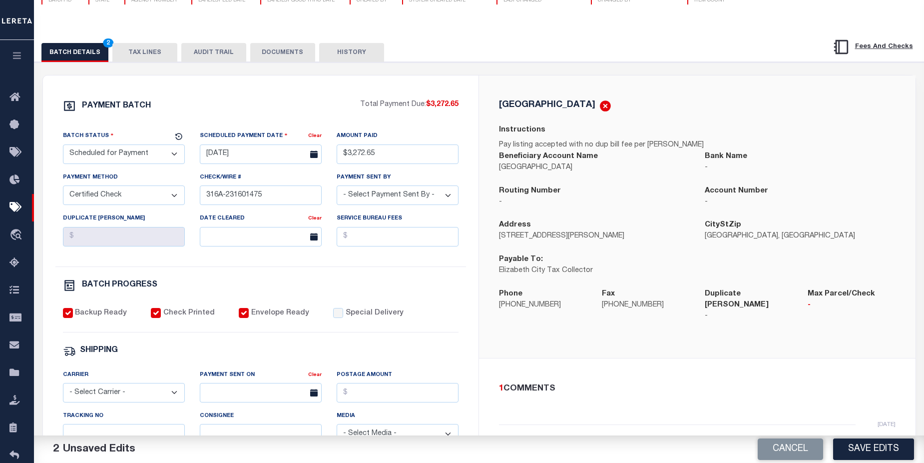
click at [701, 108] on div "ELIZABETH CITY" at bounding box center [697, 105] width 397 height 13
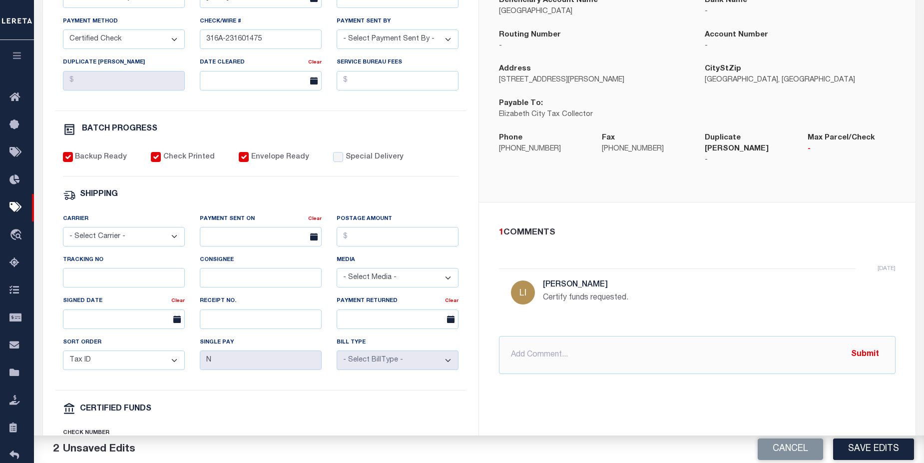
scroll to position [257, 0]
click at [173, 243] on select "- Select Carrier - E-mail Fax Fedex FTP Other UPS USPS" at bounding box center [124, 235] width 122 height 19
select select "FDX"
click at [63, 230] on select "- Select Carrier - E-mail Fax Fedex FTP Other UPS USPS" at bounding box center [124, 235] width 122 height 19
click at [409, 240] on input "Postage Amount" at bounding box center [398, 235] width 122 height 19
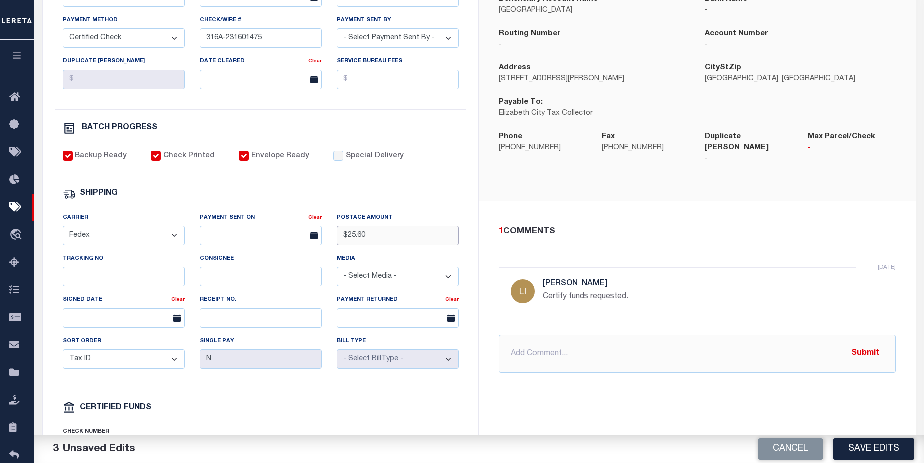
type input "$25.60"
click at [280, 240] on input "text" at bounding box center [261, 235] width 122 height 19
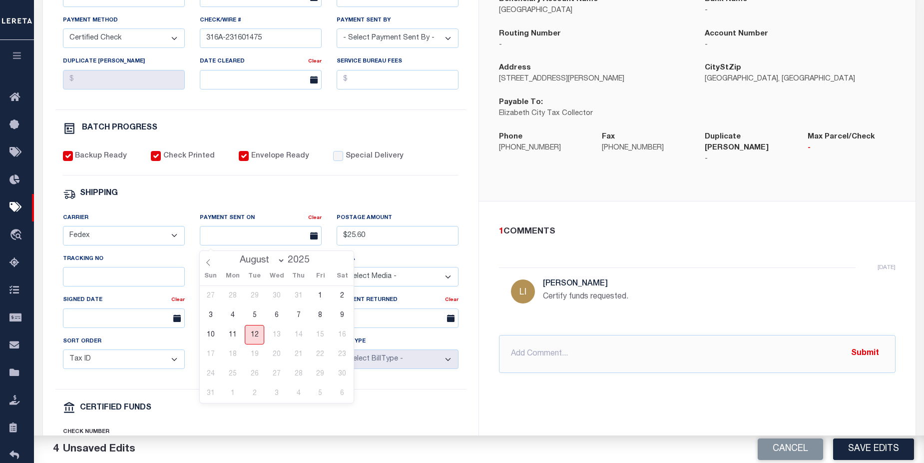
click at [255, 341] on span "12" at bounding box center [254, 334] width 19 height 19
type input "08/12/2025"
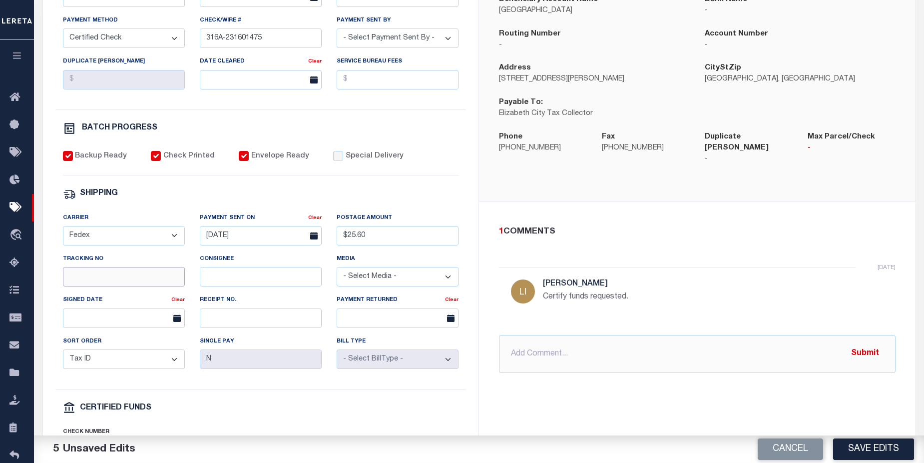
click at [165, 286] on input "Tracking No" at bounding box center [124, 276] width 122 height 19
paste input "883511458050"
type input "883511458050"
click at [869, 448] on button "Save Edits" at bounding box center [873, 448] width 81 height 21
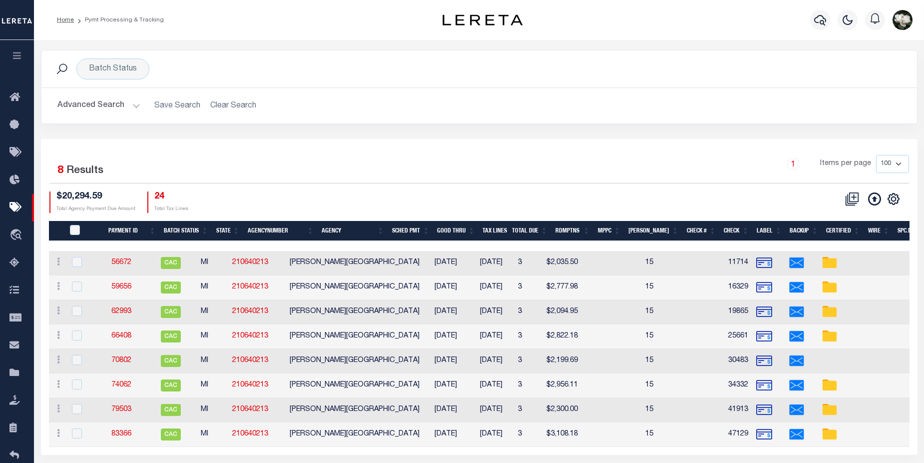
click at [93, 104] on button "Advanced Search" at bounding box center [98, 105] width 83 height 19
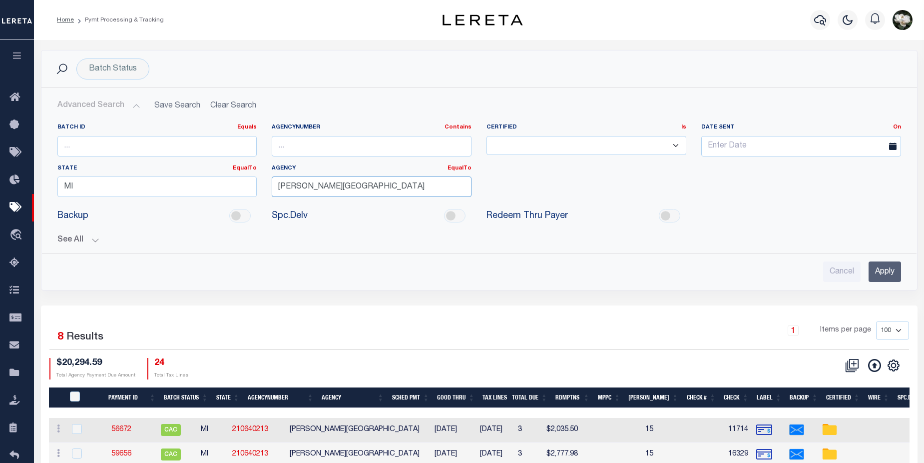
drag, startPoint x: 375, startPoint y: 187, endPoint x: 255, endPoint y: 192, distance: 120.5
click at [255, 192] on div "Batch ID Equals Equals Is Not Equal To Is Greater Than Is Less Than AgencyNumbe…" at bounding box center [479, 163] width 859 height 81
drag, startPoint x: 52, startPoint y: 191, endPoint x: 40, endPoint y: 190, distance: 12.5
click at [40, 190] on div "Batch Status Search Advanced Search Save Search Clear Search PayeeSearchTable_d…" at bounding box center [479, 177] width 892 height 255
click at [820, 22] on icon "button" at bounding box center [820, 20] width 12 height 10
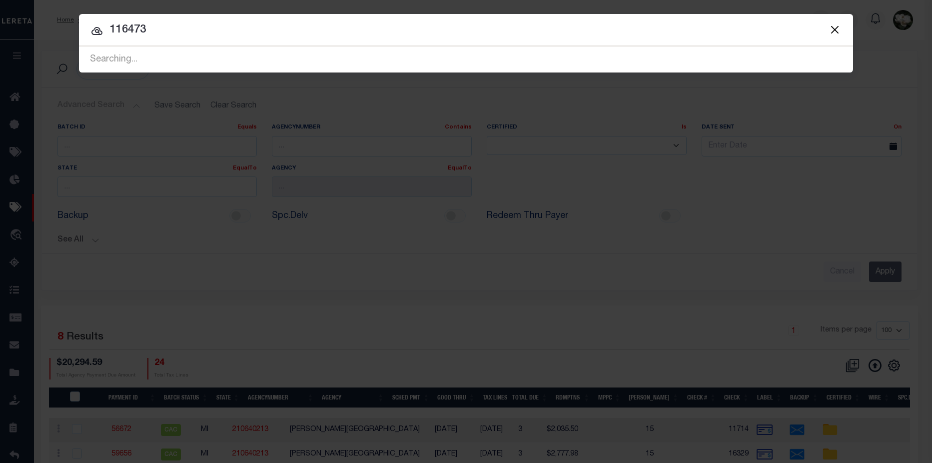
type input "116473"
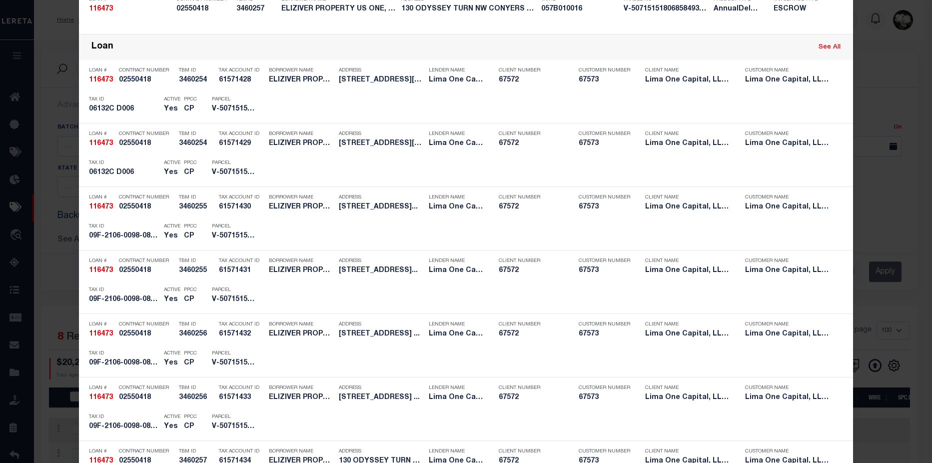
scroll to position [1027, 0]
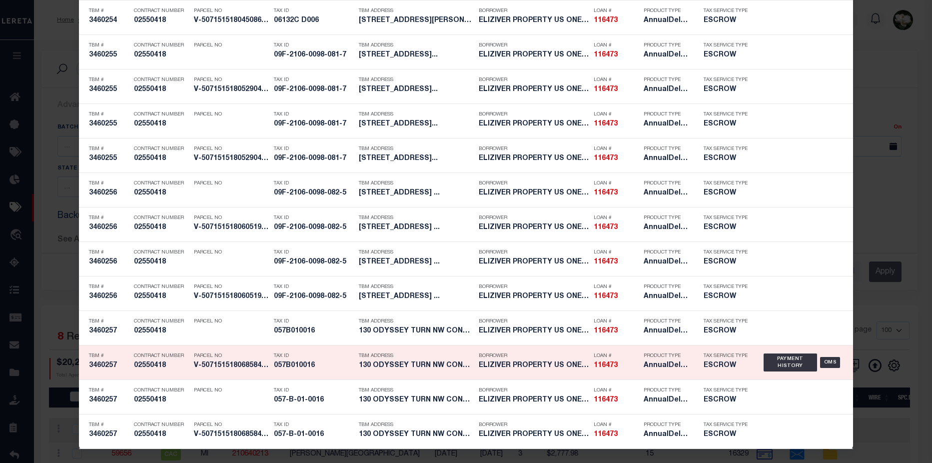
click at [716, 368] on h5 "ESCROW" at bounding box center [726, 365] width 45 height 8
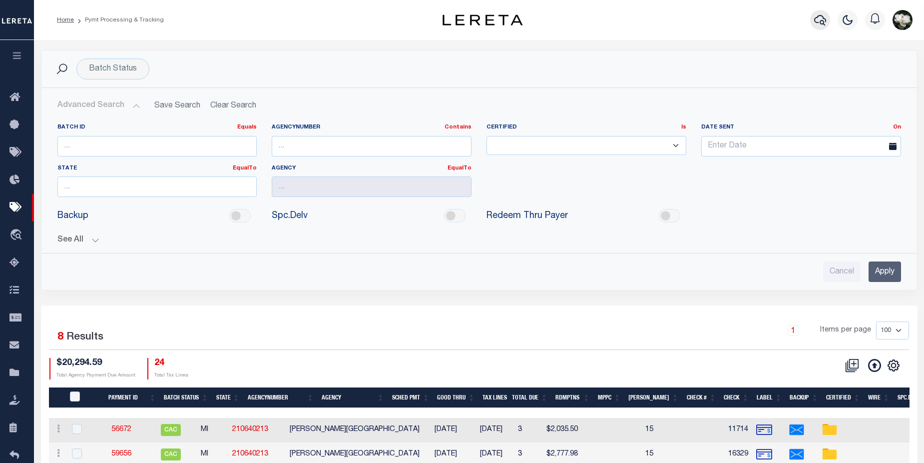
click at [820, 23] on icon "button" at bounding box center [820, 20] width 12 height 12
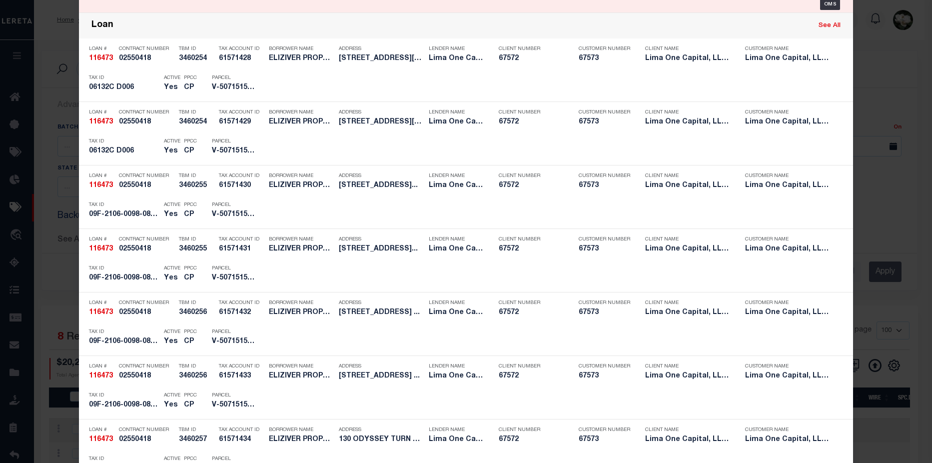
scroll to position [100, 0]
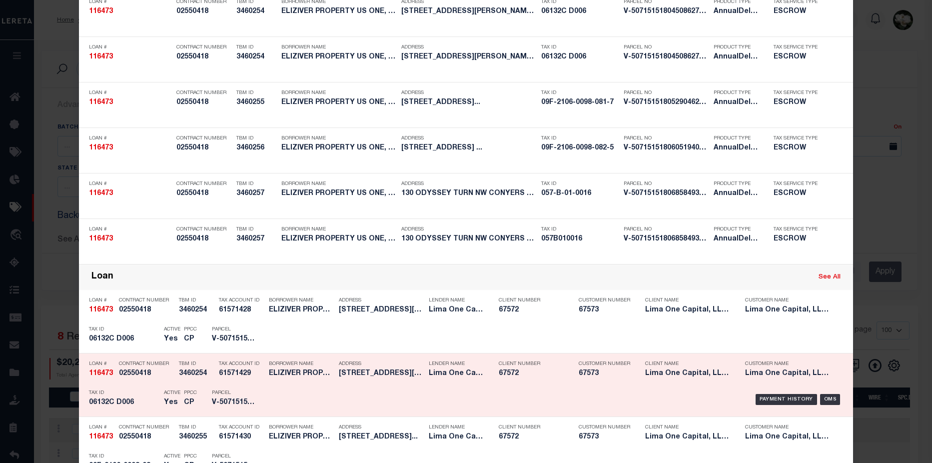
click at [548, 376] on h5 "67572" at bounding box center [531, 373] width 65 height 8
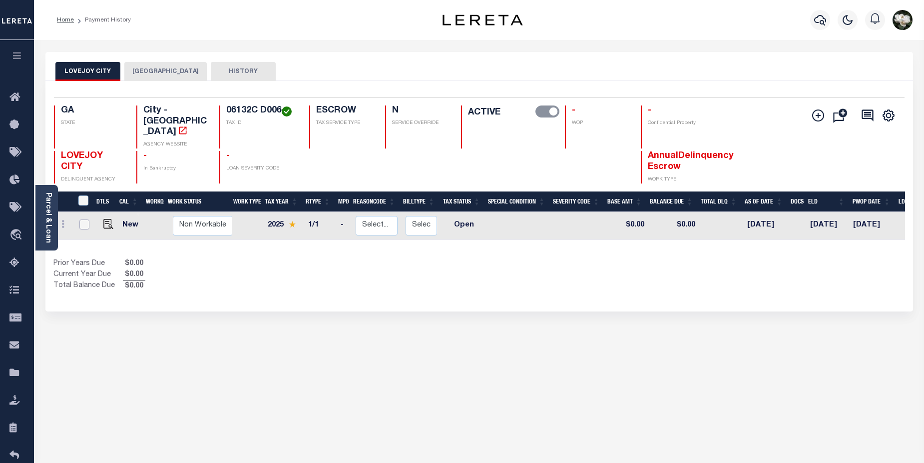
click at [81, 219] on input "checkbox" at bounding box center [84, 224] width 10 height 10
checkbox input "true"
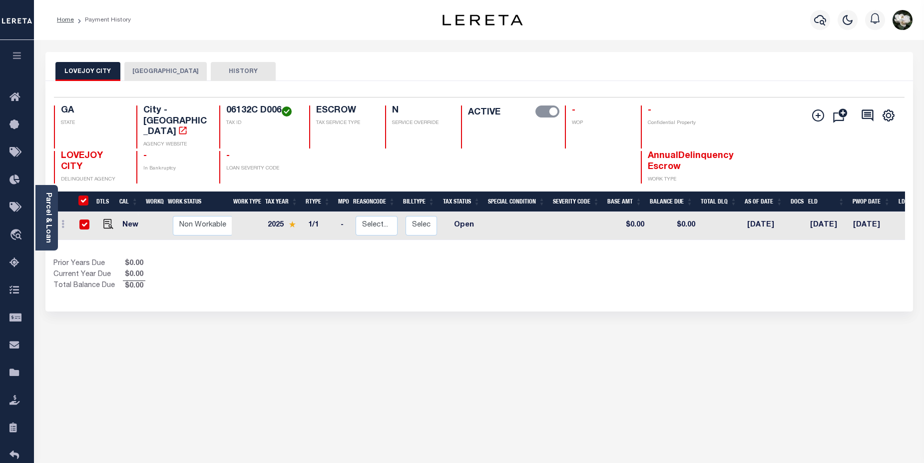
checkbox input "true"
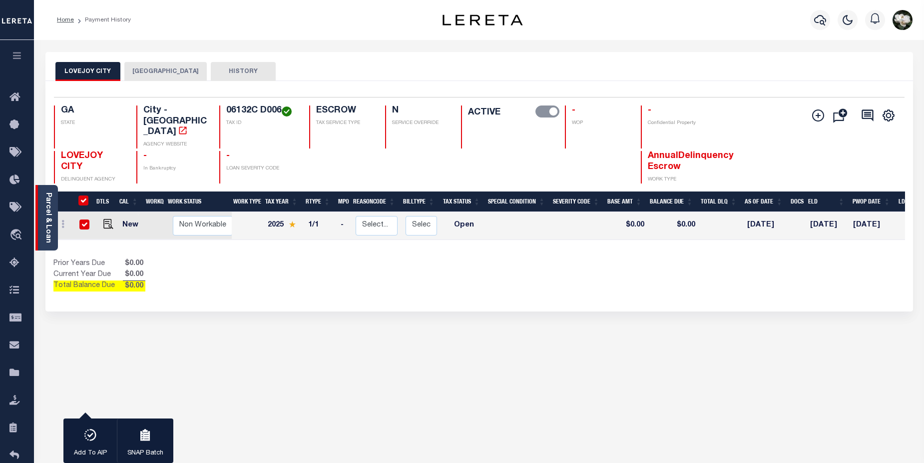
click at [39, 211] on div "Parcel & Loan" at bounding box center [46, 217] width 22 height 65
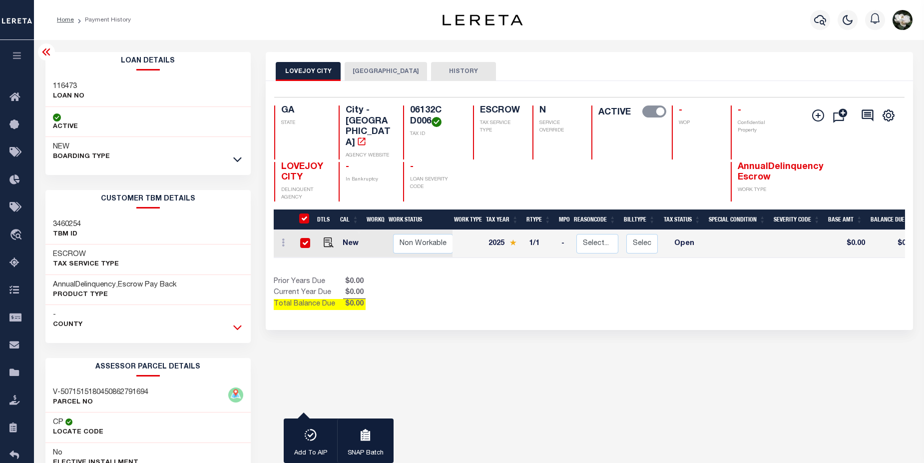
click at [237, 329] on icon at bounding box center [237, 327] width 8 height 5
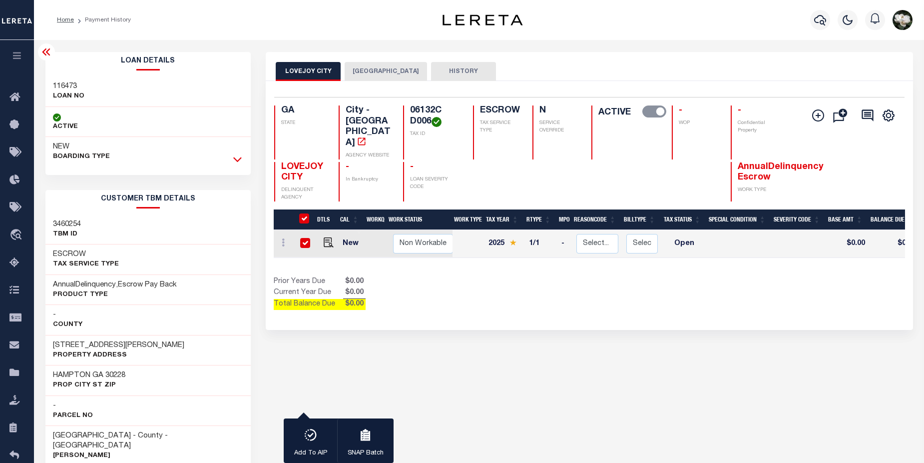
click at [242, 160] on icon at bounding box center [237, 159] width 8 height 10
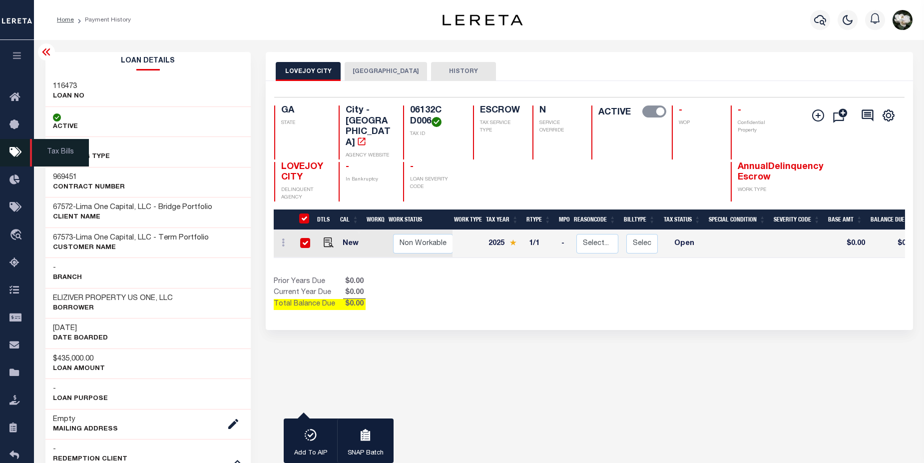
click at [20, 150] on icon at bounding box center [17, 152] width 16 height 12
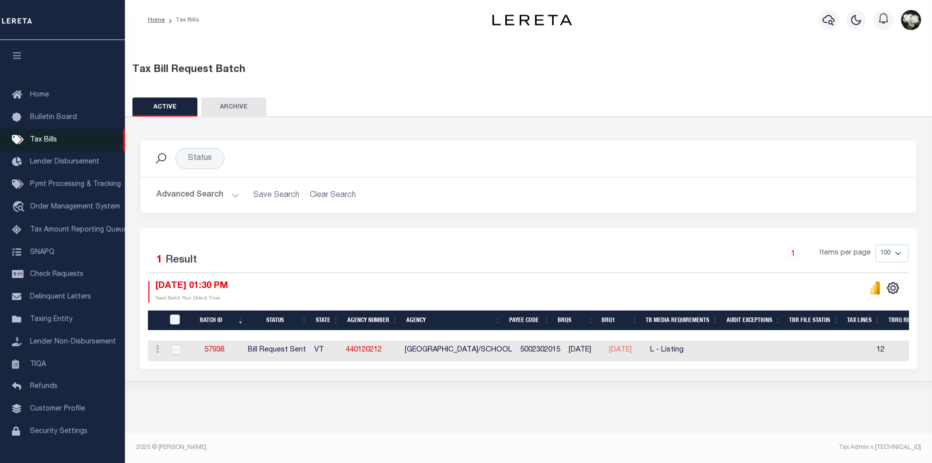
click at [99, 142] on link "Tax Bills" at bounding box center [62, 140] width 125 height 22
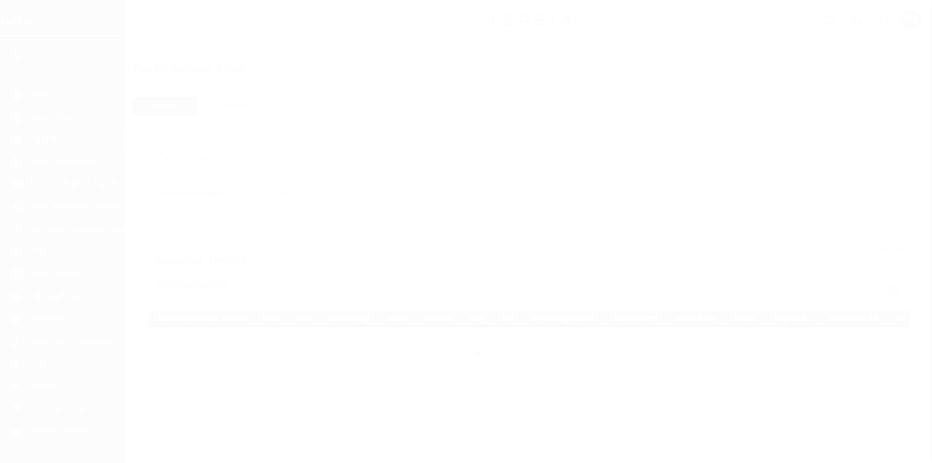
select select
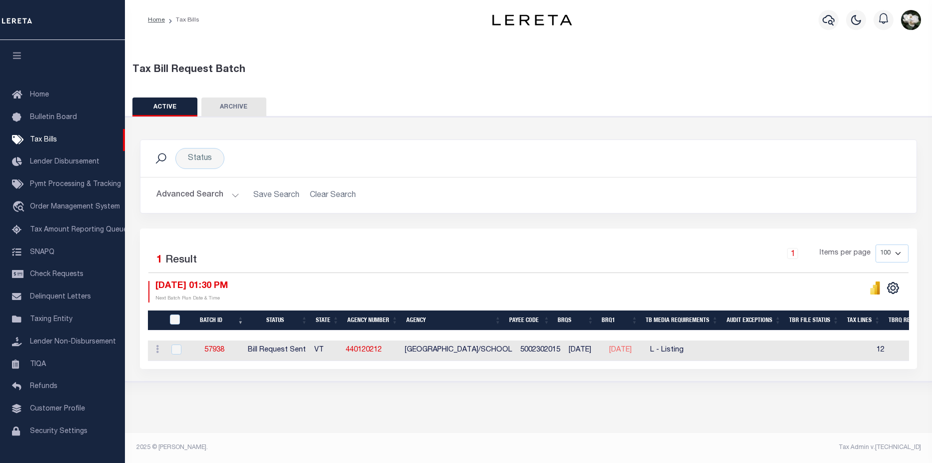
click at [189, 199] on button "Advanced Search" at bounding box center [197, 194] width 83 height 19
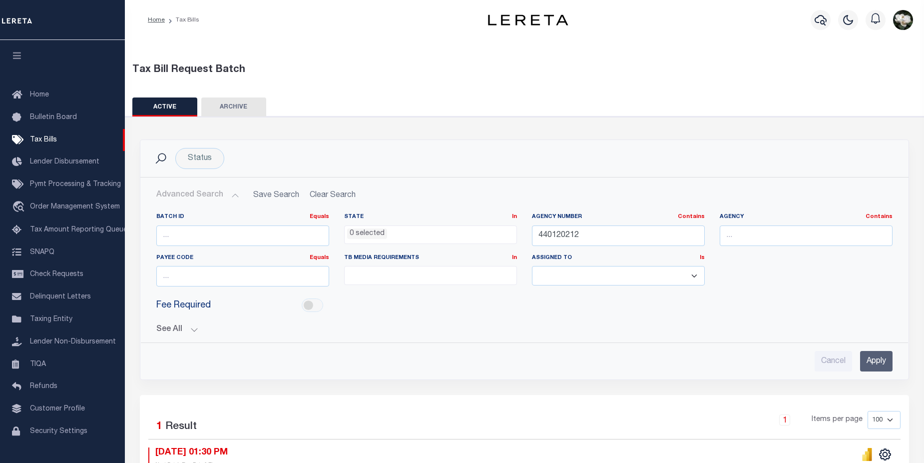
click at [326, 196] on h2 "Advanced Search Save Search Clear Search TaxBillBatches_dynamictable_____Defaul…" at bounding box center [524, 194] width 752 height 19
drag, startPoint x: 527, startPoint y: 225, endPoint x: 485, endPoint y: 225, distance: 41.5
click at [485, 225] on div "Batch ID Equals Equals Is Not Equal To Is Greater Than Is Less Than State In In…" at bounding box center [524, 253] width 751 height 81
click at [427, 118] on div "Status Search Advanced Search Save Search Clear Search Equals" at bounding box center [524, 332] width 809 height 432
click at [338, 195] on h2 "Advanced Search Save Search Clear Search TaxBillBatches_dynamictable_____Defaul…" at bounding box center [524, 194] width 752 height 19
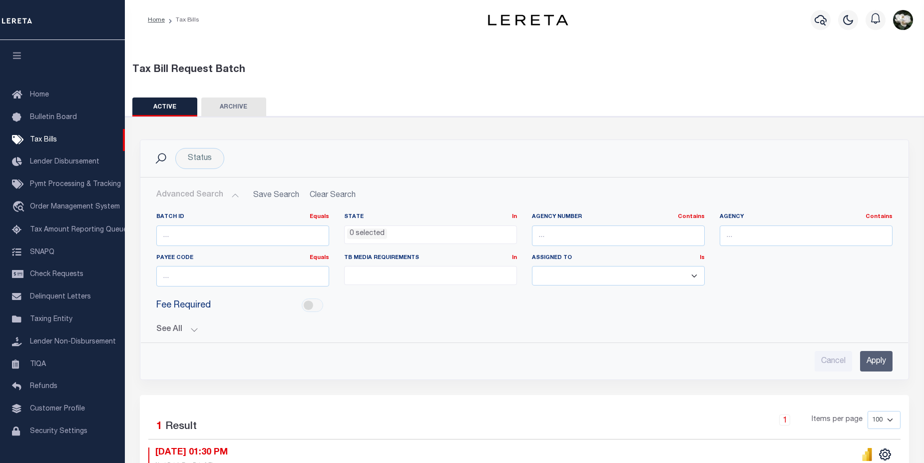
click at [275, 192] on h2 "Advanced Search Save Search Clear Search TaxBillBatches_dynamictable_____Defaul…" at bounding box center [524, 194] width 752 height 19
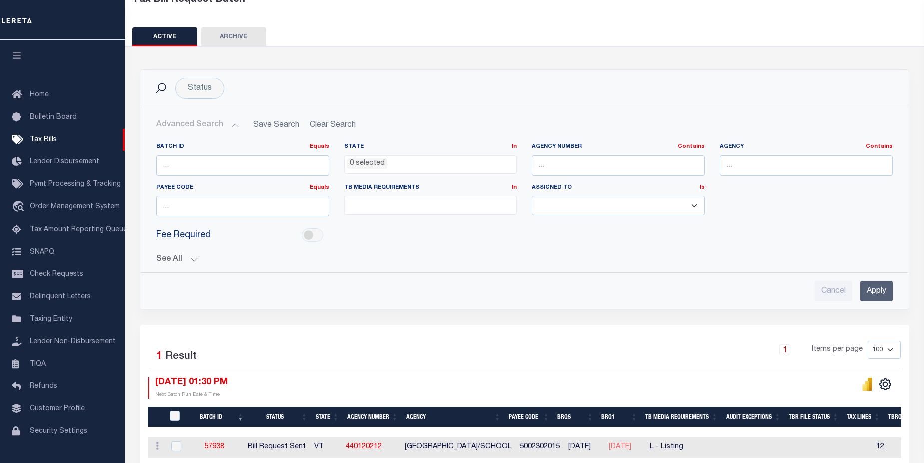
scroll to position [123, 0]
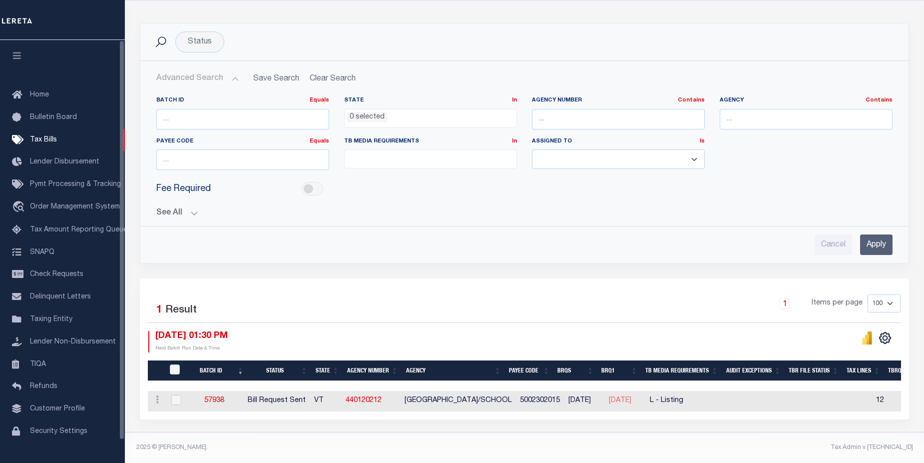
click at [181, 208] on button "See All" at bounding box center [524, 212] width 736 height 9
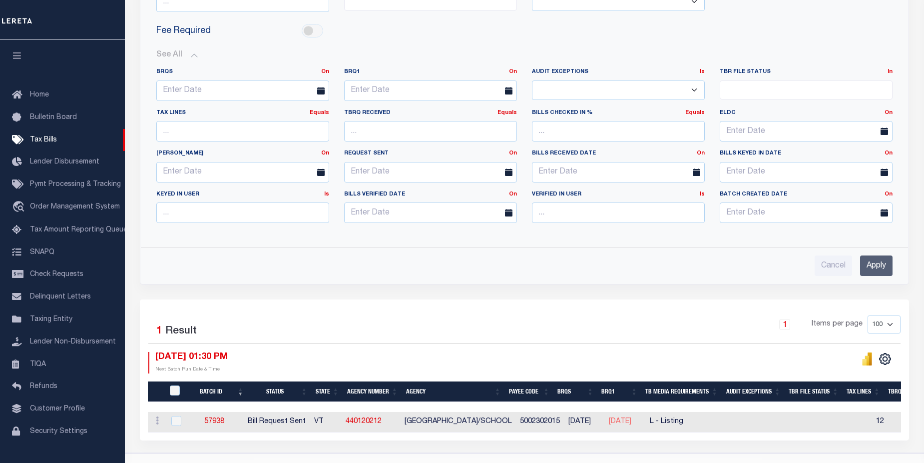
scroll to position [0, 0]
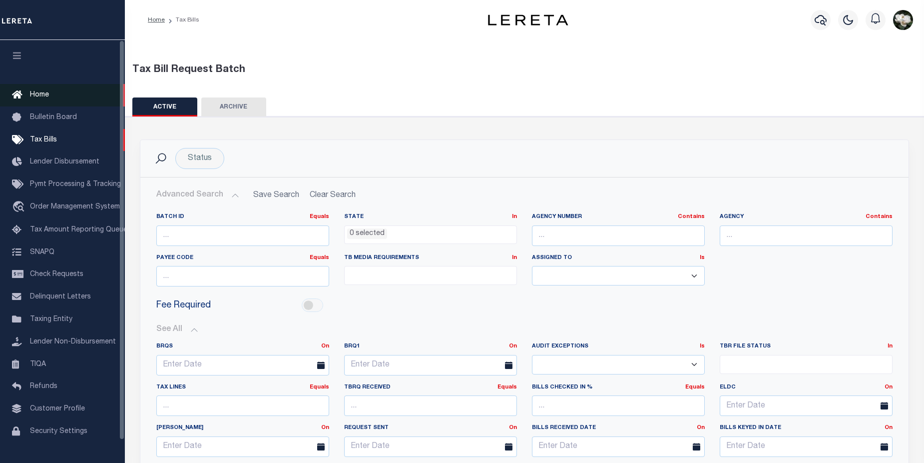
click at [32, 92] on span "Home" at bounding box center [39, 94] width 19 height 7
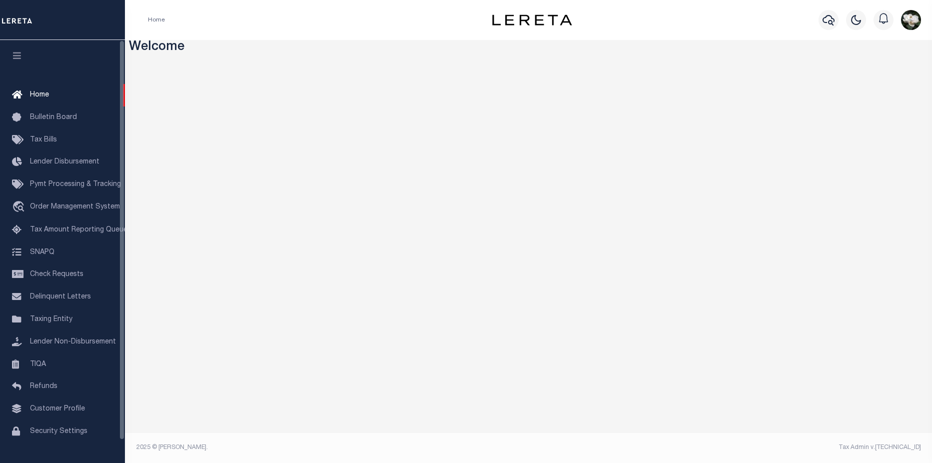
drag, startPoint x: 37, startPoint y: 137, endPoint x: 167, endPoint y: 142, distance: 129.5
click at [37, 137] on span "Tax Bills" at bounding box center [43, 139] width 27 height 7
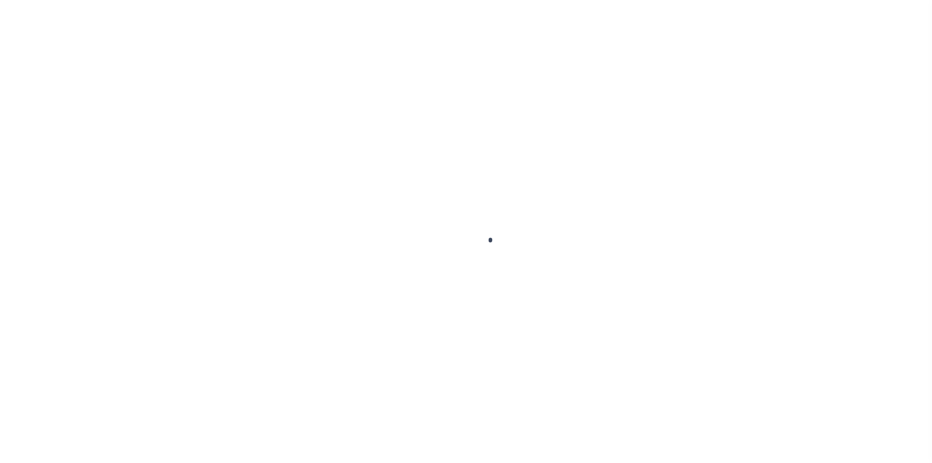
select select
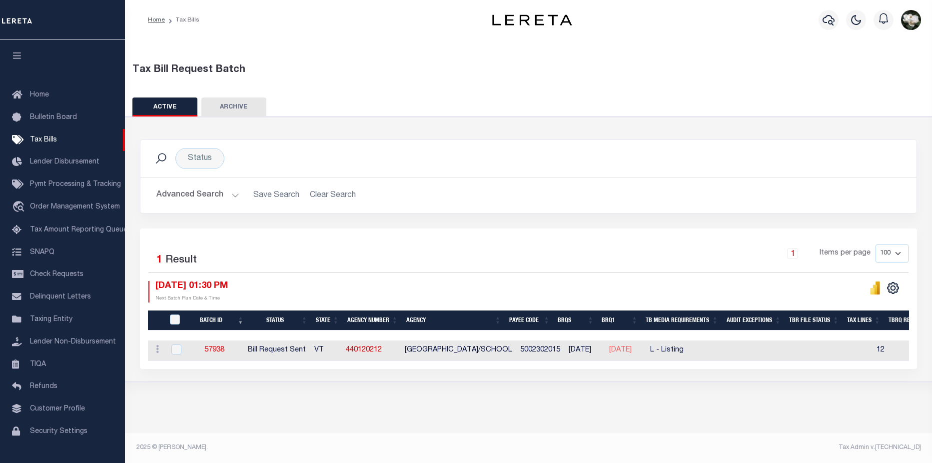
click at [192, 198] on button "Advanced Search" at bounding box center [197, 194] width 83 height 19
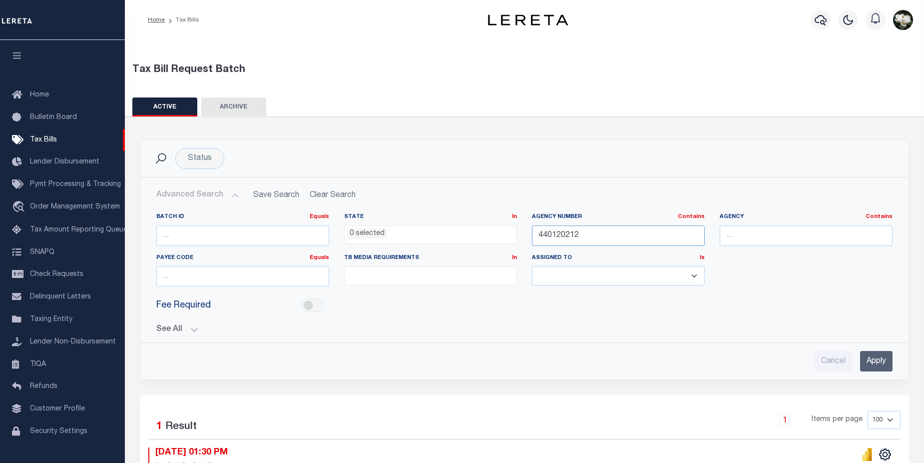
drag, startPoint x: 608, startPoint y: 234, endPoint x: 521, endPoint y: 236, distance: 87.0
click at [521, 236] on div "Batch ID Equals Equals Is Not Equal To Is Greater Than Is Less Than State In In…" at bounding box center [524, 253] width 751 height 81
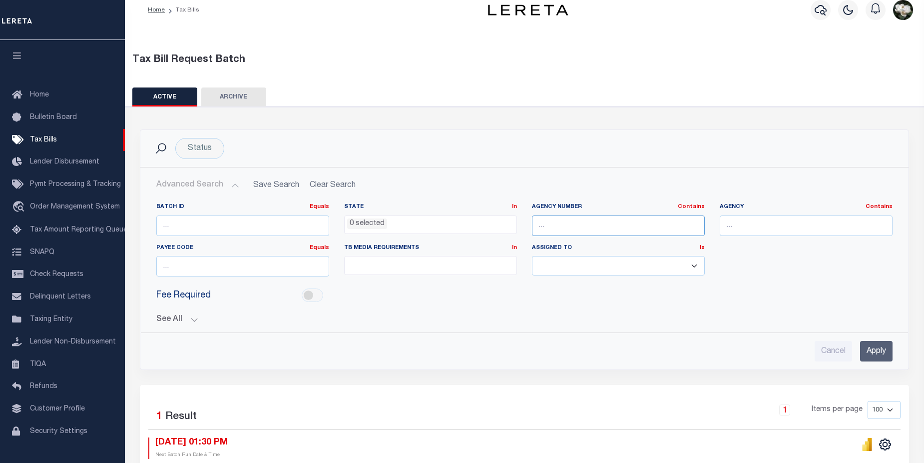
scroll to position [123, 0]
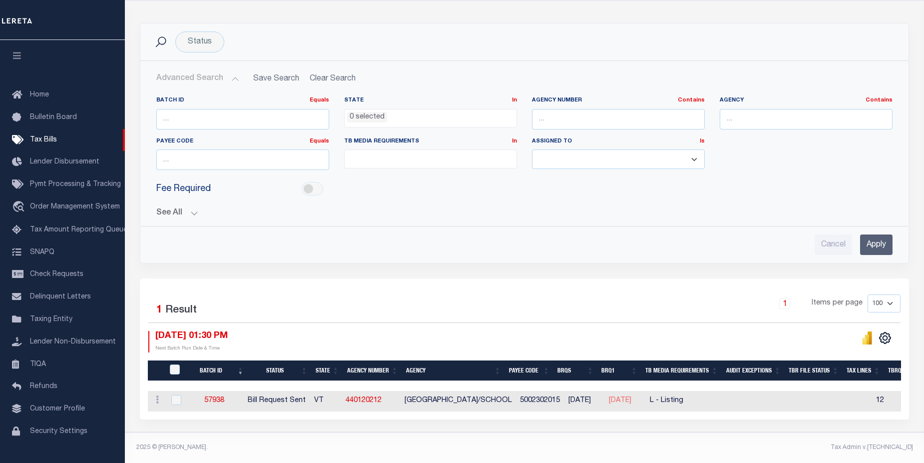
click at [627, 364] on th "BRQ1" at bounding box center [620, 370] width 44 height 20
click at [630, 364] on th "BRQ1" at bounding box center [620, 370] width 44 height 20
click at [642, 366] on th "BRQ1" at bounding box center [620, 370] width 44 height 20
drag, startPoint x: 632, startPoint y: 394, endPoint x: 535, endPoint y: 231, distance: 190.2
click at [535, 234] on div "Cancel Apply" at bounding box center [524, 244] width 736 height 20
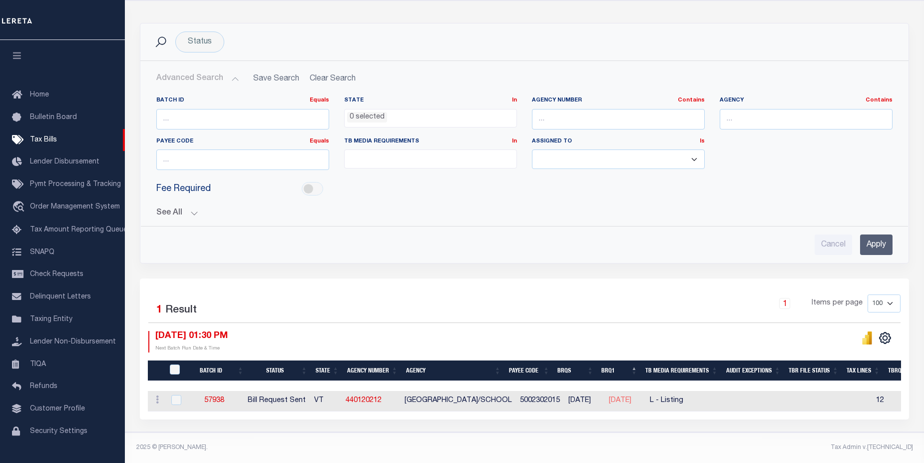
click at [788, 298] on link "1" at bounding box center [784, 303] width 11 height 11
drag, startPoint x: 789, startPoint y: 299, endPoint x: 825, endPoint y: 235, distance: 73.4
click at [825, 235] on input "Cancel" at bounding box center [833, 244] width 37 height 20
checkbox input "true"
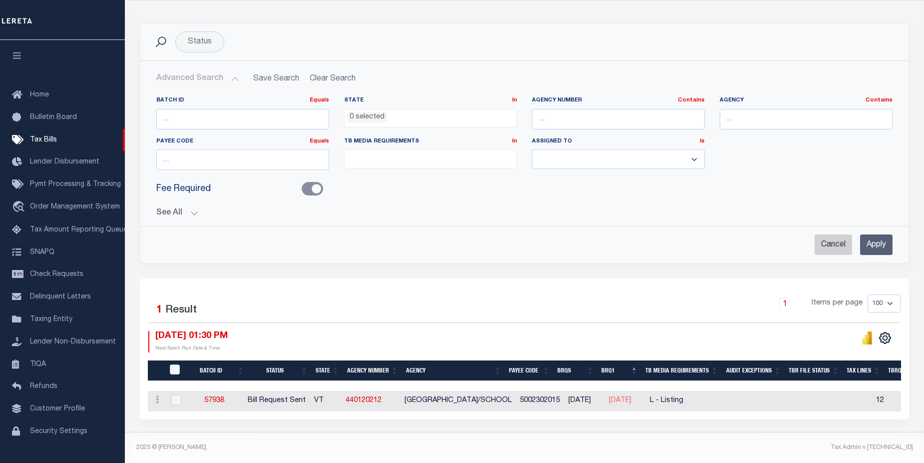
checkbox input "true"
select select
checkbox input "false"
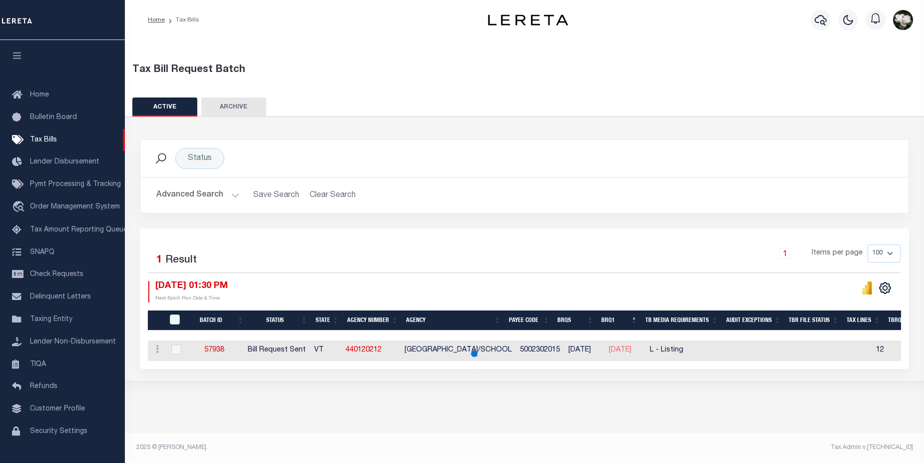
scroll to position [0, 0]
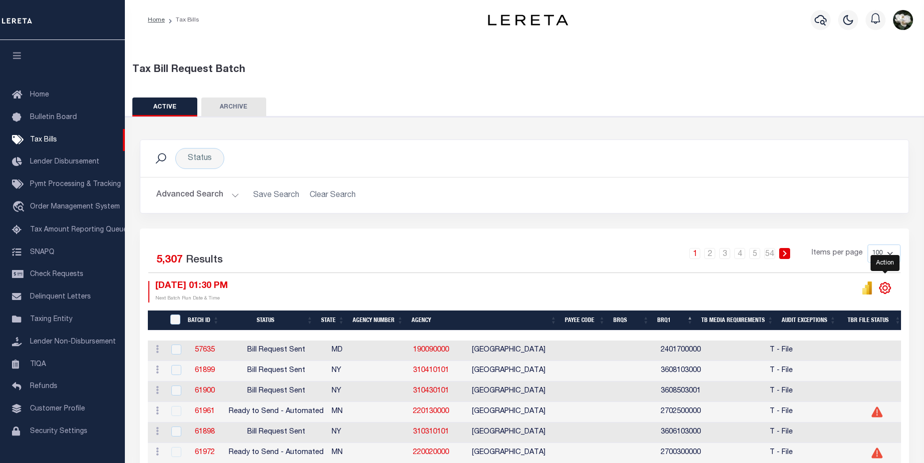
click at [888, 286] on icon "" at bounding box center [885, 287] width 13 height 13
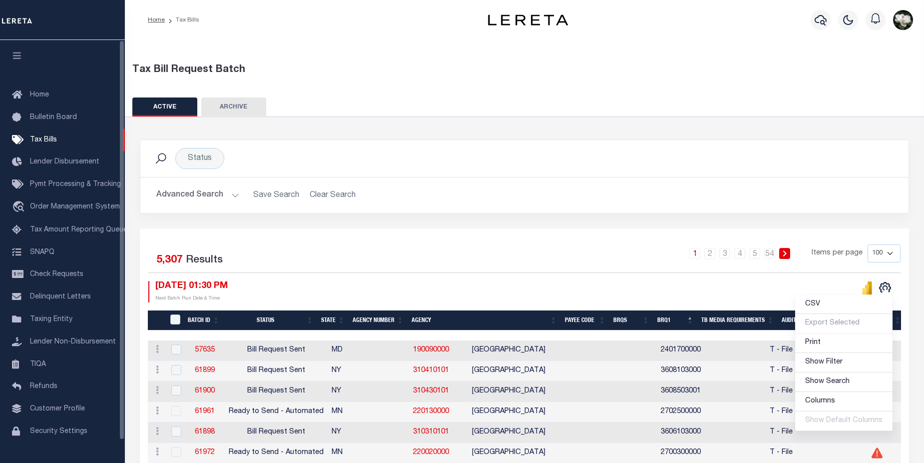
click at [690, 150] on div "Status Search" at bounding box center [524, 158] width 752 height 21
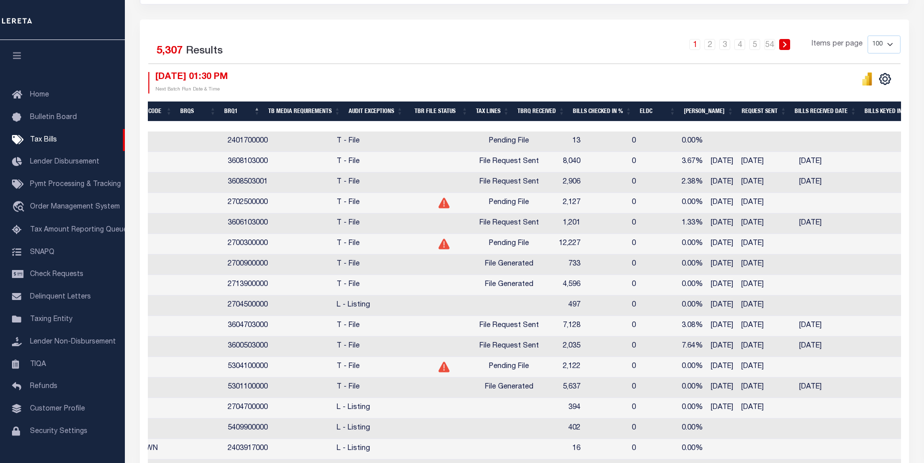
scroll to position [0, 456]
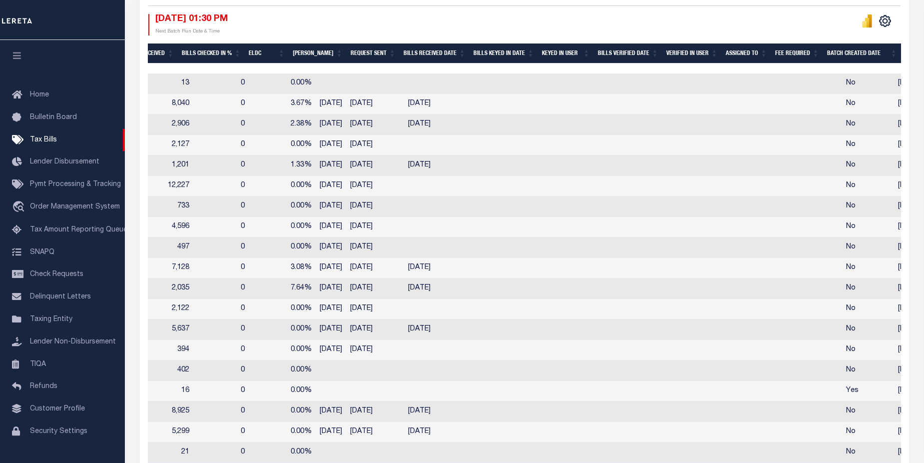
click at [369, 51] on th "Request Sent" at bounding box center [373, 53] width 53 height 20
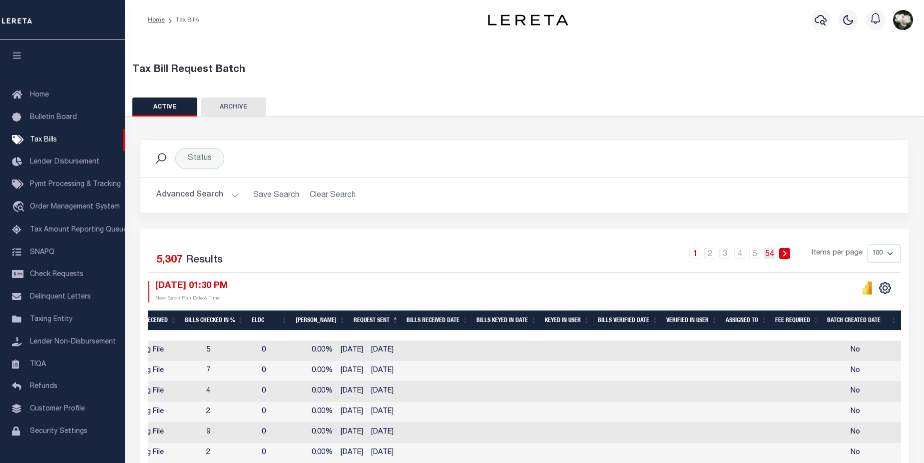
click at [771, 252] on link "54" at bounding box center [769, 253] width 11 height 11
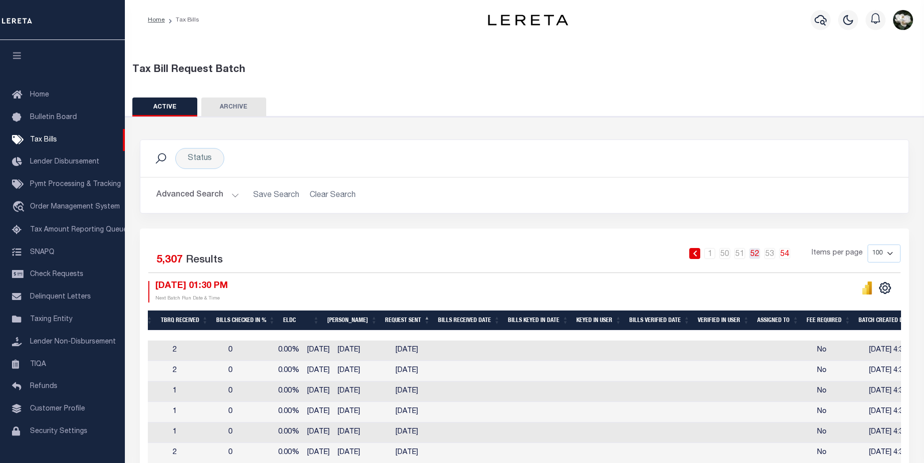
click at [757, 256] on link "52" at bounding box center [754, 253] width 11 height 11
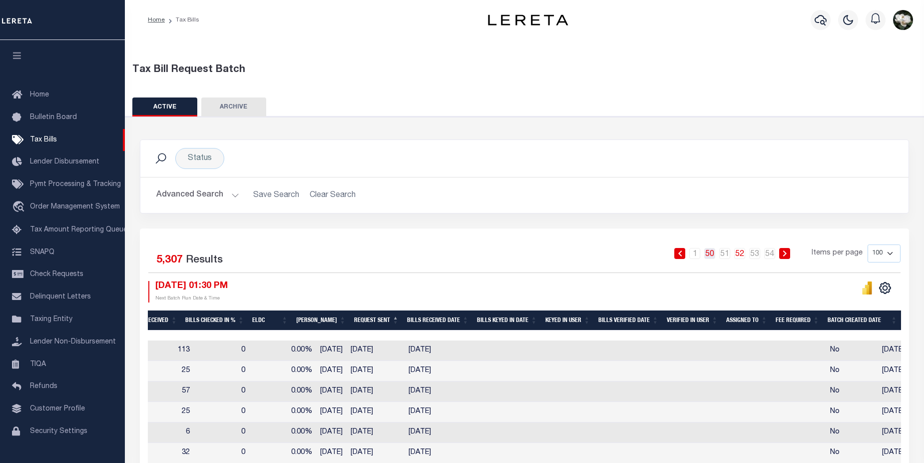
click at [712, 255] on link "50" at bounding box center [710, 253] width 11 height 11
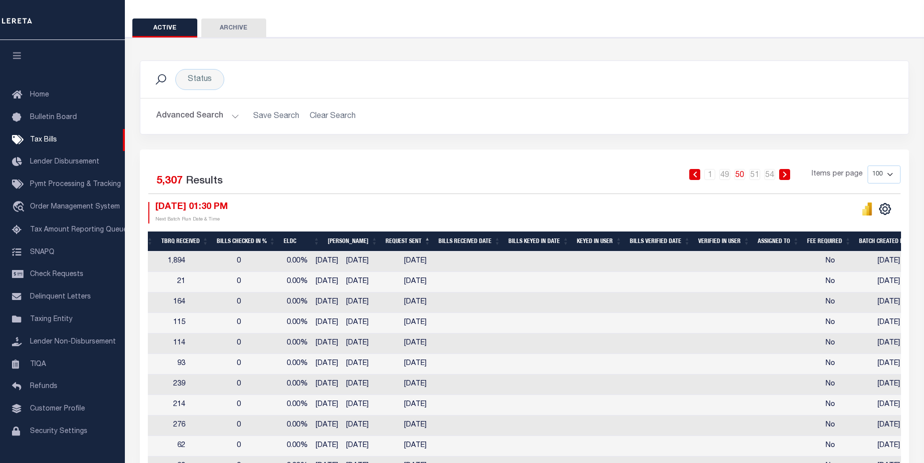
scroll to position [76, 0]
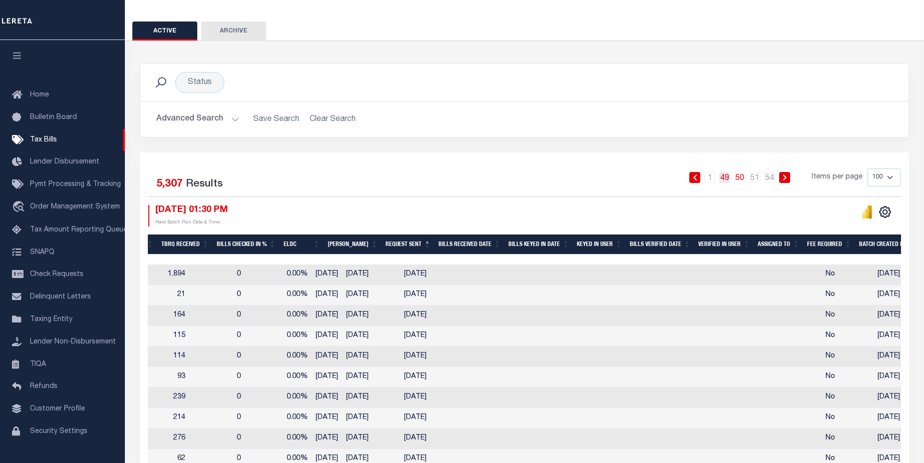
click at [725, 181] on link "49" at bounding box center [724, 177] width 11 height 11
click at [893, 176] on select "100 200 500 1000" at bounding box center [884, 177] width 33 height 18
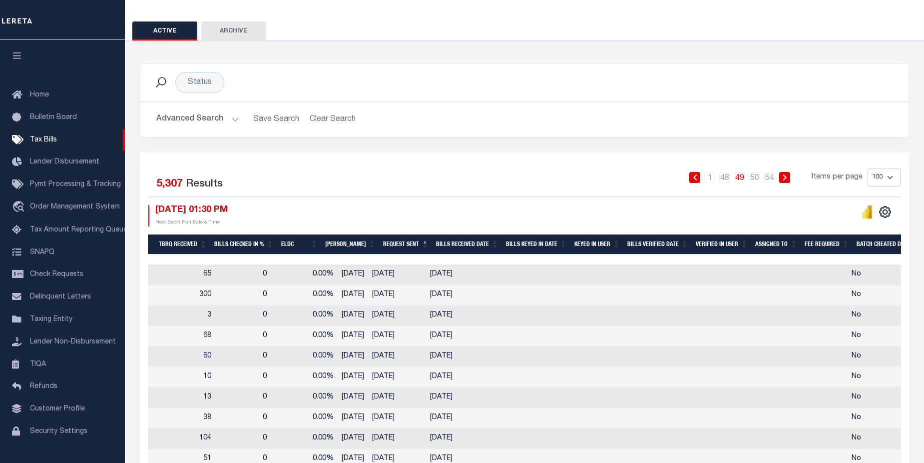
select select "500"
click at [868, 168] on select "100 200 500 1000" at bounding box center [884, 177] width 33 height 18
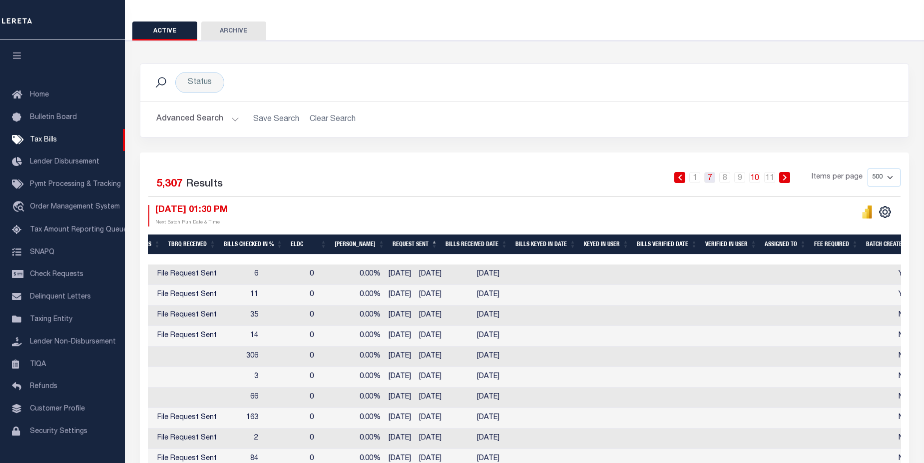
click at [714, 178] on link "7" at bounding box center [710, 177] width 11 height 11
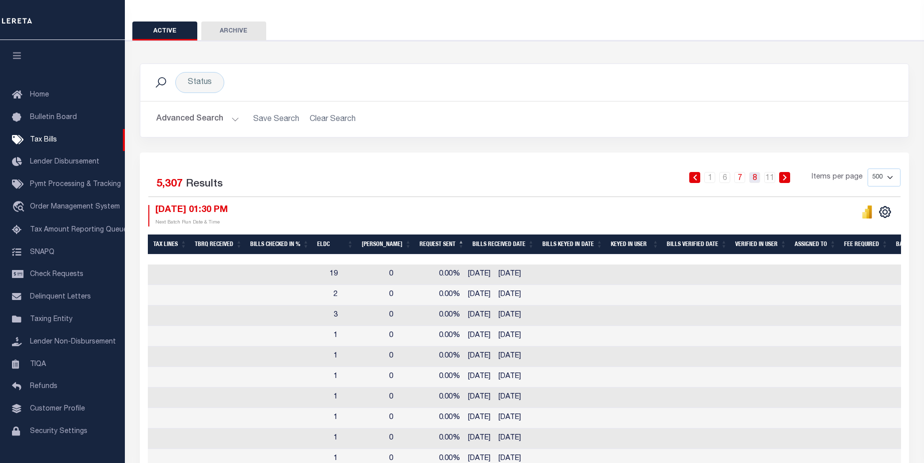
click at [756, 177] on link "8" at bounding box center [754, 177] width 11 height 11
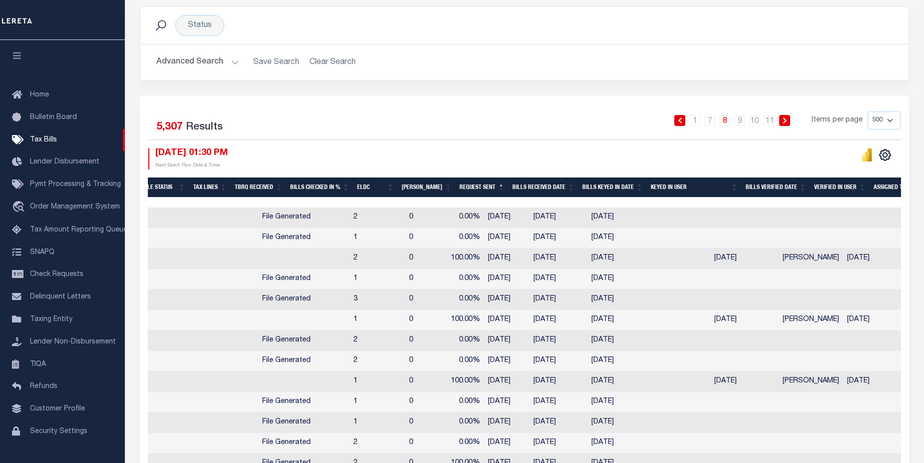
scroll to position [0, 735]
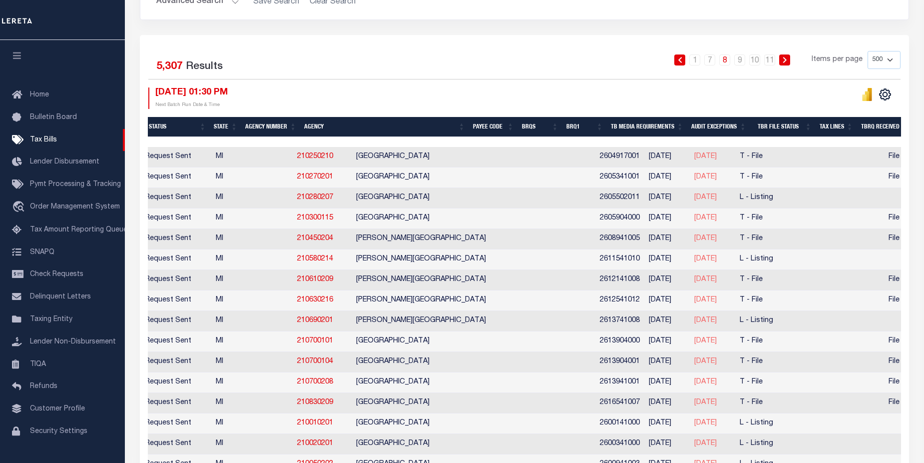
click at [16, 57] on icon "button" at bounding box center [16, 55] width 11 height 9
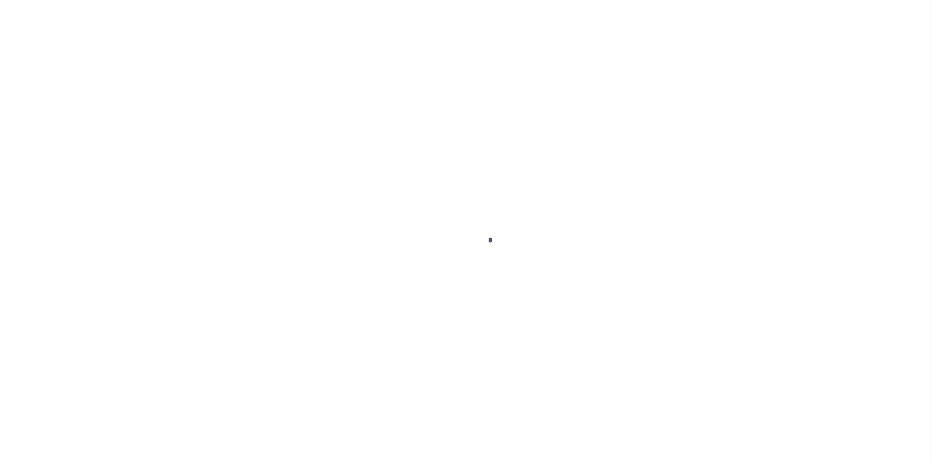
select select "500"
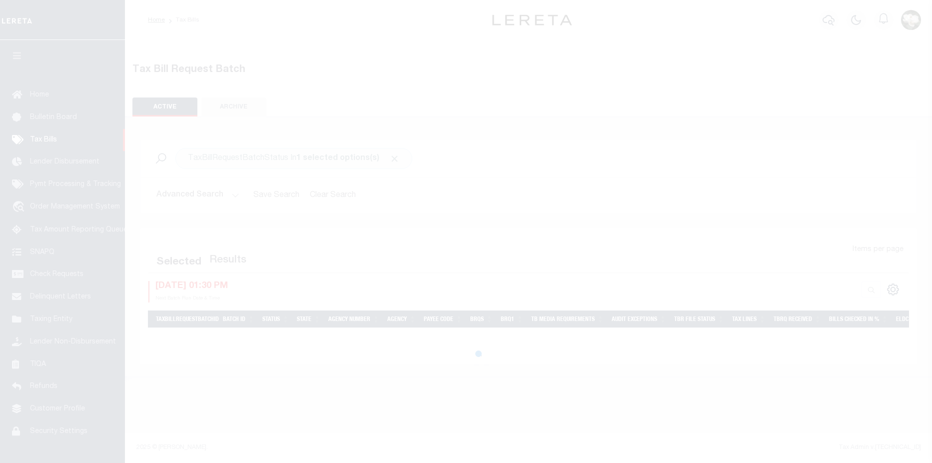
select select "500"
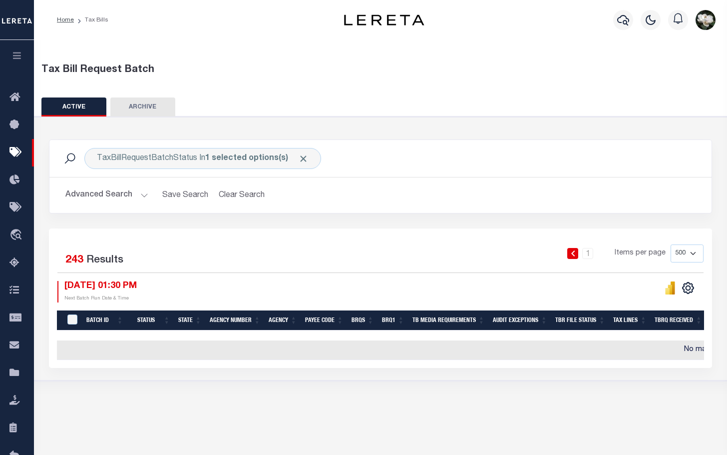
click at [402, 426] on div "Tax Bill Request Batch ACTIVE ARCHIVE HISTORY In" at bounding box center [381, 244] width 694 height 409
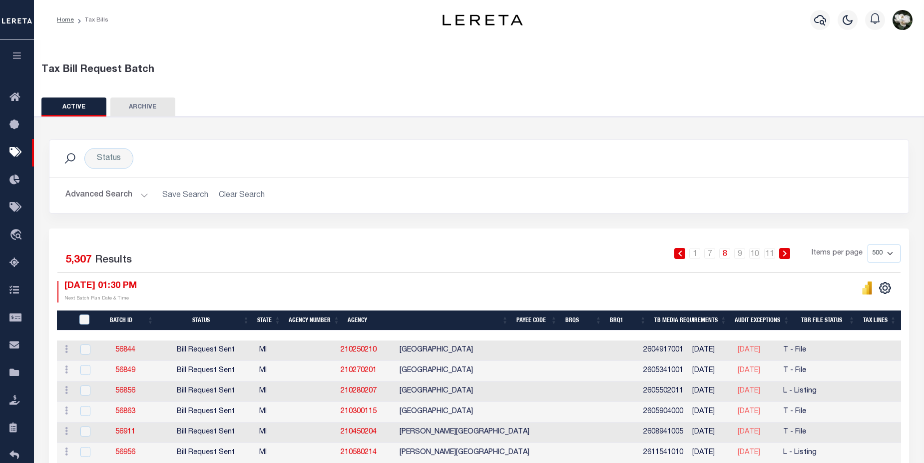
select select "500"
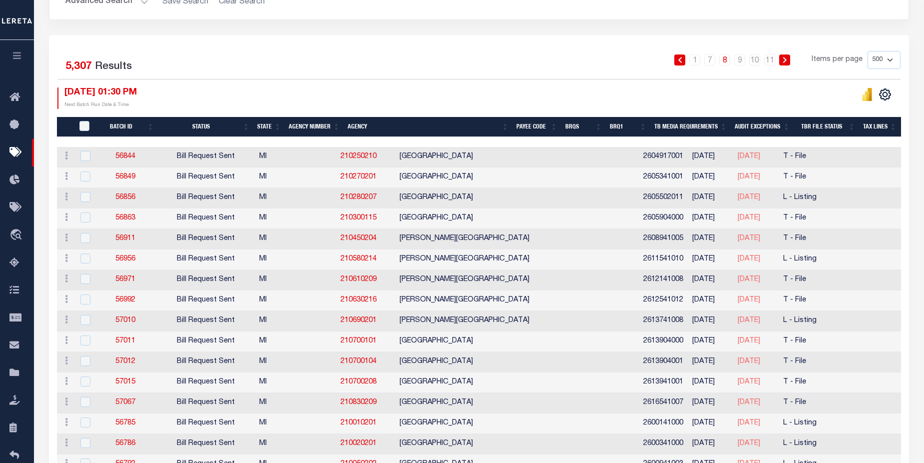
scroll to position [0, 134]
